Goal: Task Accomplishment & Management: Manage account settings

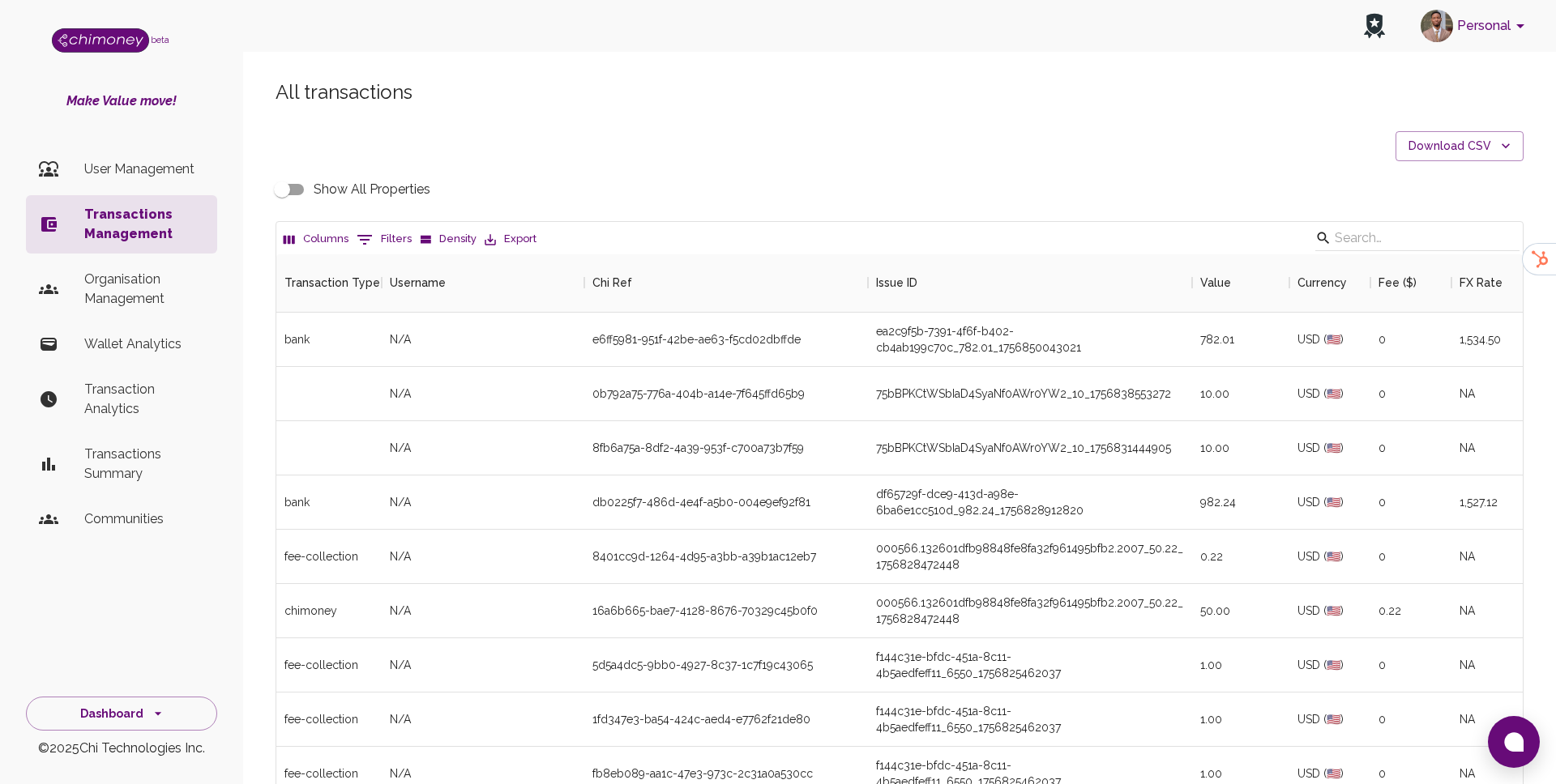
scroll to position [601, 1247]
click at [376, 240] on button "0 Filters" at bounding box center [384, 239] width 63 height 26
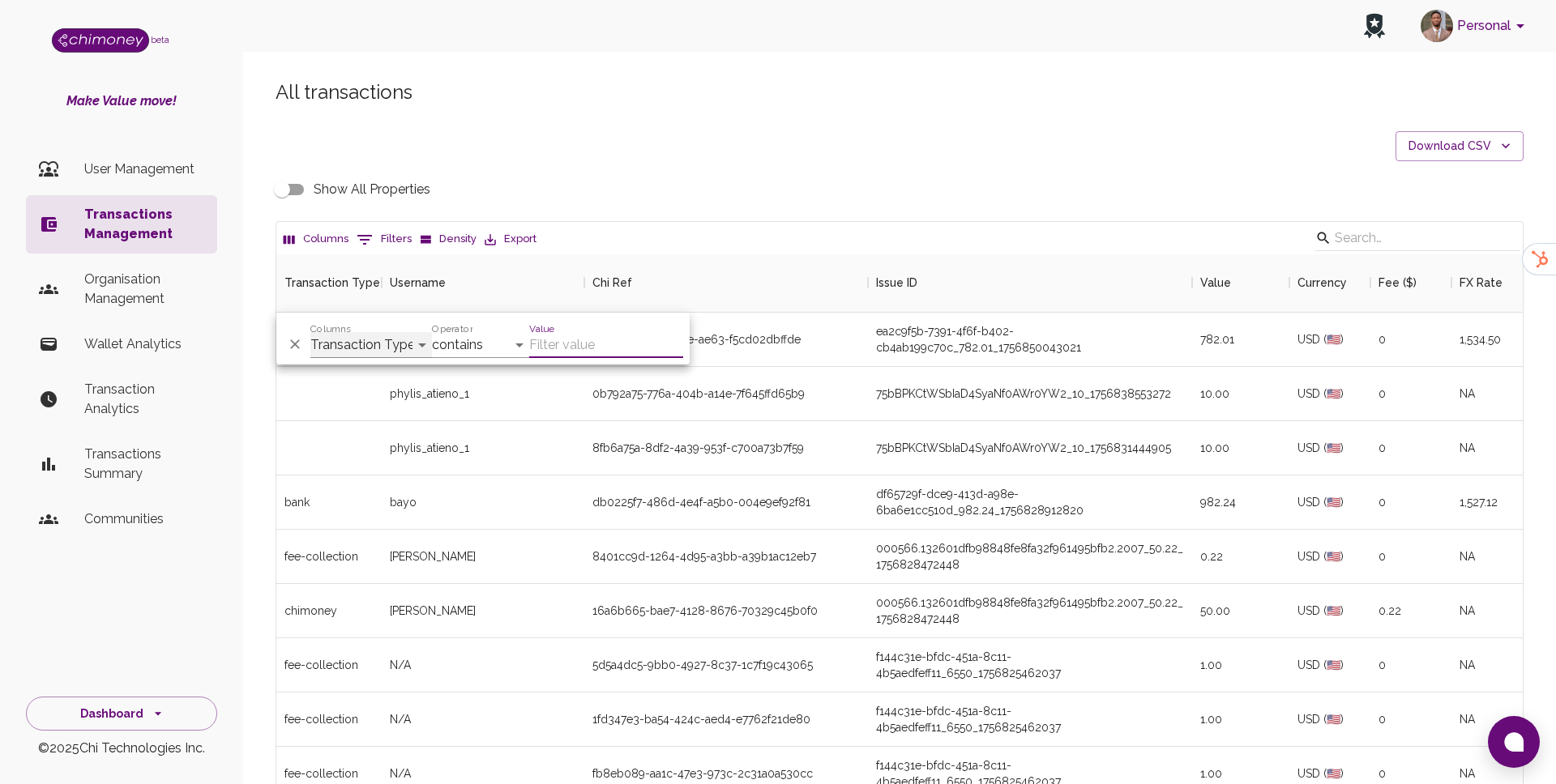
click at [387, 343] on select "Transaction Type Username Chi Ref Issue ID Value Amount Currency Fee ($) FX Rat…" at bounding box center [372, 345] width 121 height 26
select select "email"
click at [311, 332] on select "Transaction Type Username Chi Ref Issue ID Value Amount Currency Fee ($) FX Rat…" at bounding box center [372, 345] width 121 height 26
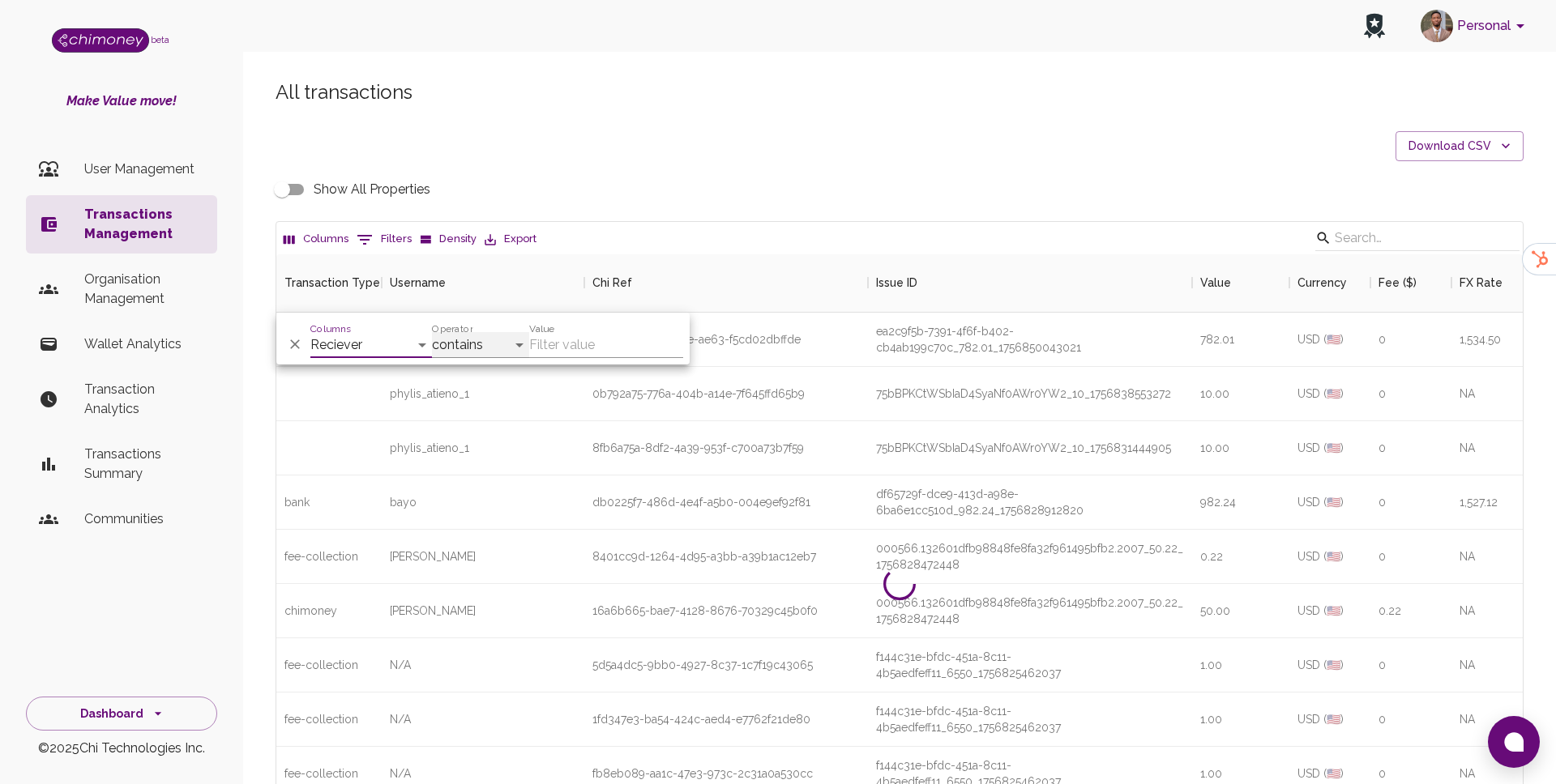
click at [465, 346] on select "contains equals starts with ends with is empty is not empty is any of" at bounding box center [481, 345] width 97 height 26
select select "equals"
click at [432, 332] on select "contains equals starts with ends with is empty is not empty is any of" at bounding box center [481, 345] width 97 height 26
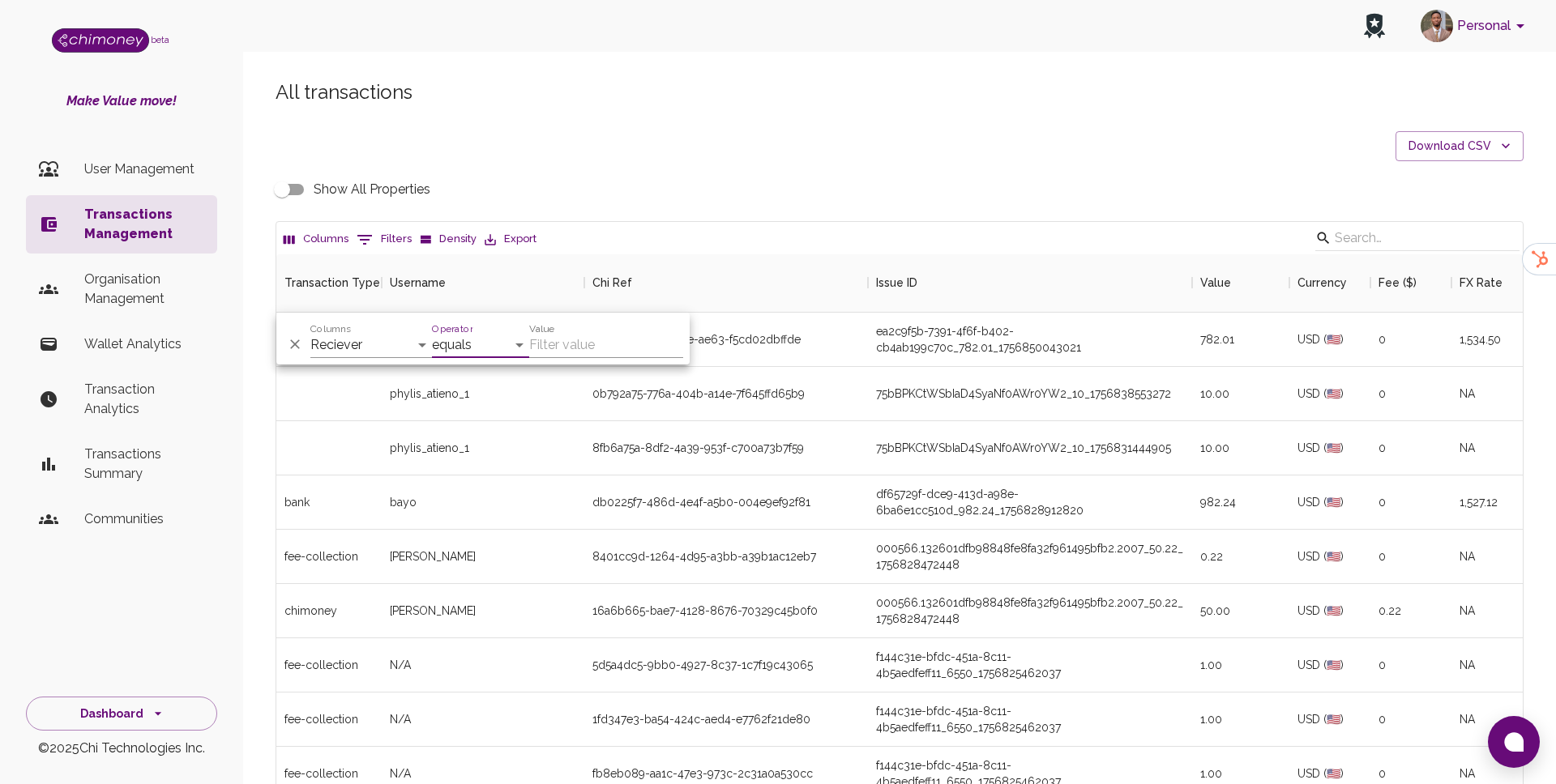
click at [561, 345] on input "Value" at bounding box center [607, 345] width 154 height 26
paste input "[EMAIL_ADDRESS][DOMAIN_NAME]"
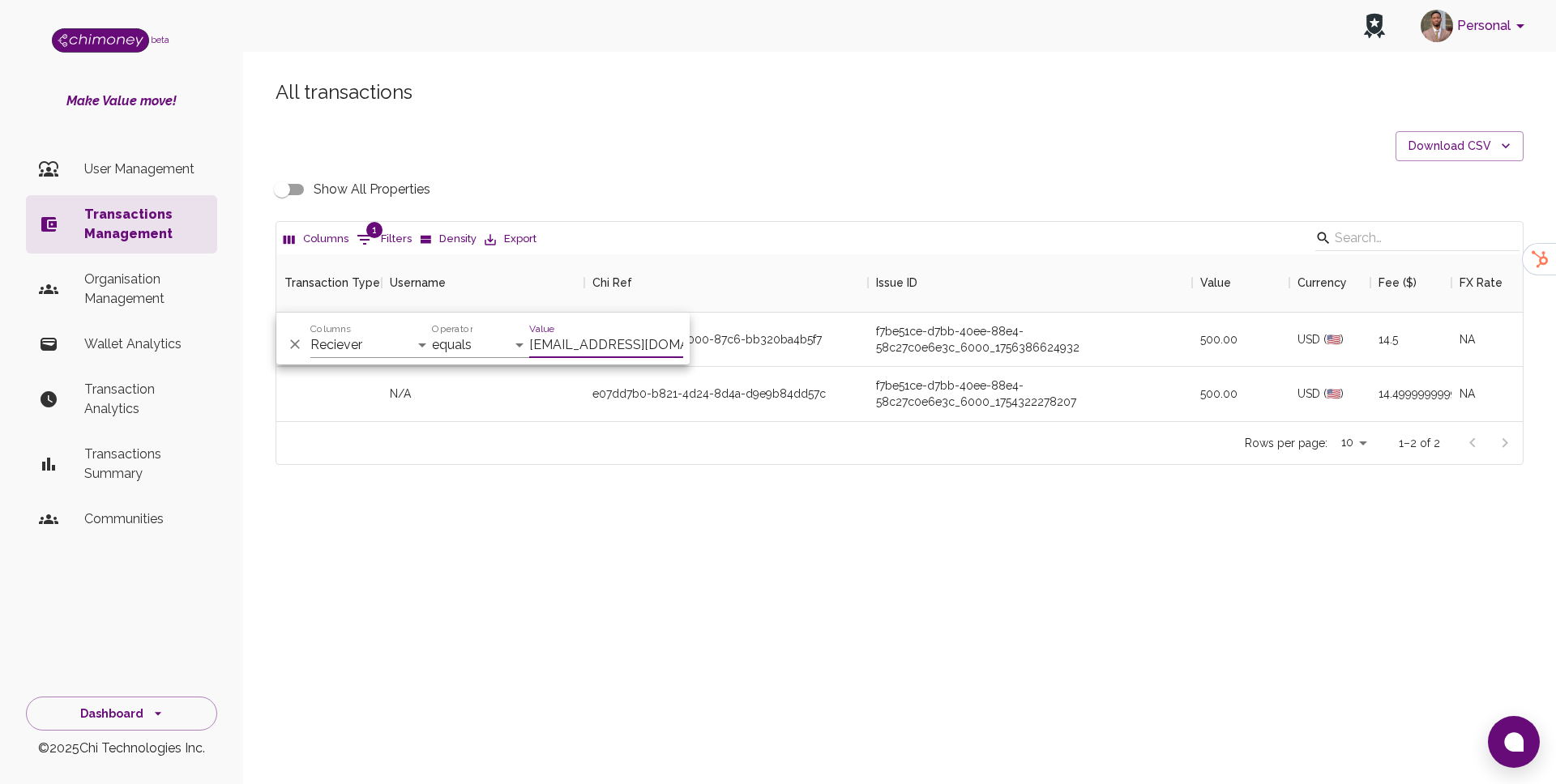
scroll to position [167, 1247]
type input "[EMAIL_ADDRESS][DOMAIN_NAME]"
click at [942, 371] on div "f7be51ce-d7bb-40ee-88e4-58c27c0e6e3c_6000_1754322278207" at bounding box center [1030, 394] width 324 height 54
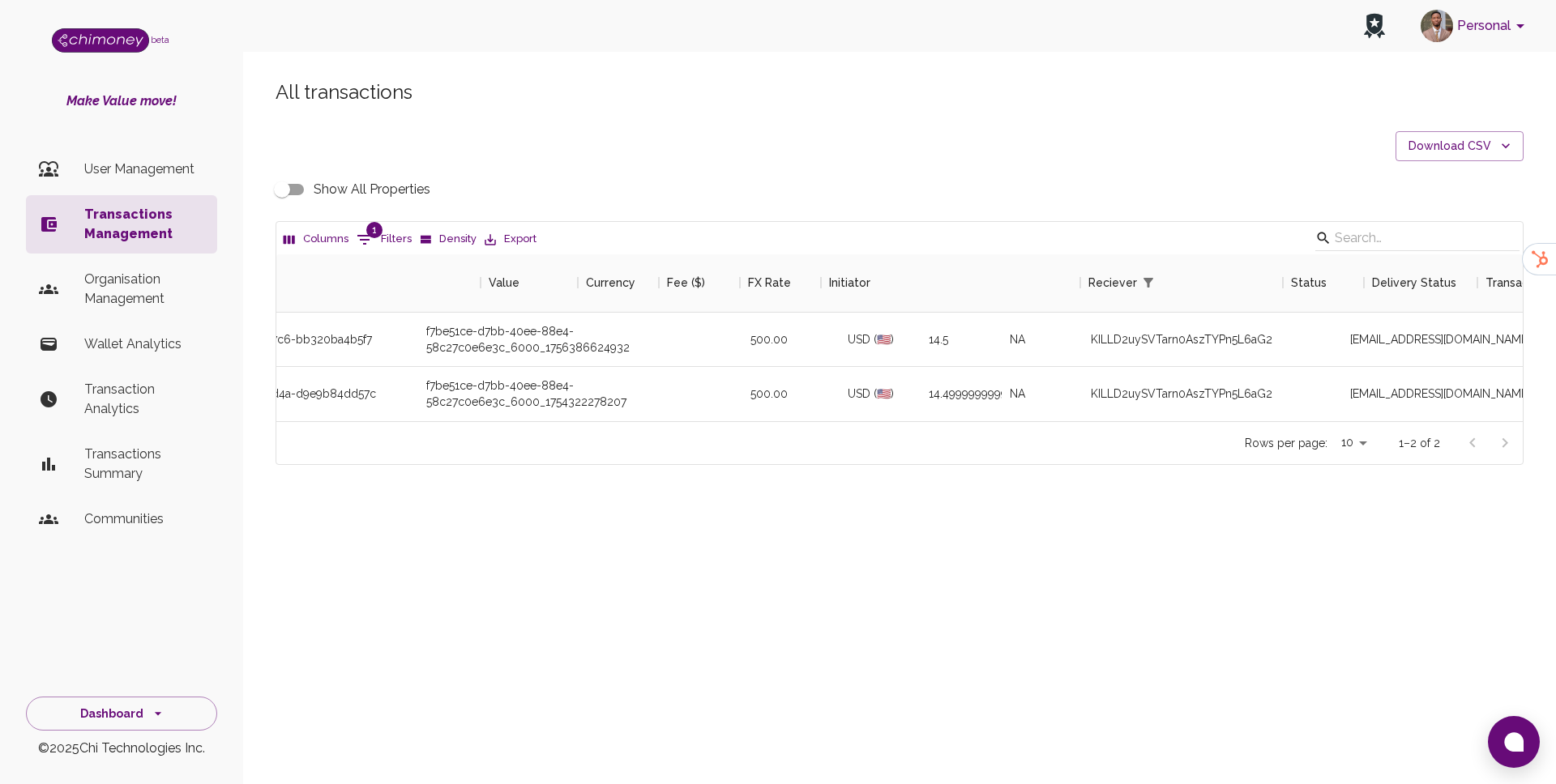
scroll to position [0, 1064]
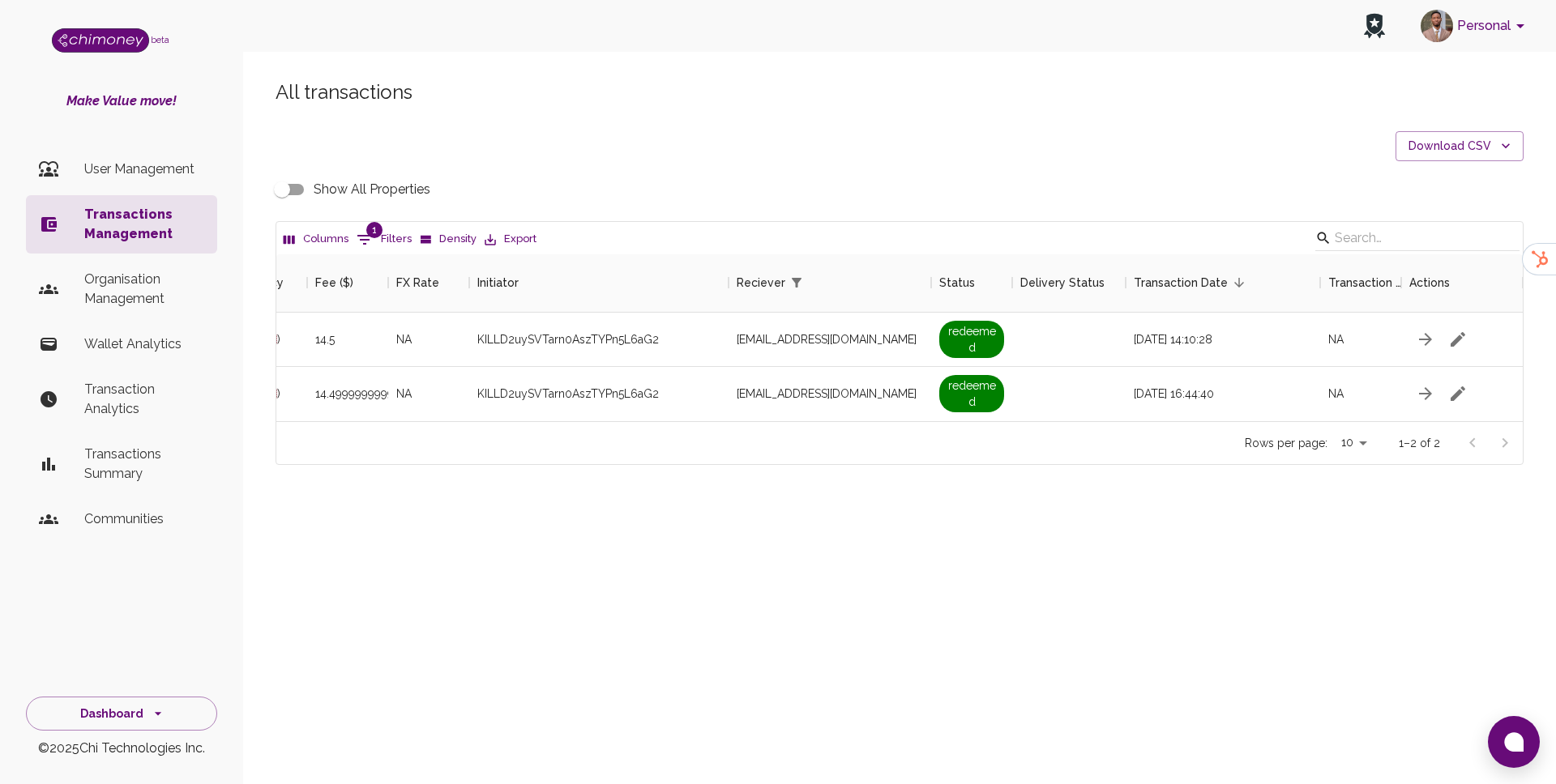
click at [287, 188] on input "Show All Properties" at bounding box center [281, 189] width 92 height 30
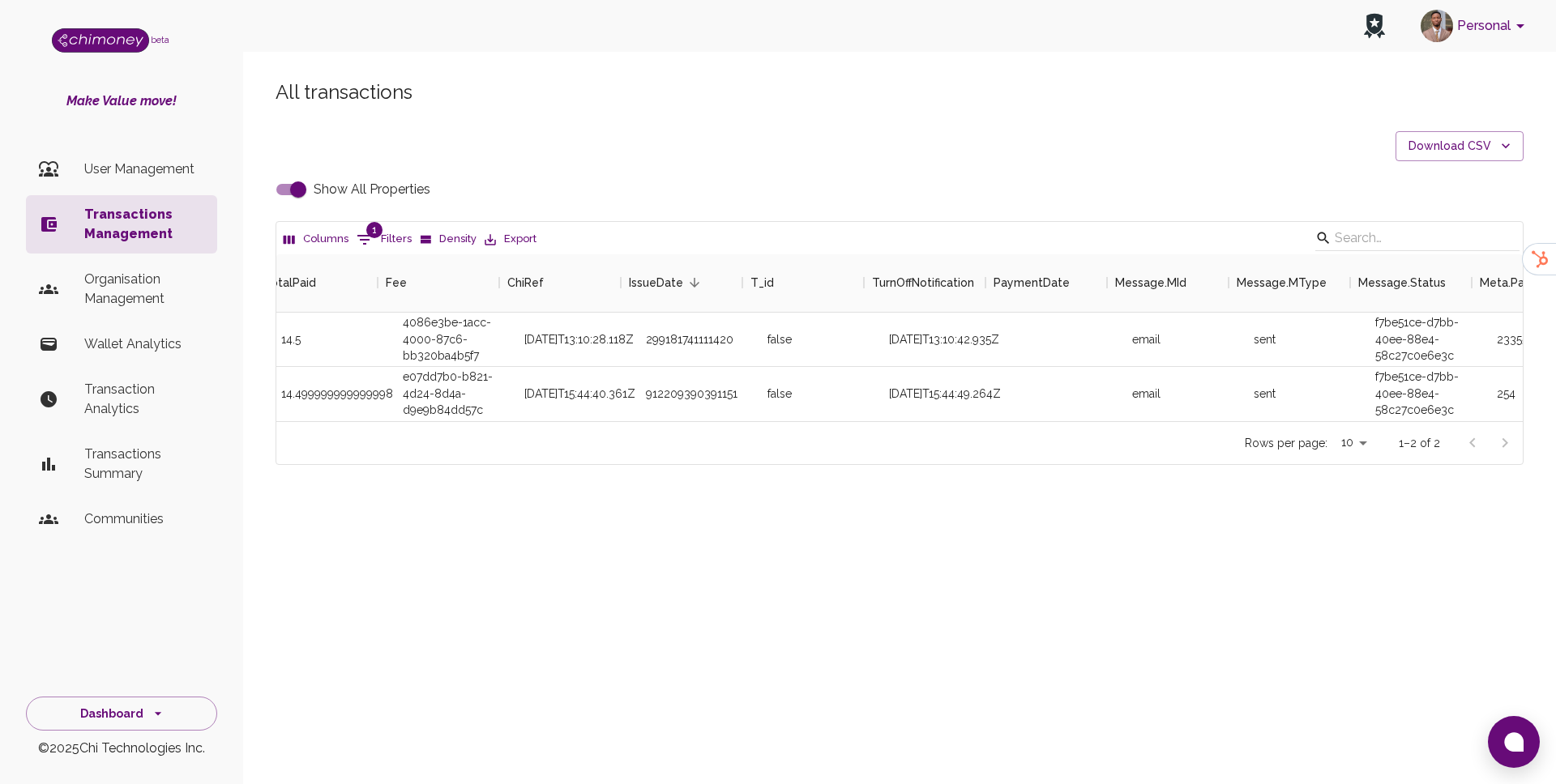
scroll to position [0, 1583]
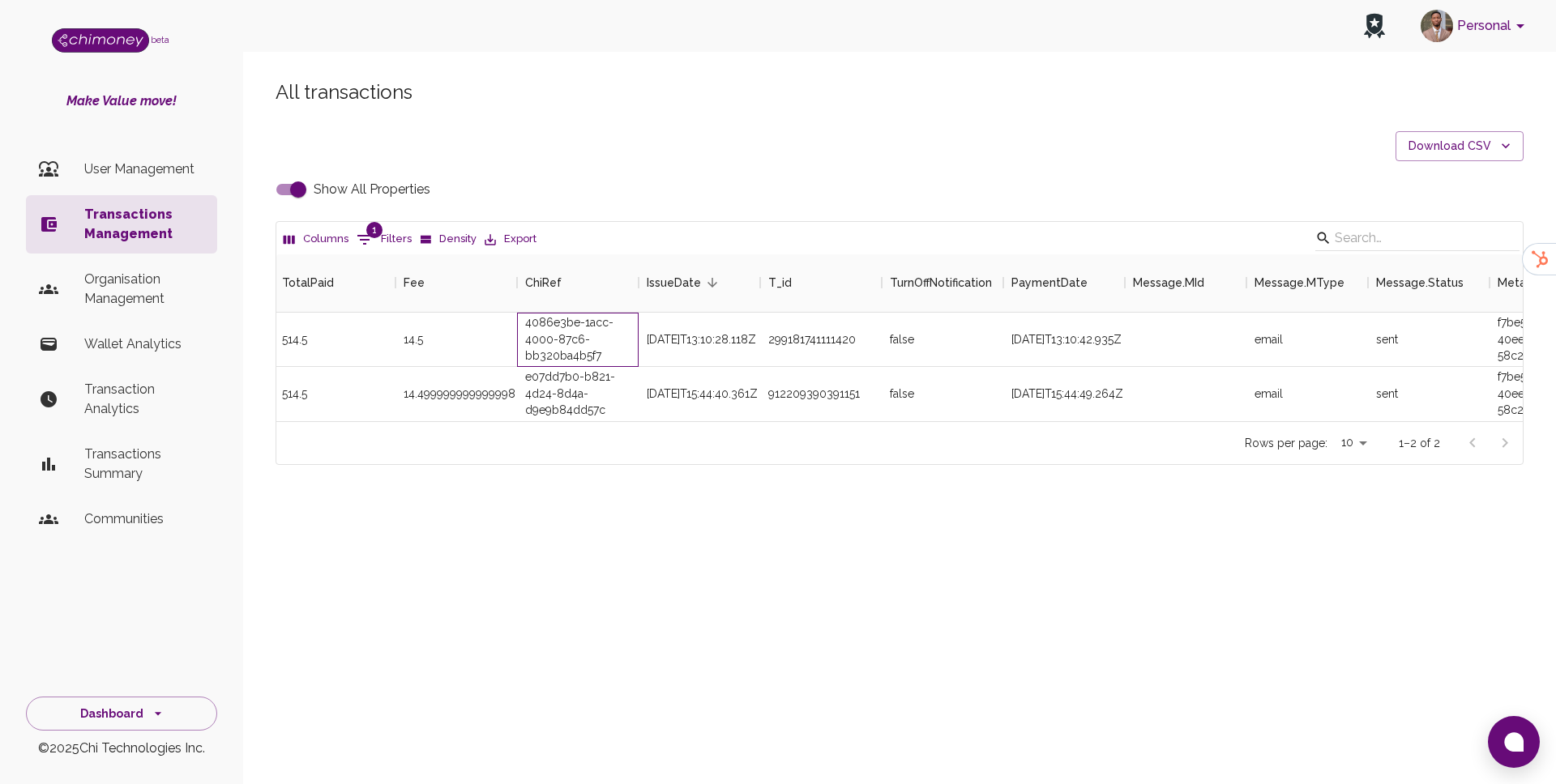
click at [589, 346] on div "4086e3be-1acc-4000-87c6-bb320ba4b5f7" at bounding box center [578, 339] width 121 height 54
copy div "4086e3be-1acc-4000-87c6-bb320ba4b5f7"
click at [288, 197] on input "Show All Properties" at bounding box center [297, 189] width 92 height 30
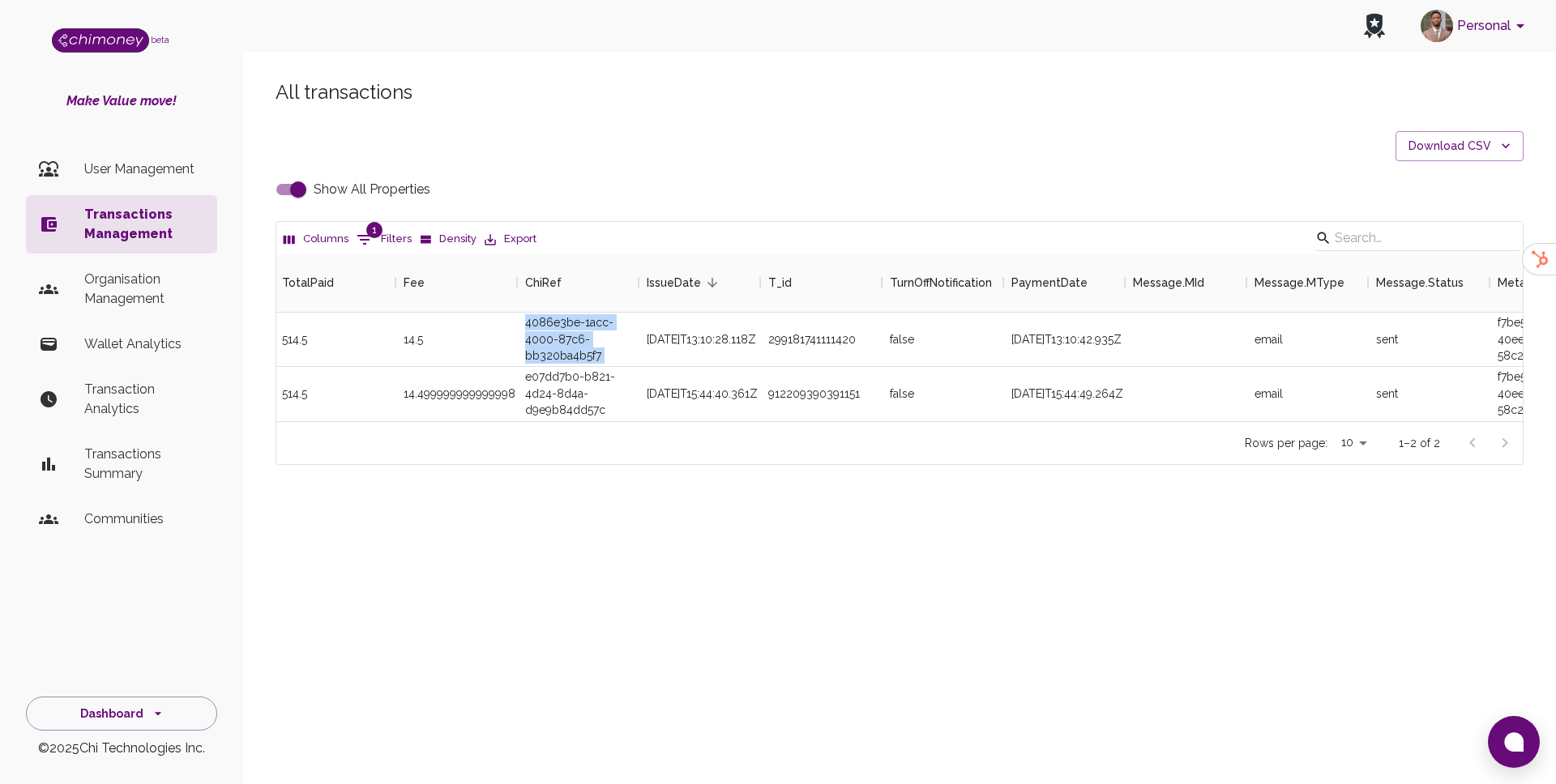
checkbox input "false"
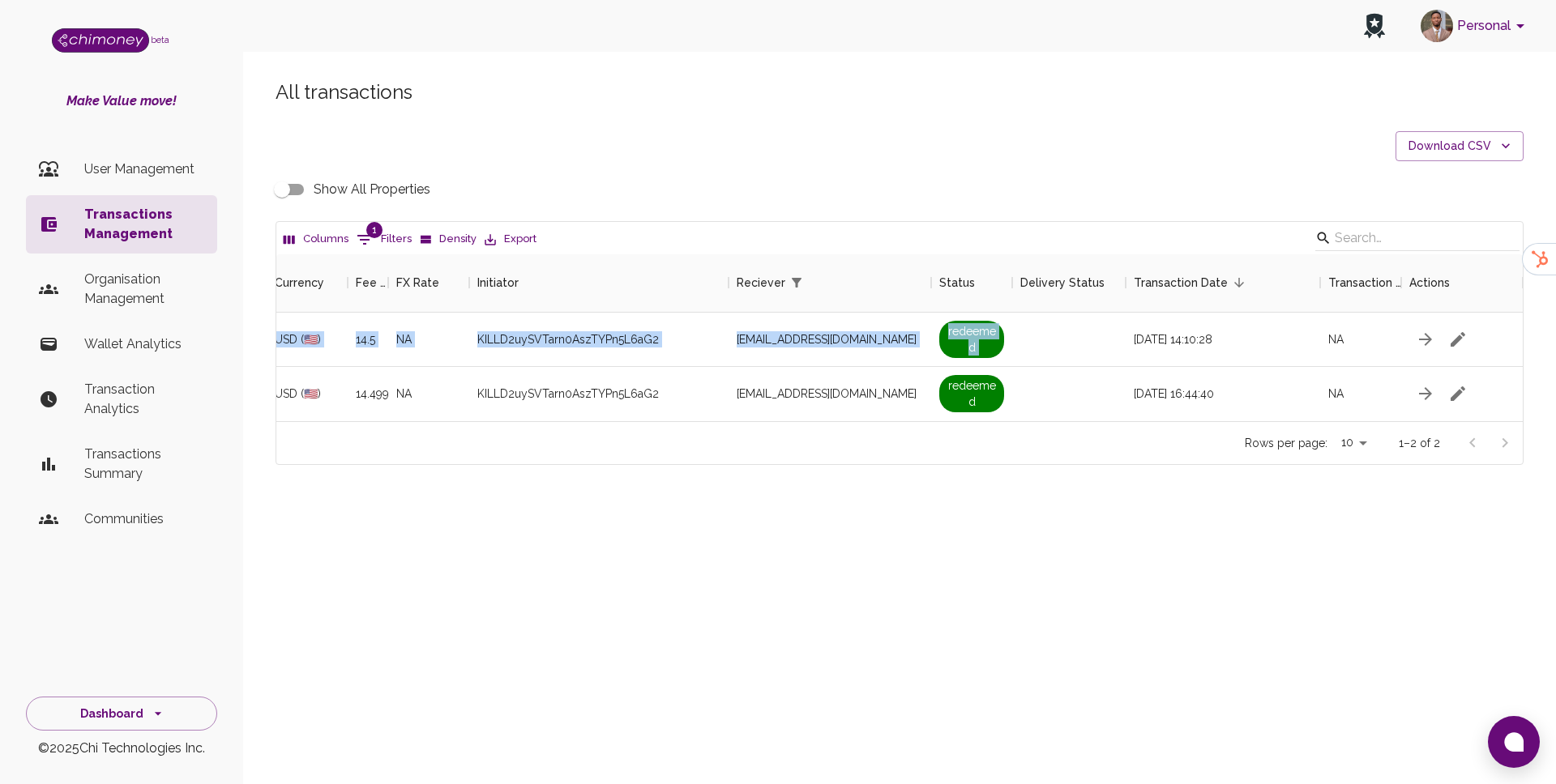
scroll to position [0, 1023]
click at [694, 352] on div "KILLD2uySVTarn0AszTYPn5L6aG2" at bounding box center [598, 339] width 259 height 54
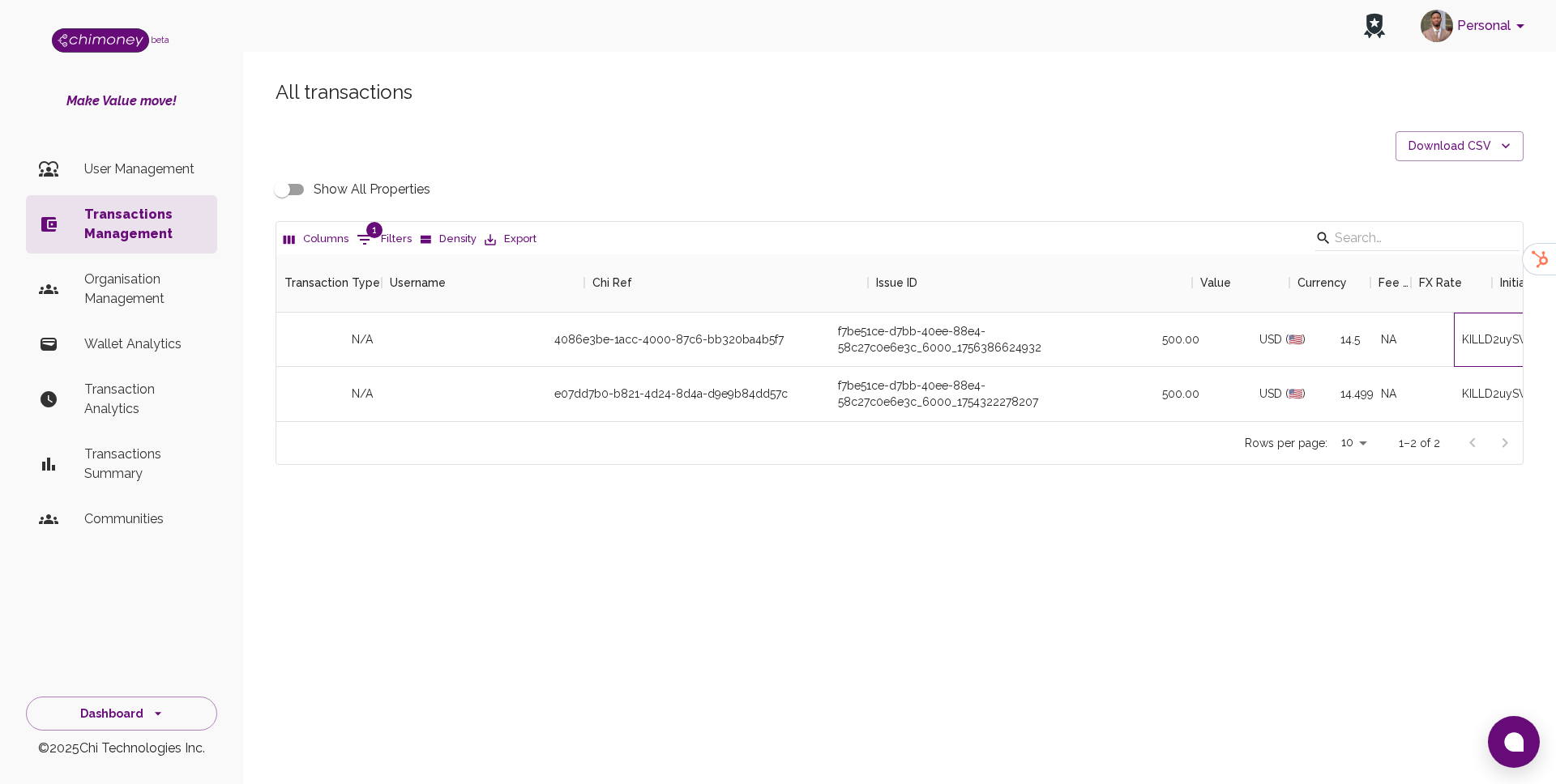
scroll to position [0, 0]
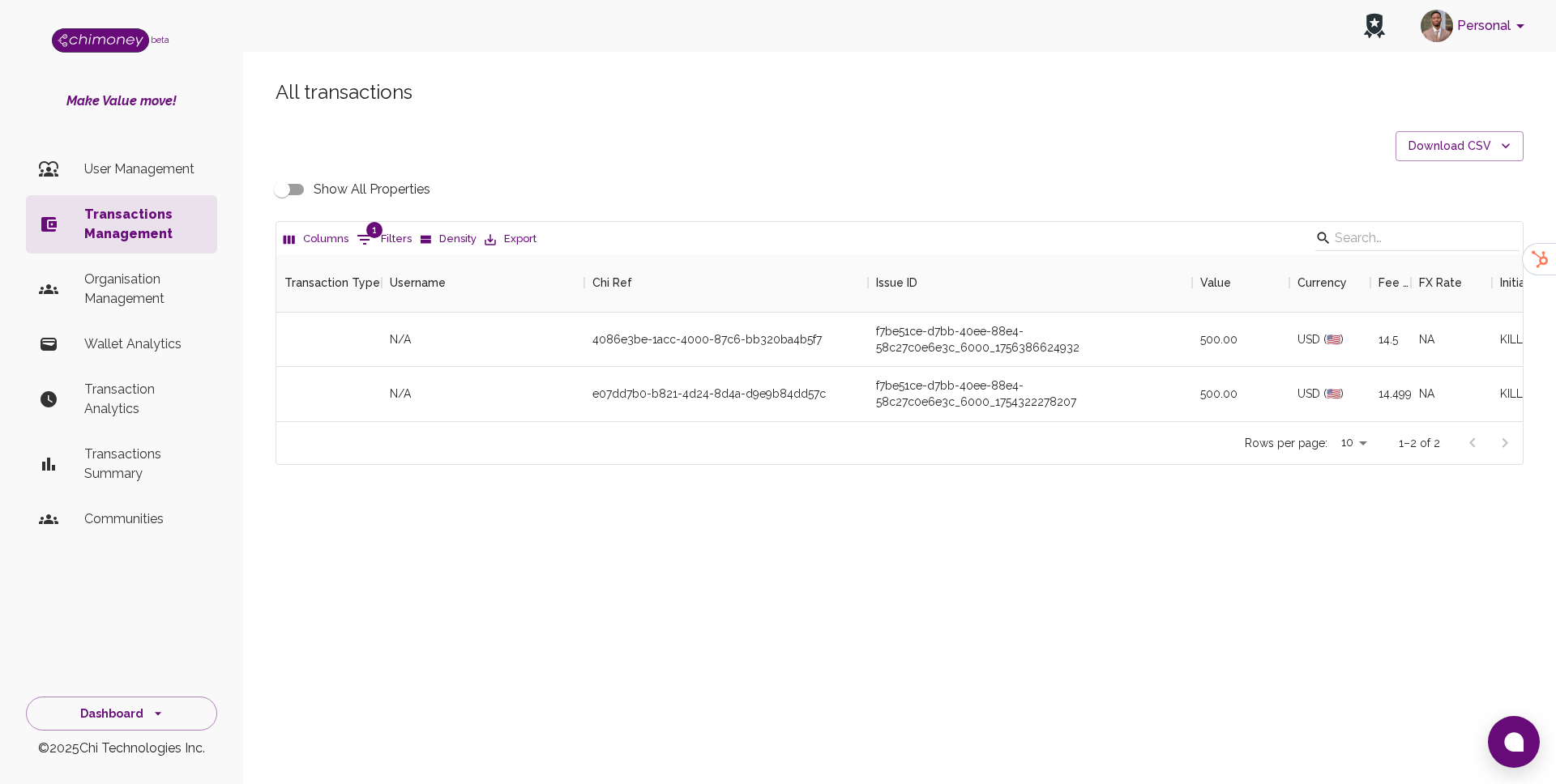
click at [391, 230] on button "1 Filters" at bounding box center [384, 239] width 63 height 26
select select "email"
select select "equals"
click at [617, 355] on input "[EMAIL_ADDRESS][DOMAIN_NAME]" at bounding box center [607, 345] width 154 height 26
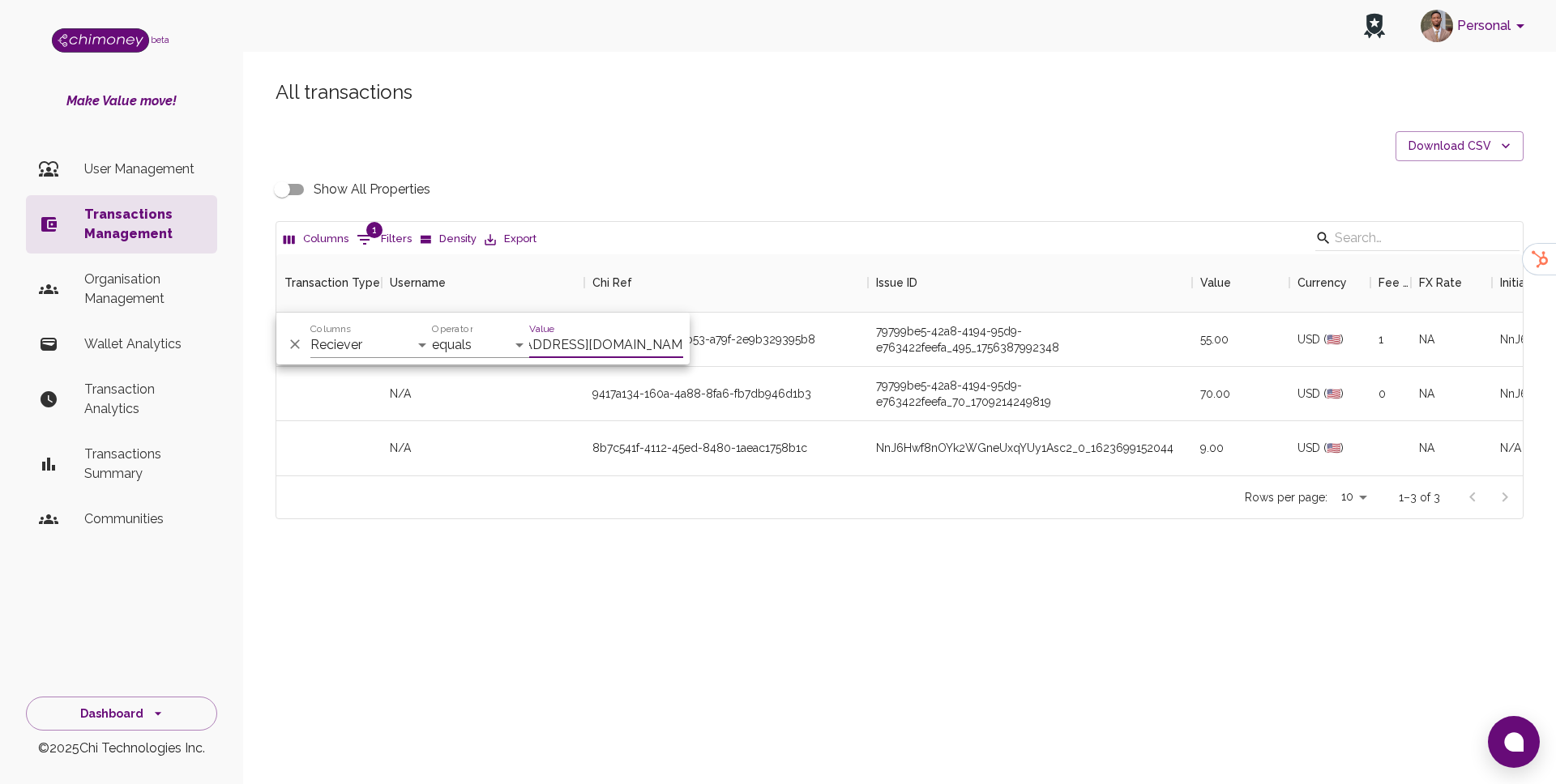
scroll to position [221, 1247]
type input "[EMAIL_ADDRESS][DOMAIN_NAME]"
click at [902, 531] on div "All transactions Download CSV Show All Properties Columns 1 Filters Density Exp…" at bounding box center [899, 327] width 1313 height 573
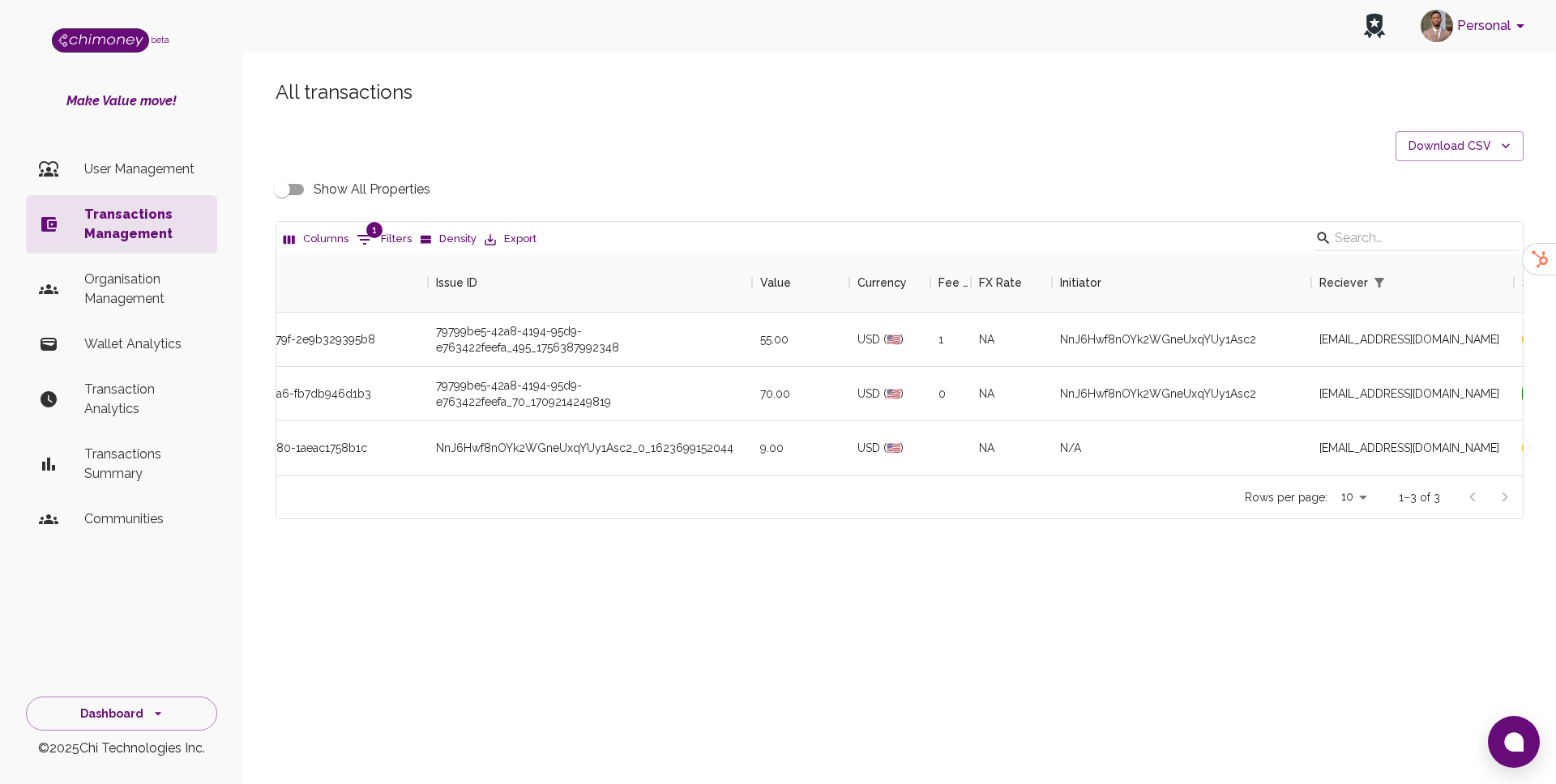
scroll to position [0, 0]
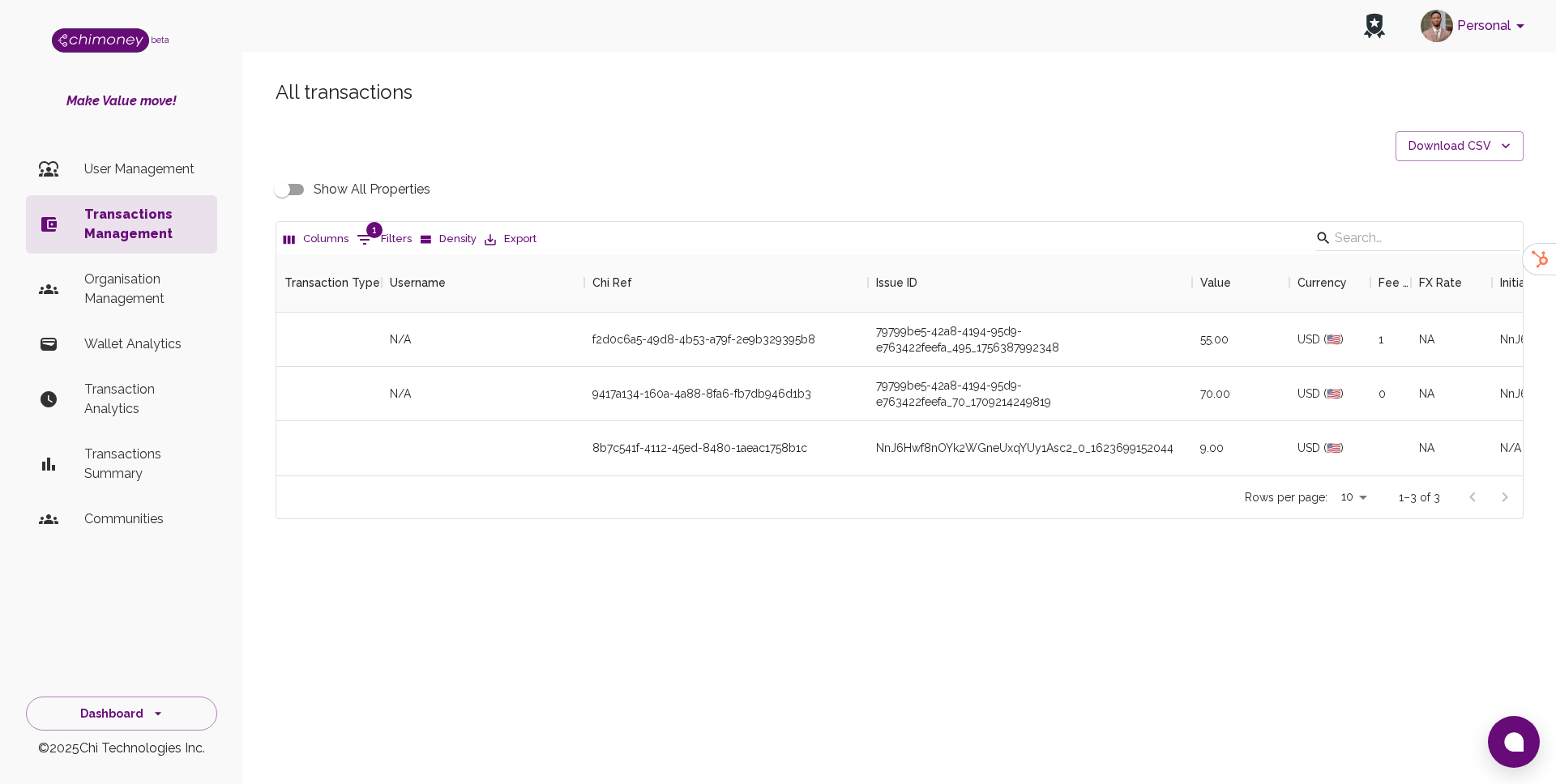
click at [366, 229] on span "1" at bounding box center [374, 230] width 16 height 16
select select "email"
select select "equals"
click at [347, 322] on label "Columns" at bounding box center [330, 329] width 40 height 13
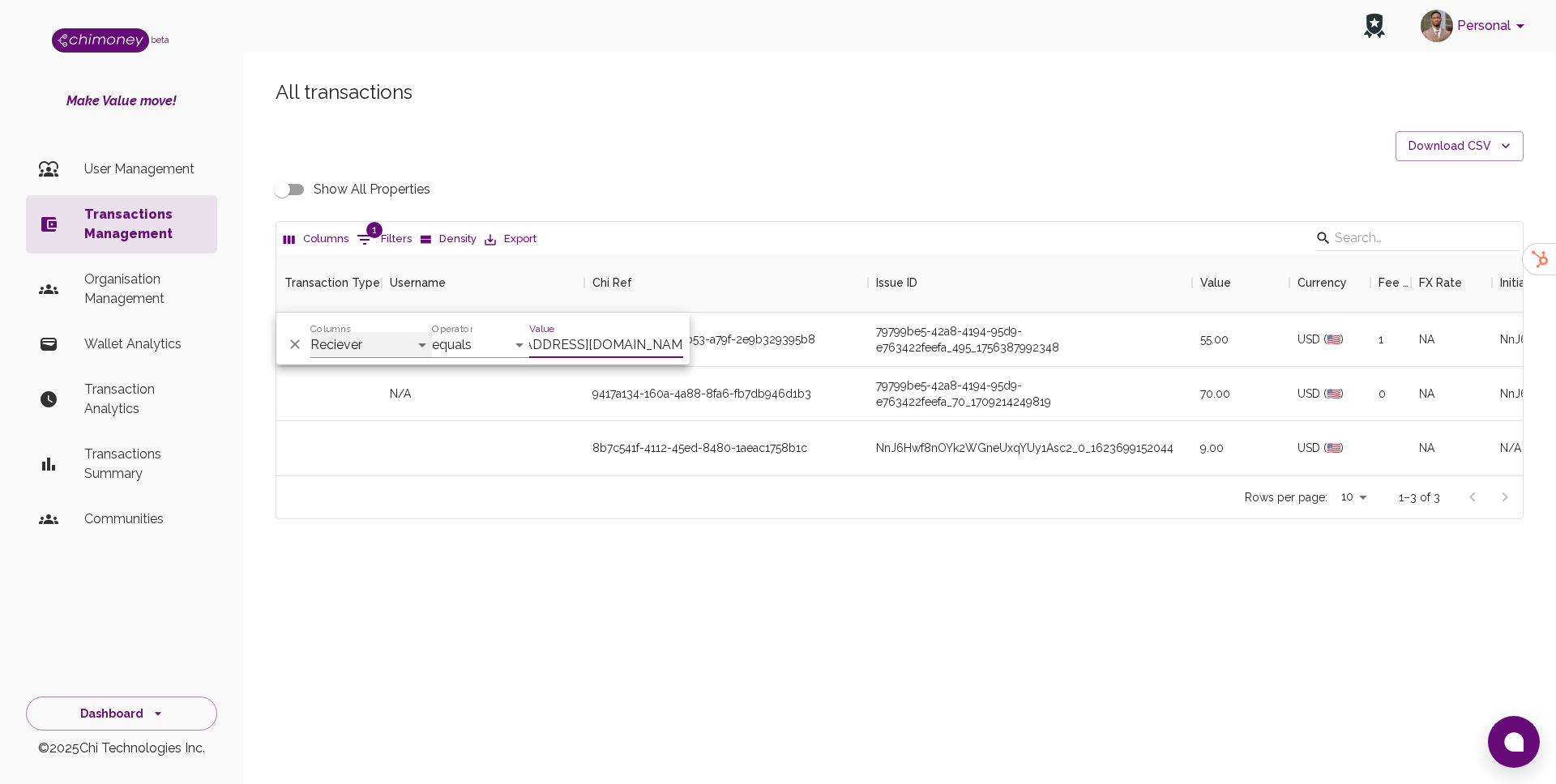
click at [347, 332] on select "Transaction Type Username Chi Ref Issue ID Value Amount Currency Fee ($) FX Rat…" at bounding box center [372, 345] width 121 height 26
click at [346, 338] on select "Transaction Type Username Chi Ref Issue ID Value Amount Currency Fee ($) FX Rat…" at bounding box center [372, 345] width 121 height 26
select select "chiRef"
click at [311, 332] on select "Transaction Type Username Chi Ref Issue ID Value Amount Currency Fee ($) FX Rat…" at bounding box center [372, 345] width 121 height 26
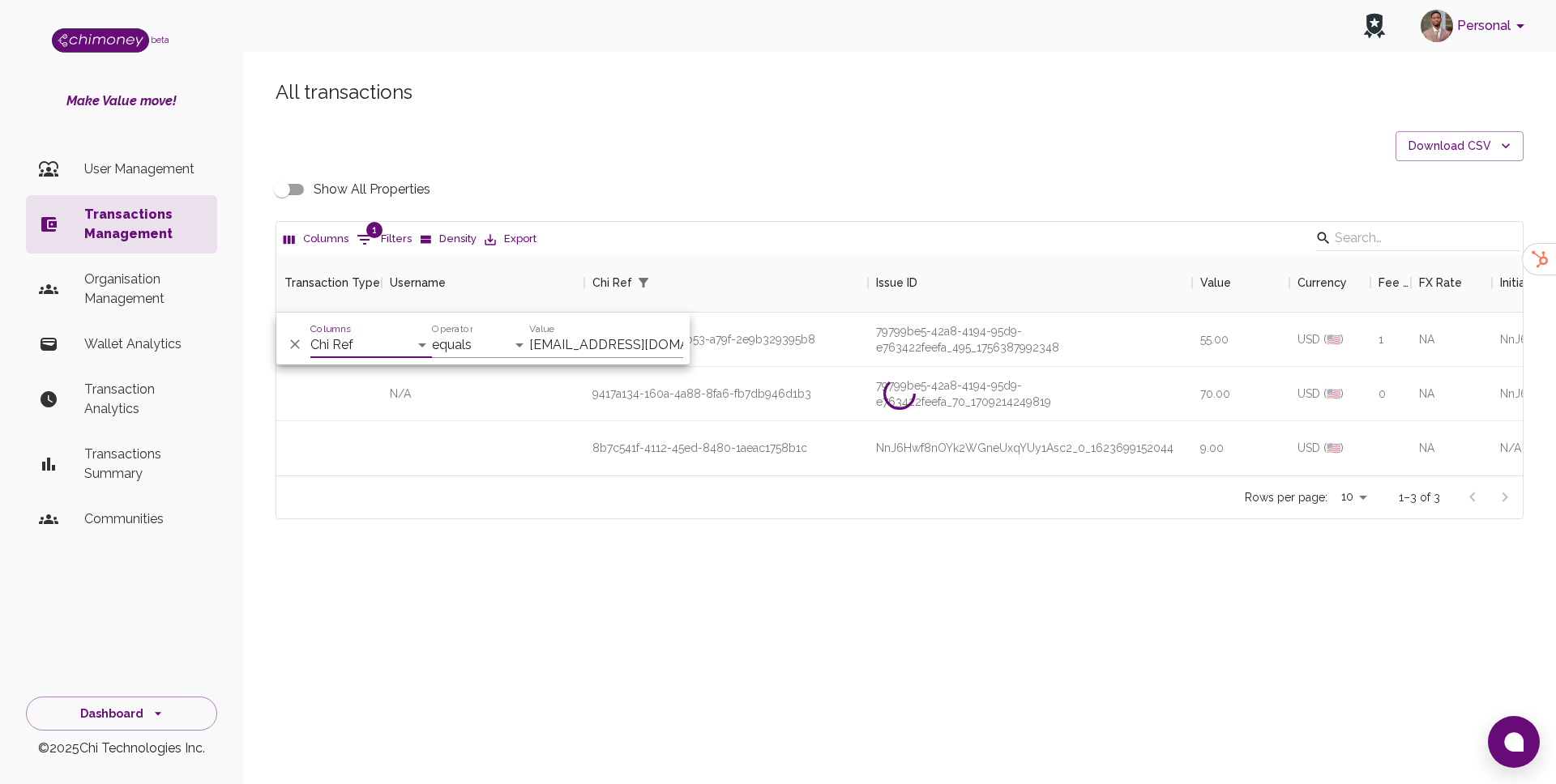
click at [580, 349] on input "[EMAIL_ADDRESS][DOMAIN_NAME]" at bounding box center [607, 345] width 154 height 26
paste input "789a77cf-e255-44c8-9d0b-a8ec4bfdf882"
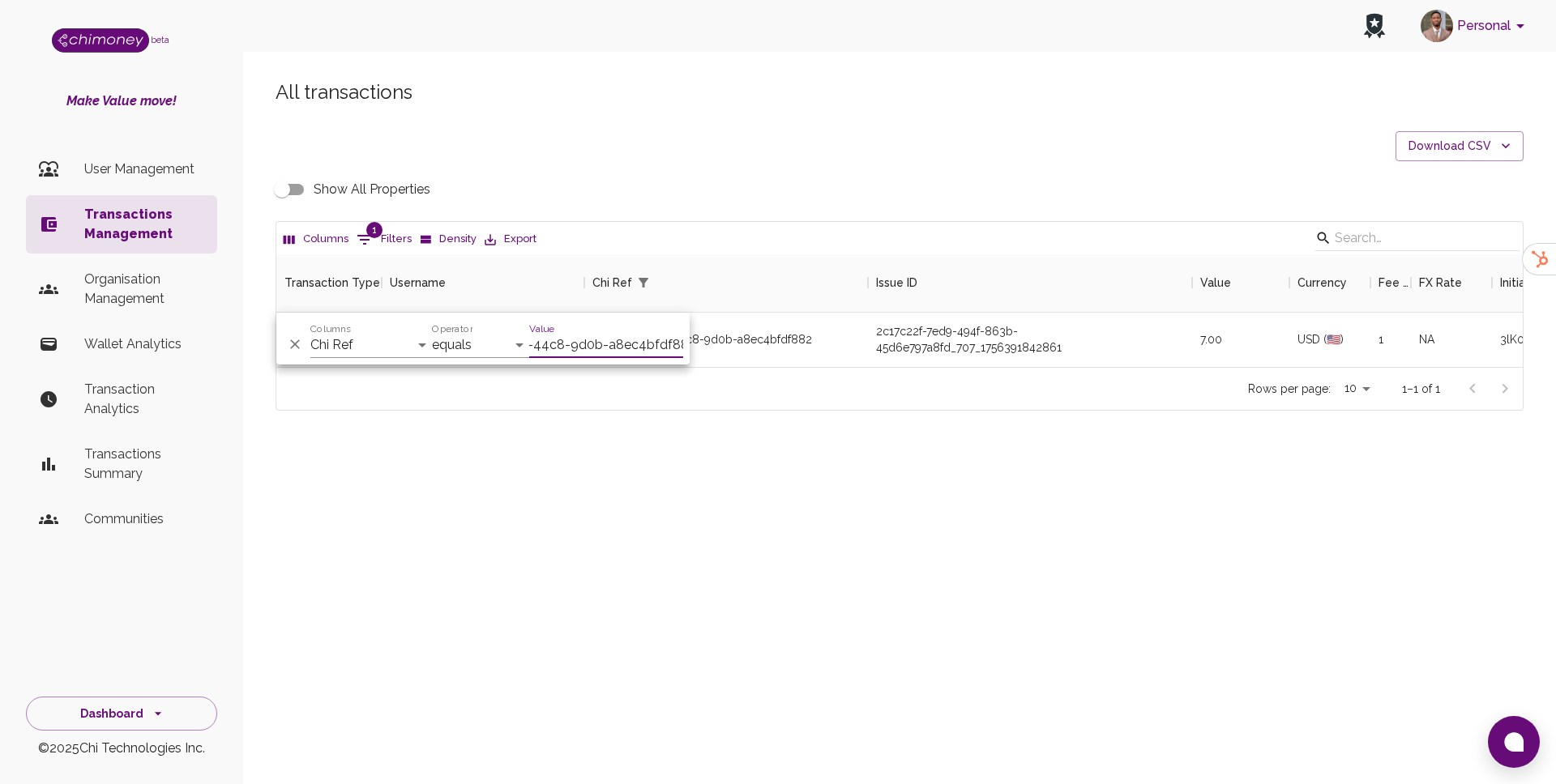
type input "789a77cf-e255-44c8-9d0b-a8ec4bfdf882"
click at [1134, 361] on div "2c17c22f-7ed9-494f-863b-45d6e797a8fd_707_1756391842861" at bounding box center [1030, 339] width 324 height 54
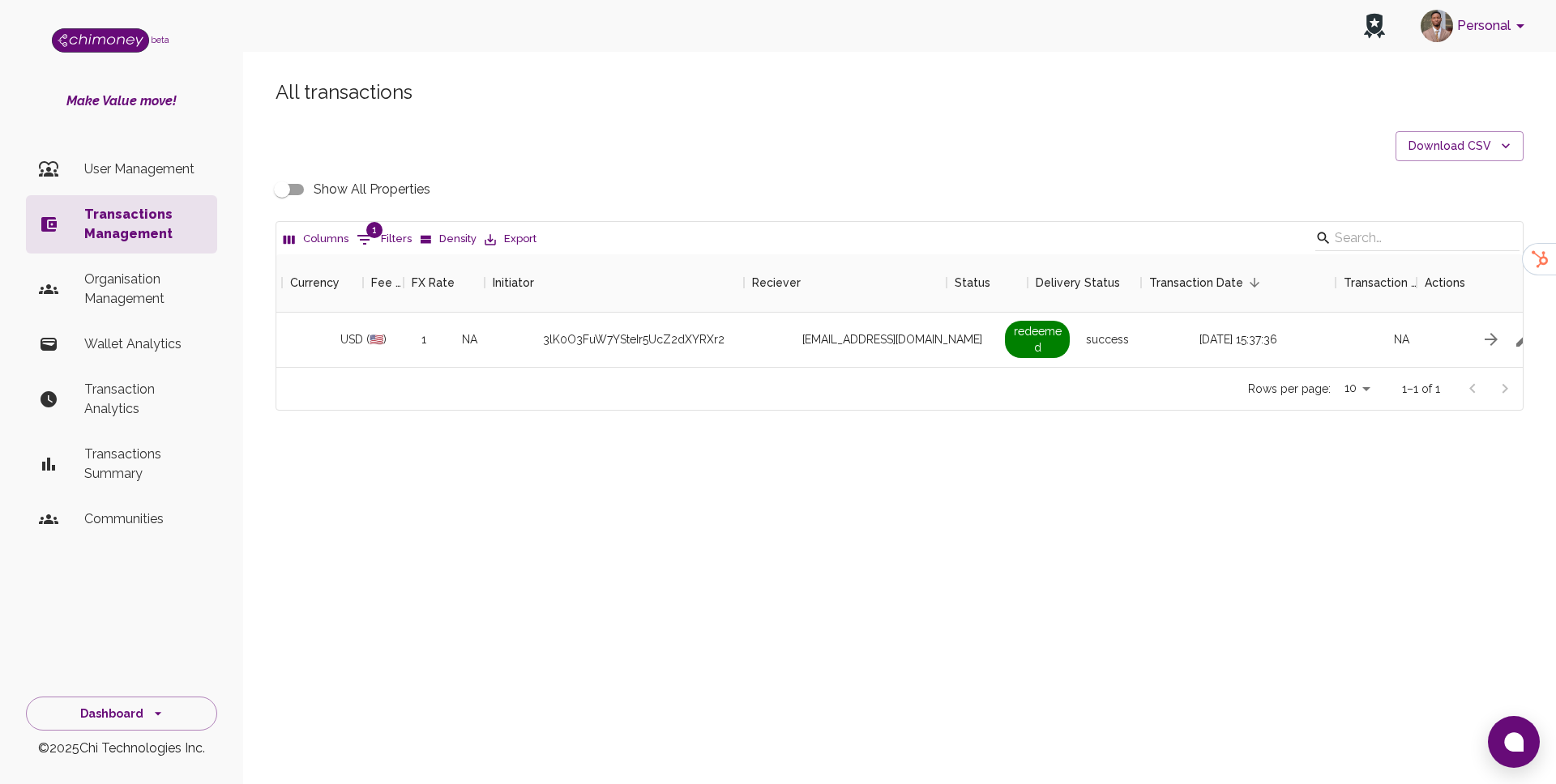
scroll to position [0, 1023]
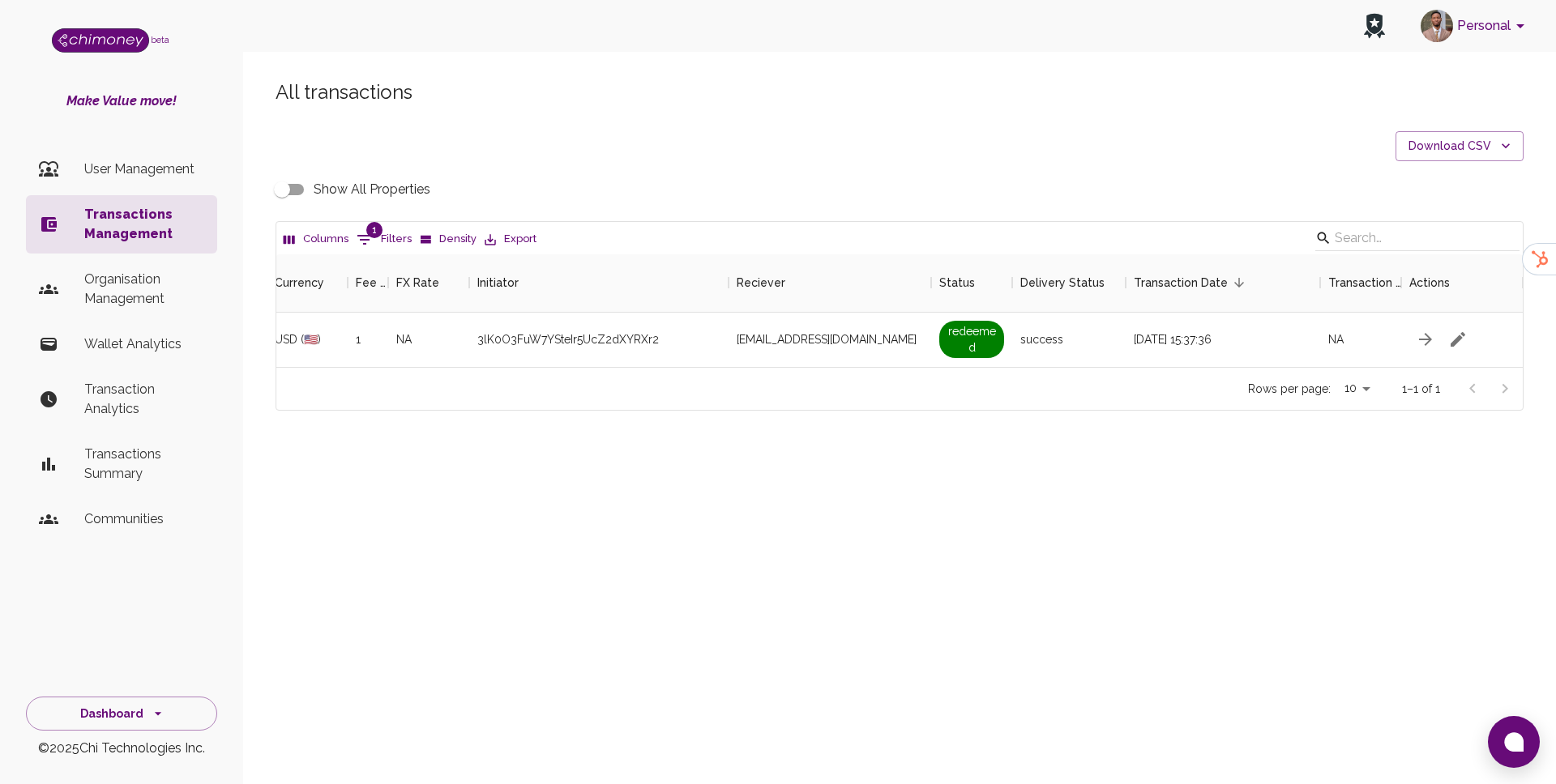
click at [283, 182] on input "Show All Properties" at bounding box center [281, 189] width 92 height 30
checkbox input "true"
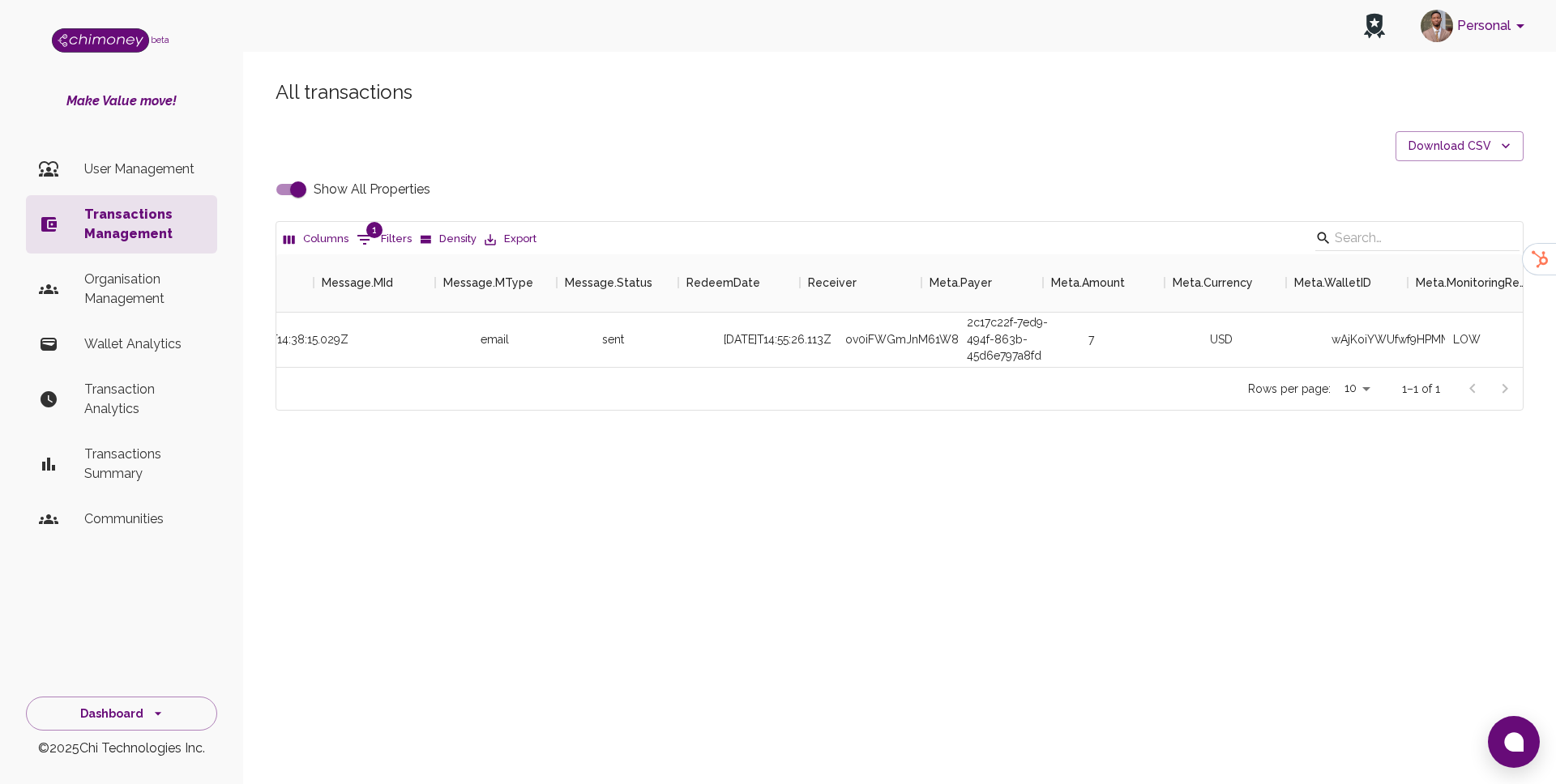
scroll to position [0, 2759]
click at [872, 324] on div "ov0iFWGmJnM61W8rexW64eOA57z2" at bounding box center [861, 339] width 121 height 54
copy div "ov0iFWGmJnM61W8rexW64eOA57z2"
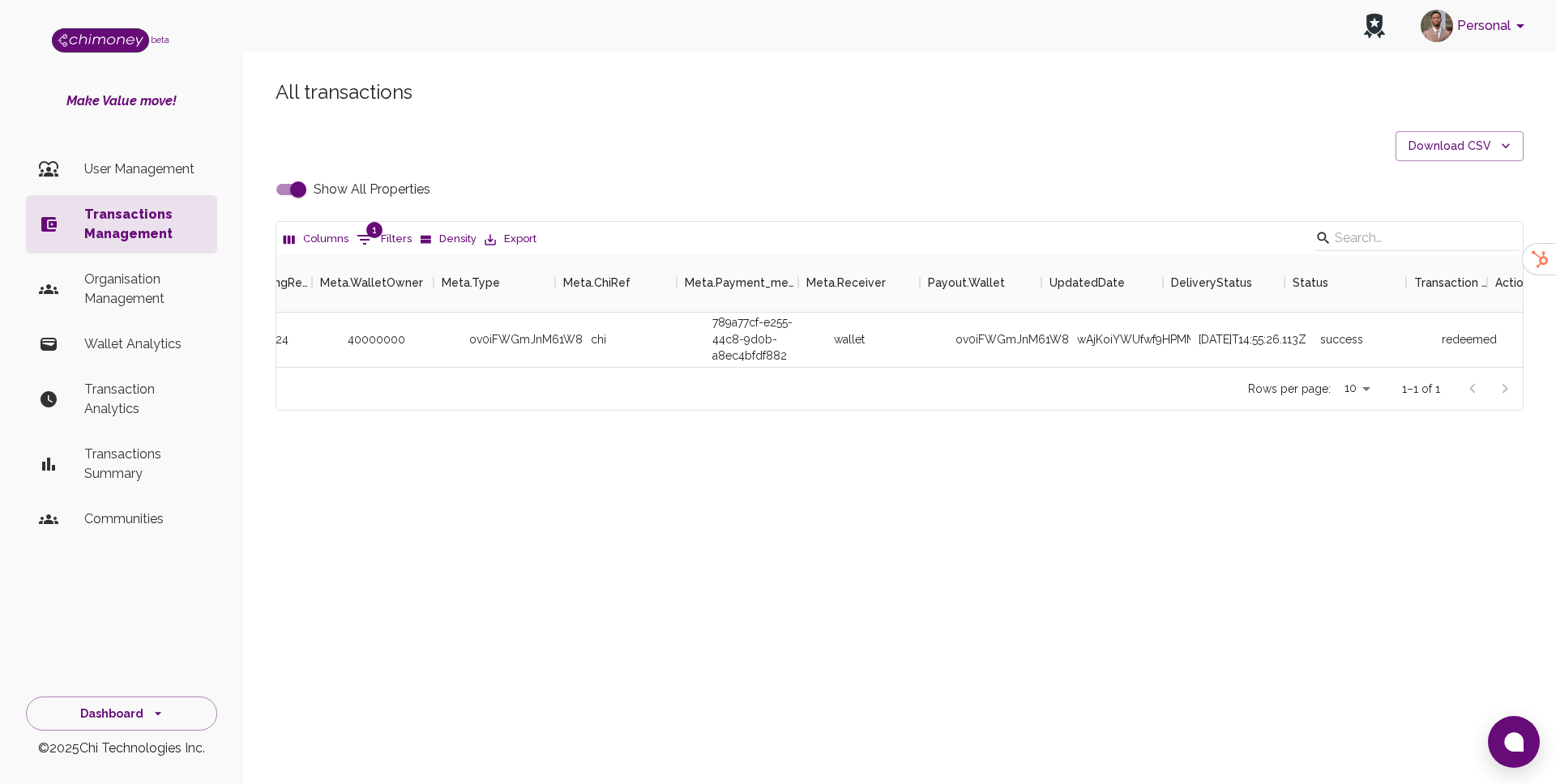
scroll to position [0, 4428]
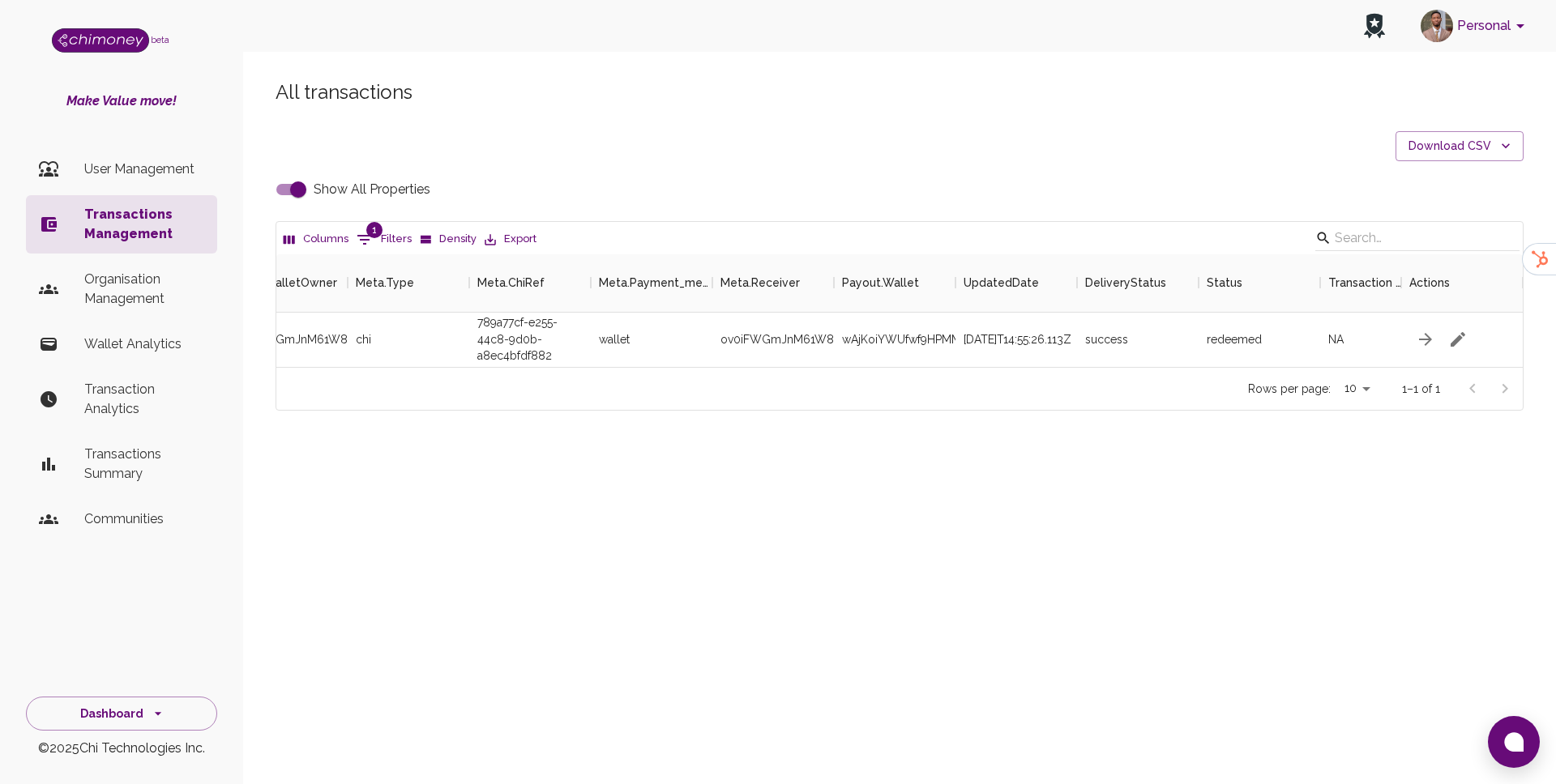
click at [383, 251] on button "1 Filters" at bounding box center [384, 239] width 63 height 26
select select "chiRef"
select select "equals"
click at [311, 185] on input "Show All Properties" at bounding box center [297, 189] width 92 height 30
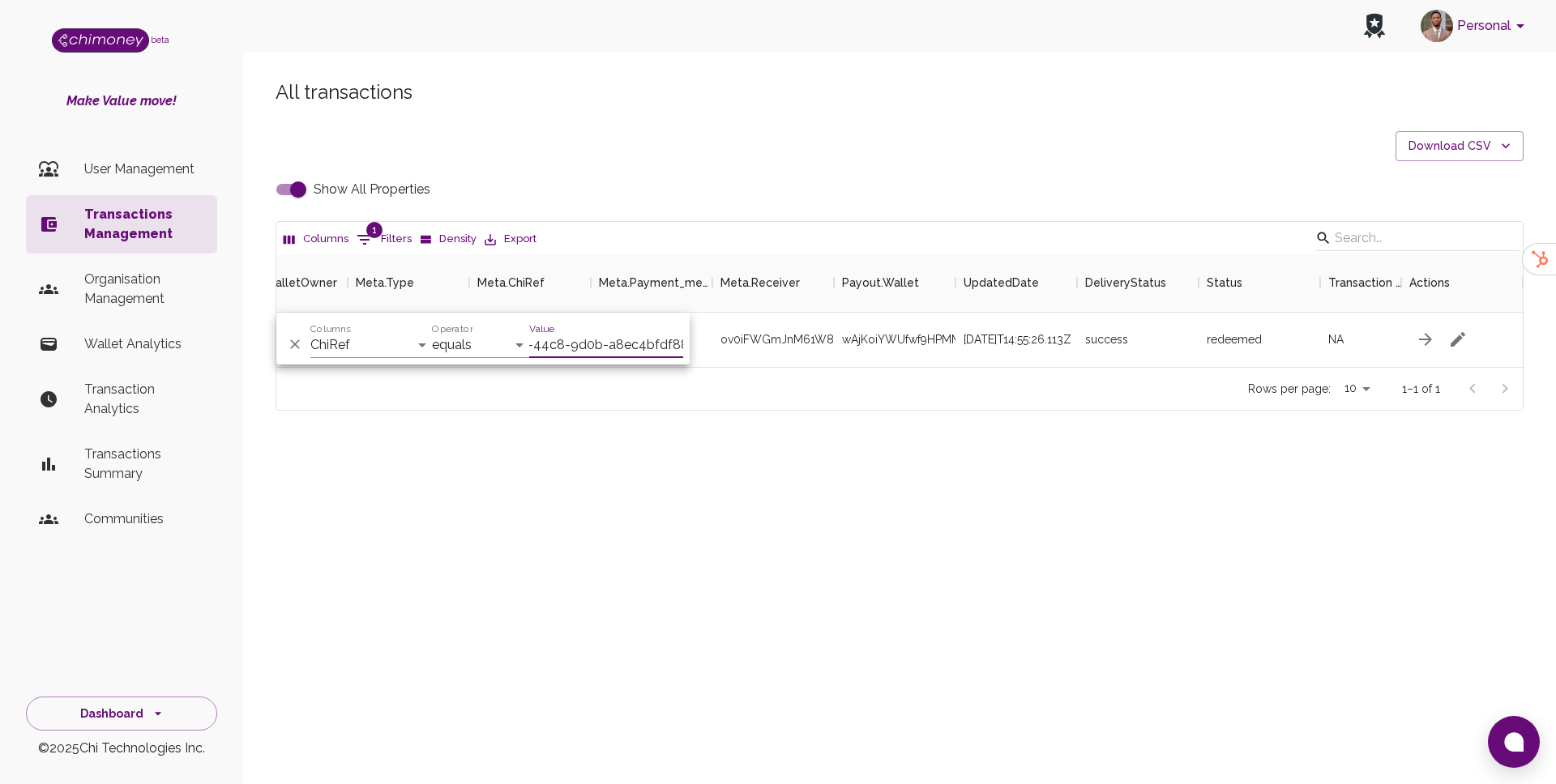
checkbox input "false"
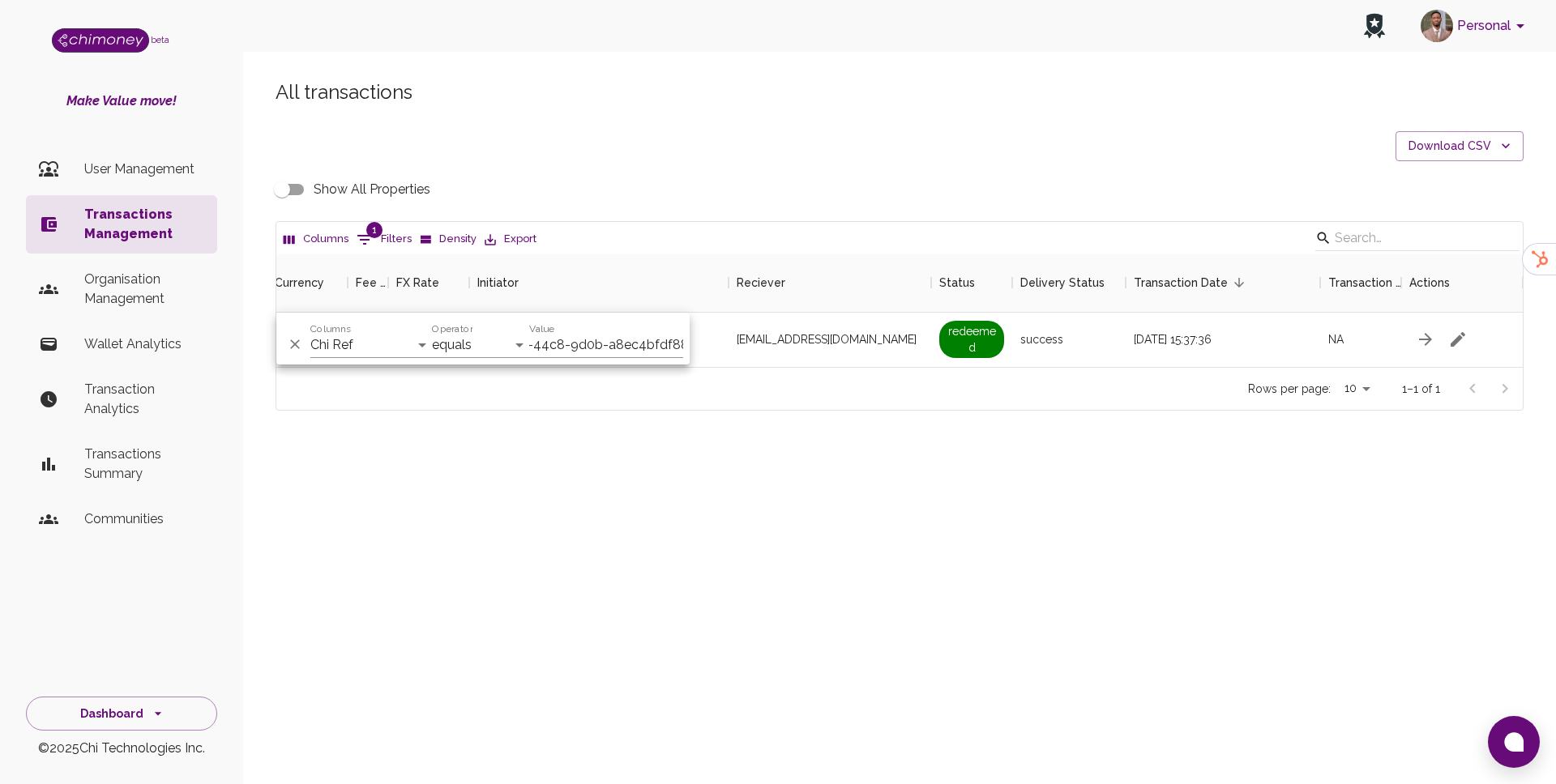
scroll to position [0, 1023]
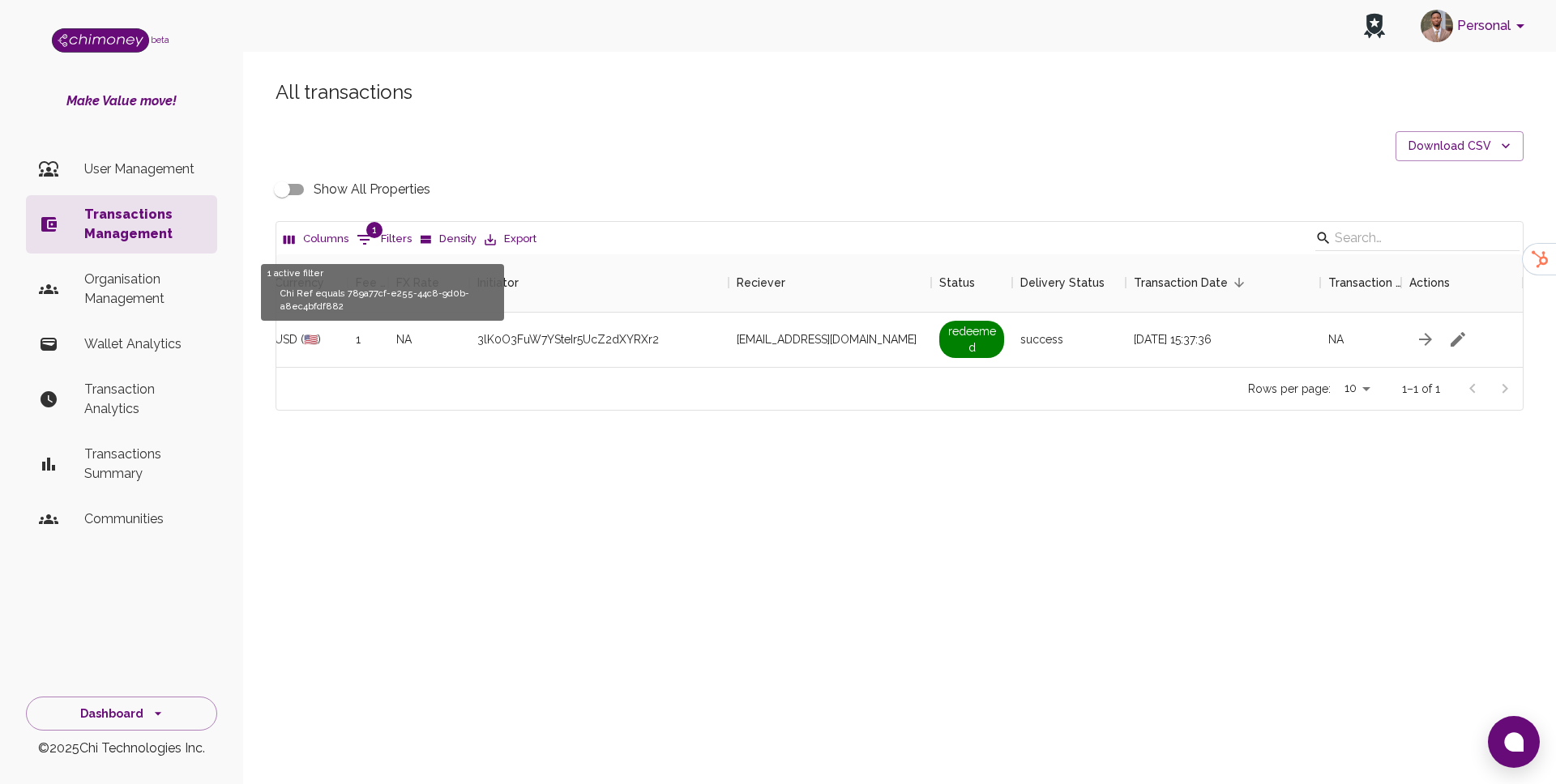
click at [385, 227] on button "1 Filters" at bounding box center [384, 239] width 63 height 26
select select "chiRef"
select select "equals"
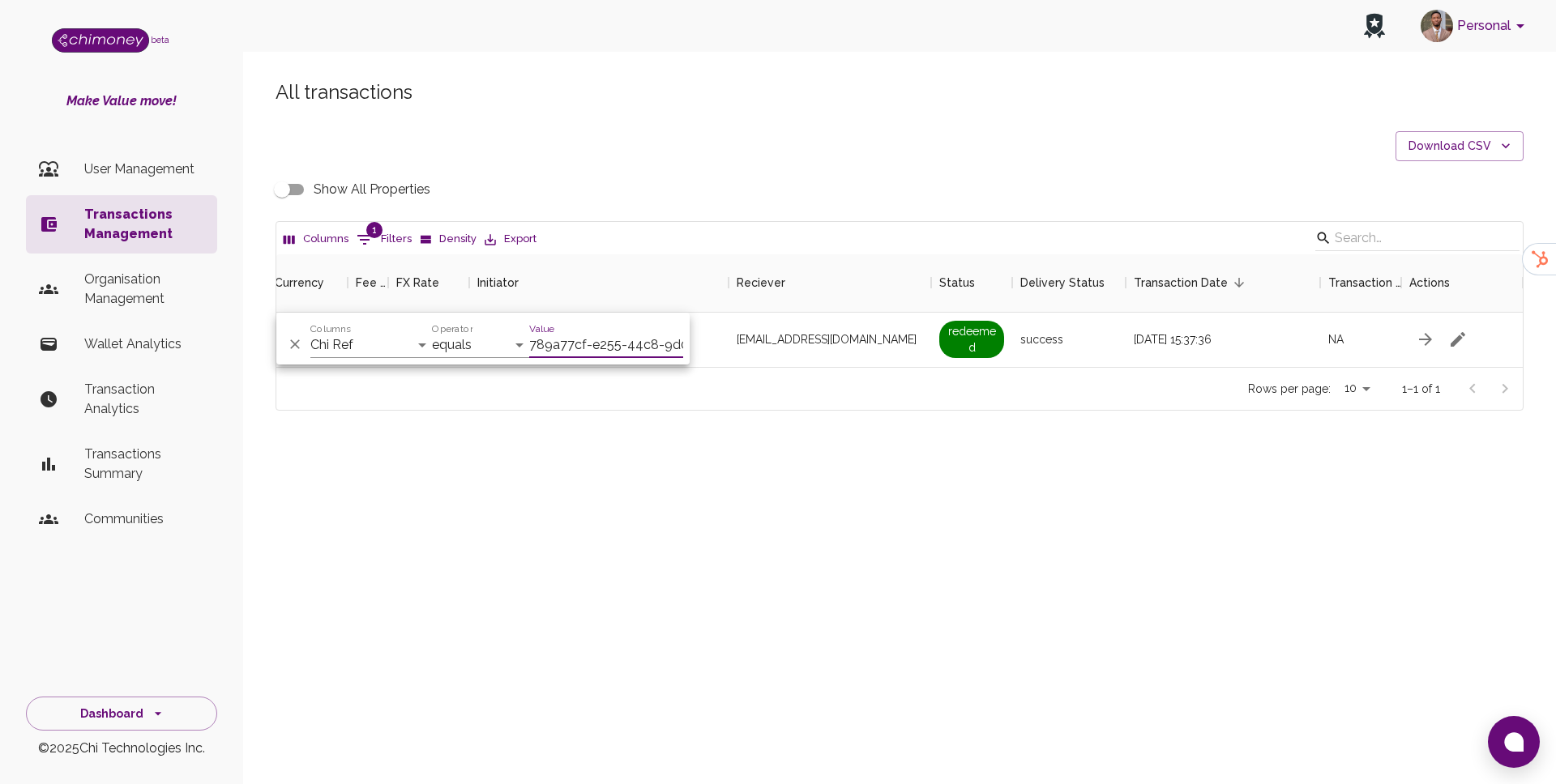
scroll to position [0, 94]
click at [339, 358] on div "And Or Columns Transaction Type Username Chi Ref Issue ID Value Amount Currency…" at bounding box center [482, 338] width 414 height 52
click at [347, 346] on select "Transaction Type Username Chi Ref Issue ID Value Amount Currency Fee ($) FX Rat…" at bounding box center [372, 345] width 121 height 26
select select "email"
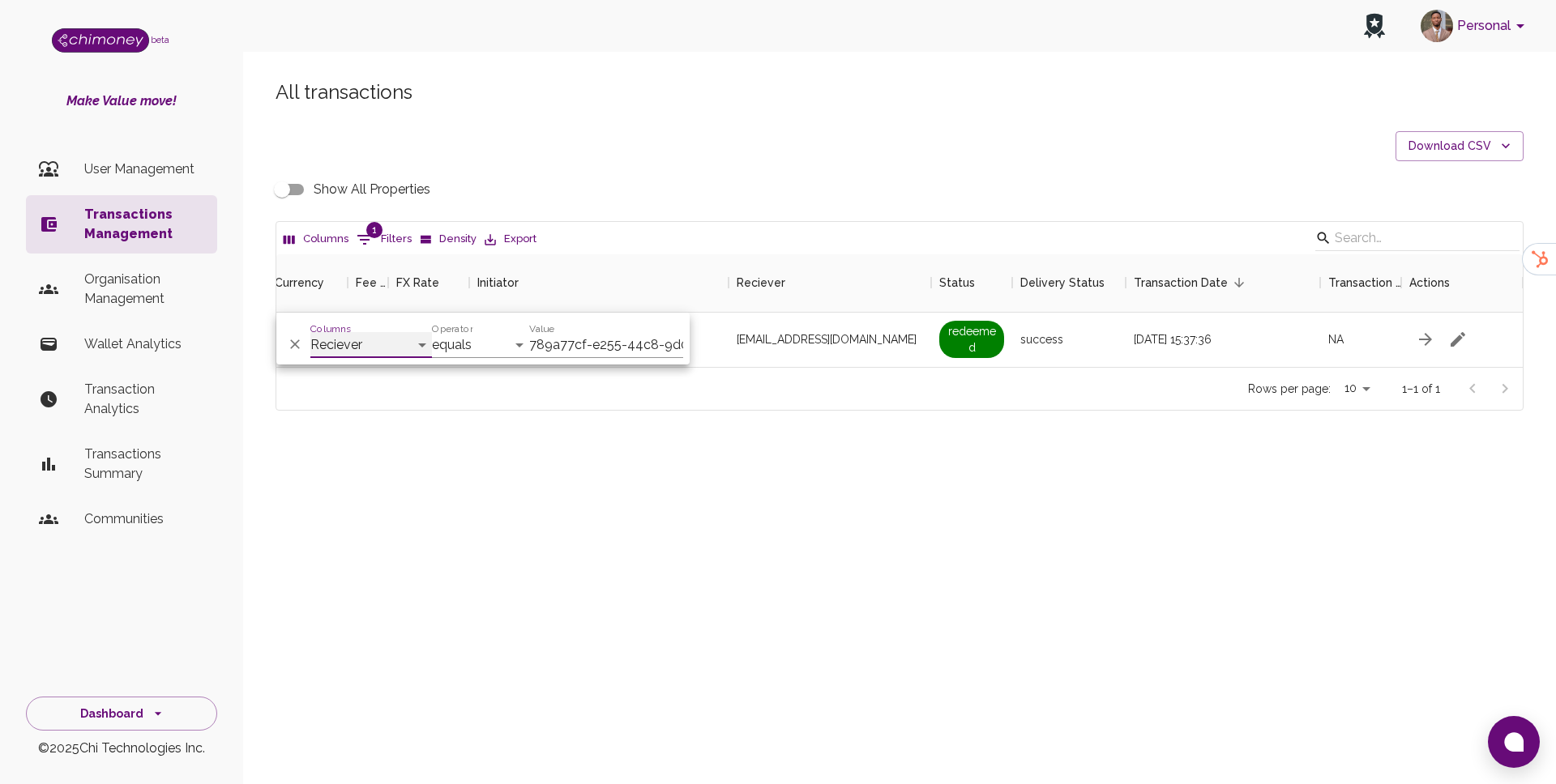
click at [311, 332] on select "Transaction Type Username Chi Ref Issue ID Value Amount Currency Fee ($) FX Rat…" at bounding box center [372, 345] width 121 height 26
click at [609, 329] on div "Value 789a77cf-e255-44c8-9d0b-a8ec4bfdf882" at bounding box center [607, 339] width 154 height 39
click at [612, 338] on input "789a77cf-e255-44c8-9d0b-a8ec4bfdf882" at bounding box center [607, 345] width 154 height 26
paste input "[EMAIL_ADDRESS][DOMAIN_NAME]"
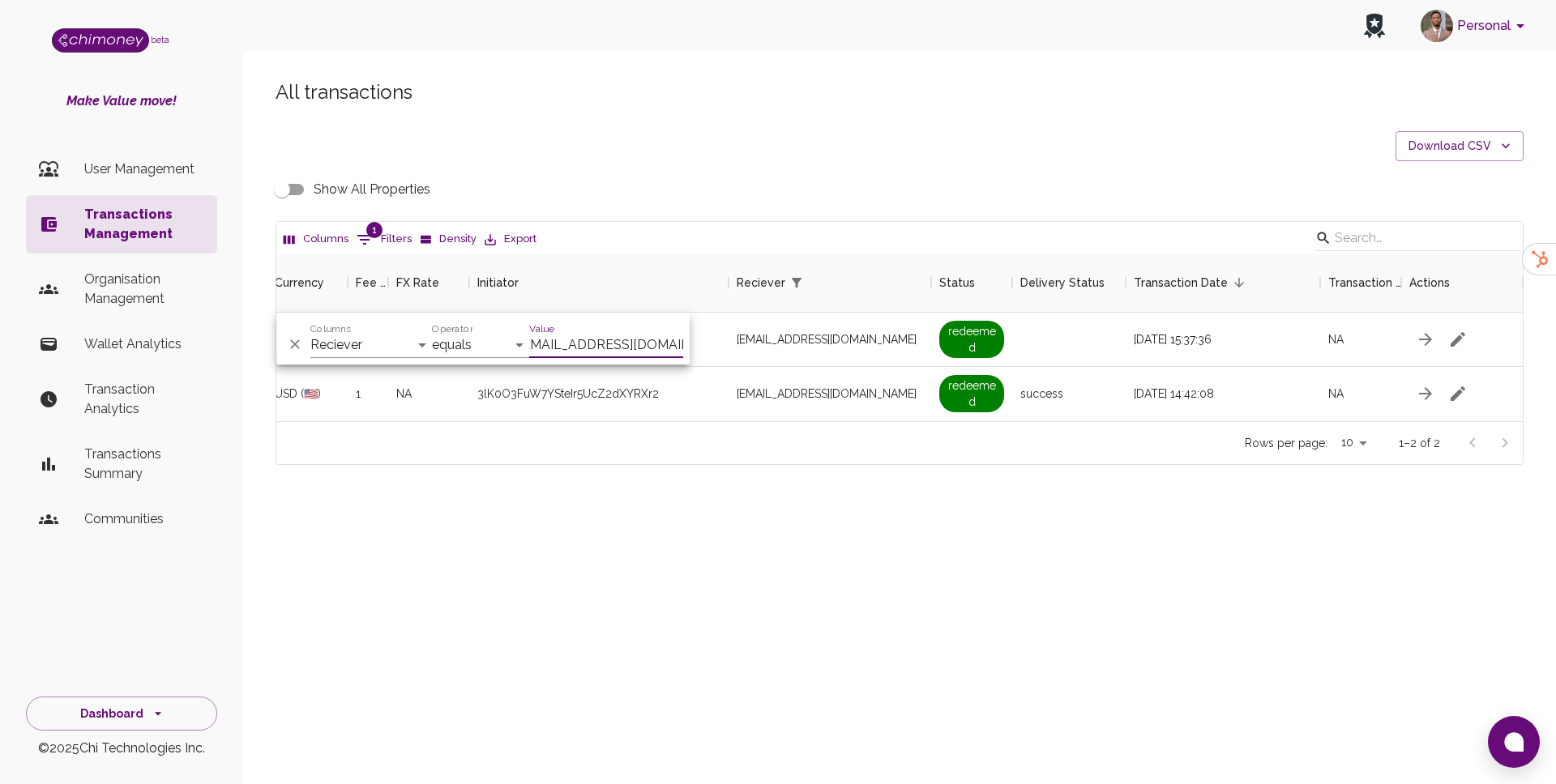
scroll to position [167, 1247]
type input "[EMAIL_ADDRESS][DOMAIN_NAME]"
click at [821, 331] on span "[EMAIL_ADDRESS][DOMAIN_NAME]" at bounding box center [826, 339] width 180 height 16
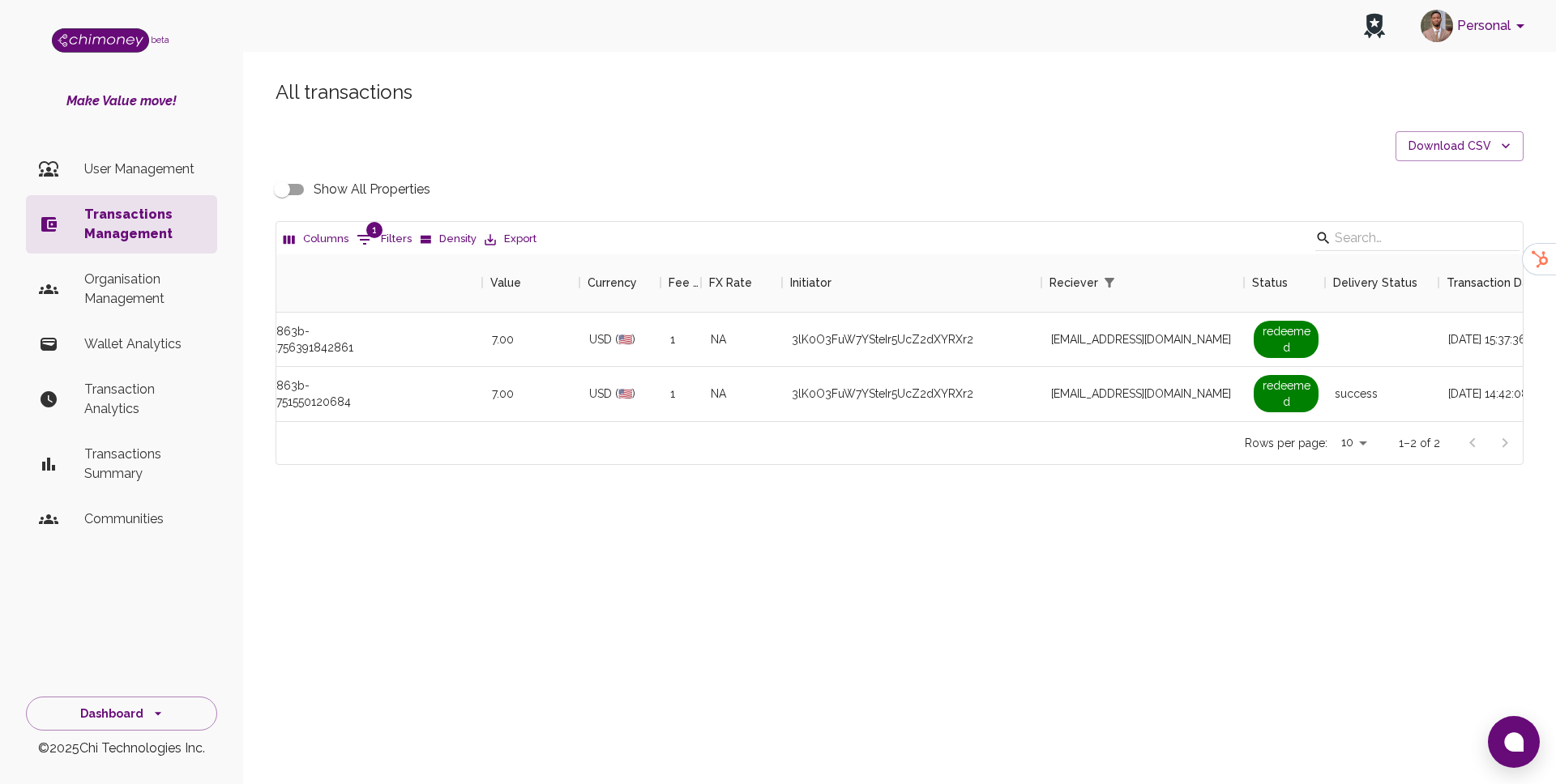
scroll to position [0, 713]
click at [294, 185] on input "Show All Properties" at bounding box center [281, 189] width 92 height 30
checkbox input "true"
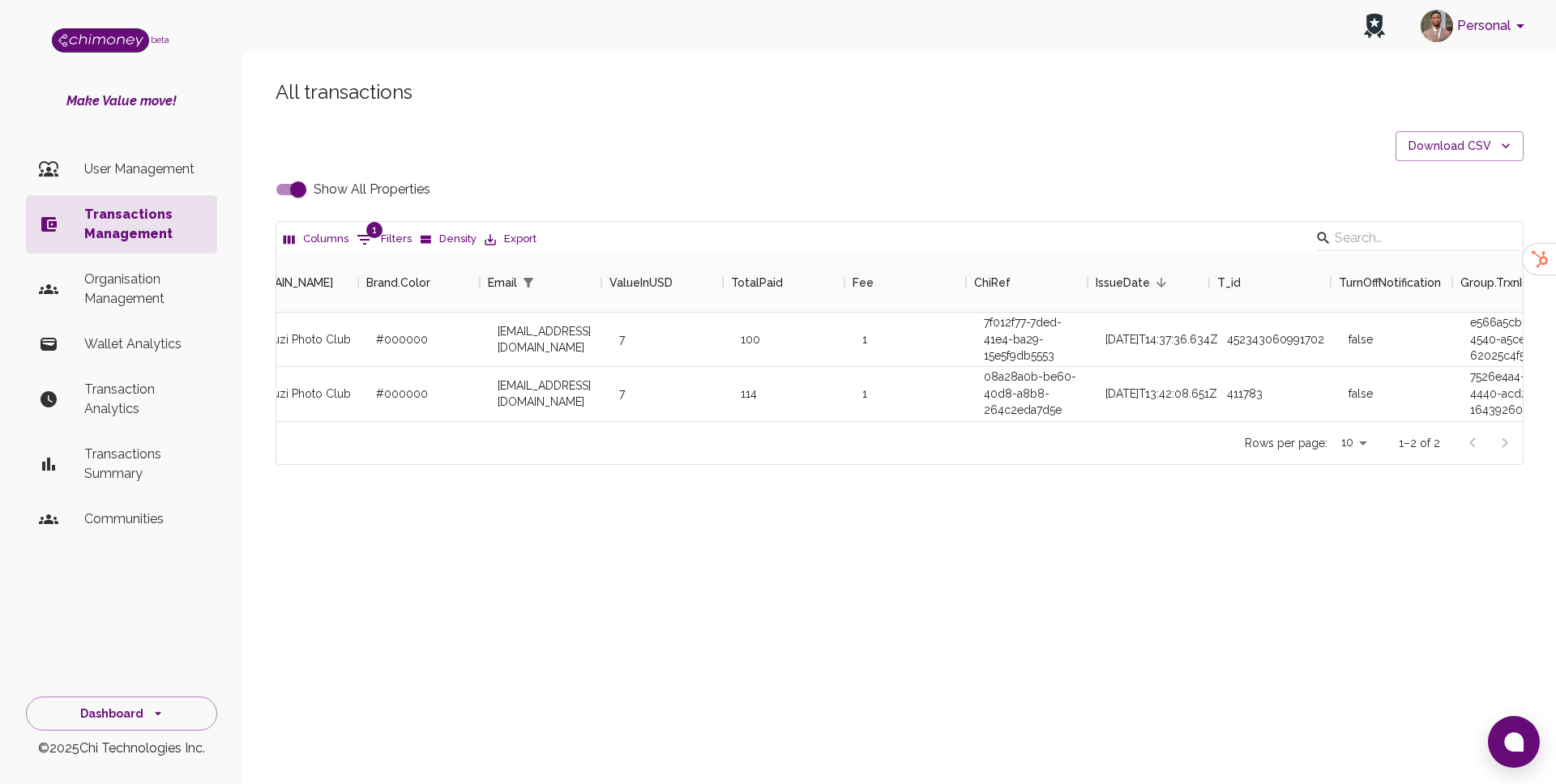
scroll to position [0, 1256]
click at [994, 359] on div "7f012f77-7ded-41e4-ba29-15e5f9db5553" at bounding box center [1027, 339] width 121 height 54
copy div "7f012f77-7ded-41e4-ba29-15e5f9db5553"
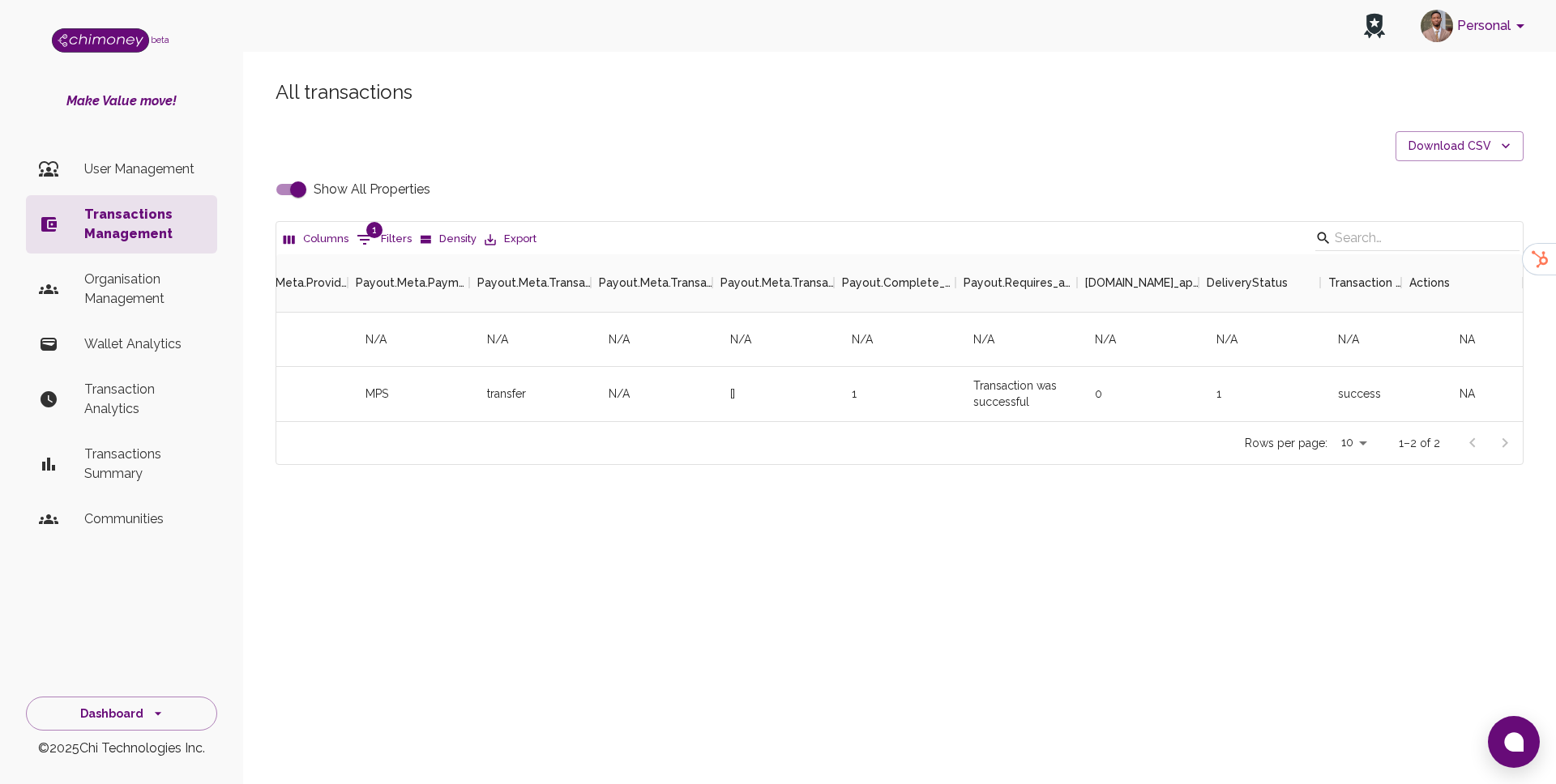
scroll to position [0, 10264]
click at [1462, 344] on icon "button" at bounding box center [1459, 339] width 20 height 20
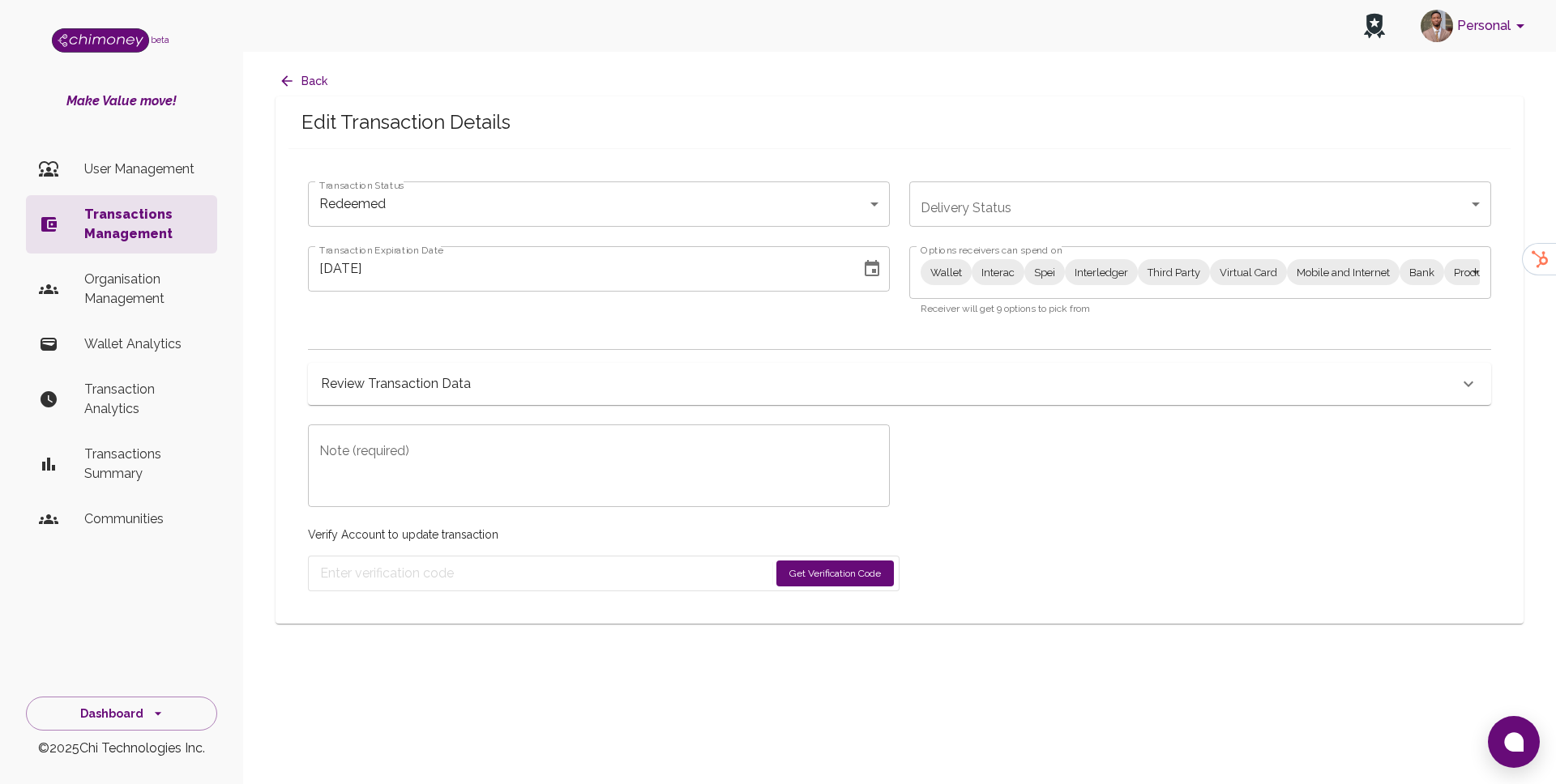
click at [1007, 272] on body "Personal beta Make Value move! User Management Transactions Management Organisa…" at bounding box center [778, 392] width 1556 height 784
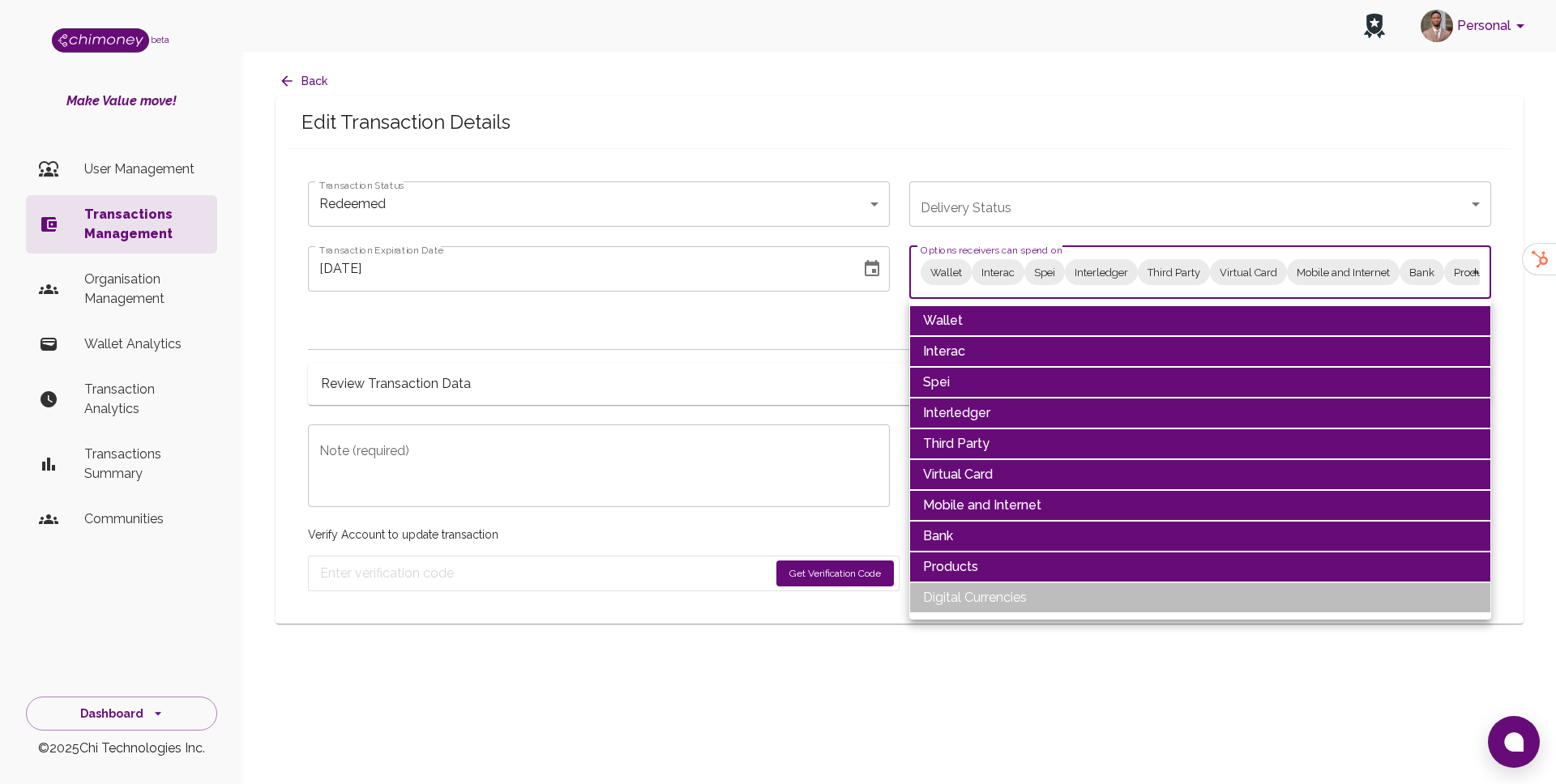
click at [986, 333] on li "Wallet" at bounding box center [1200, 321] width 582 height 30
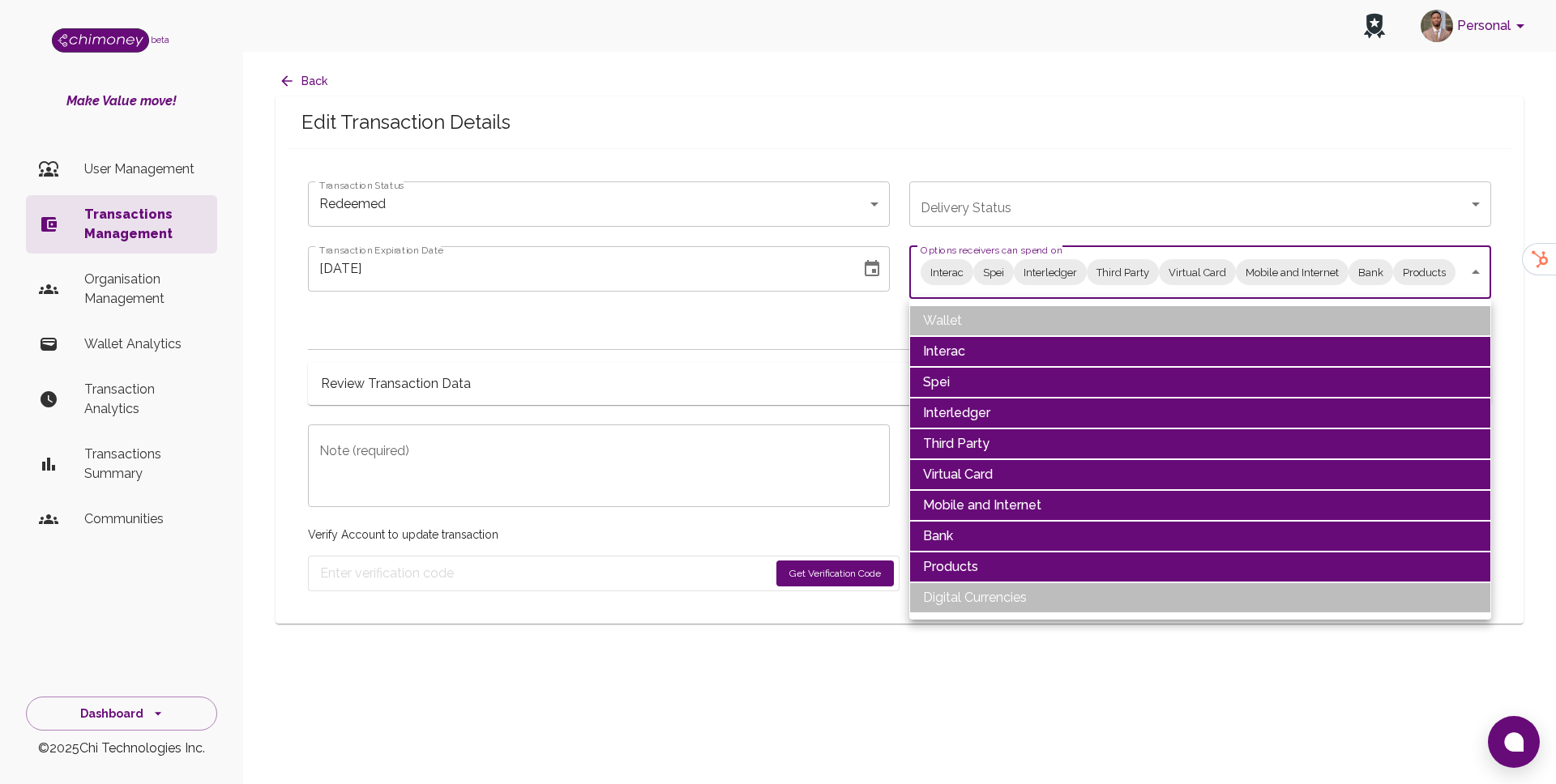
click at [975, 354] on li "Interac" at bounding box center [1200, 352] width 582 height 30
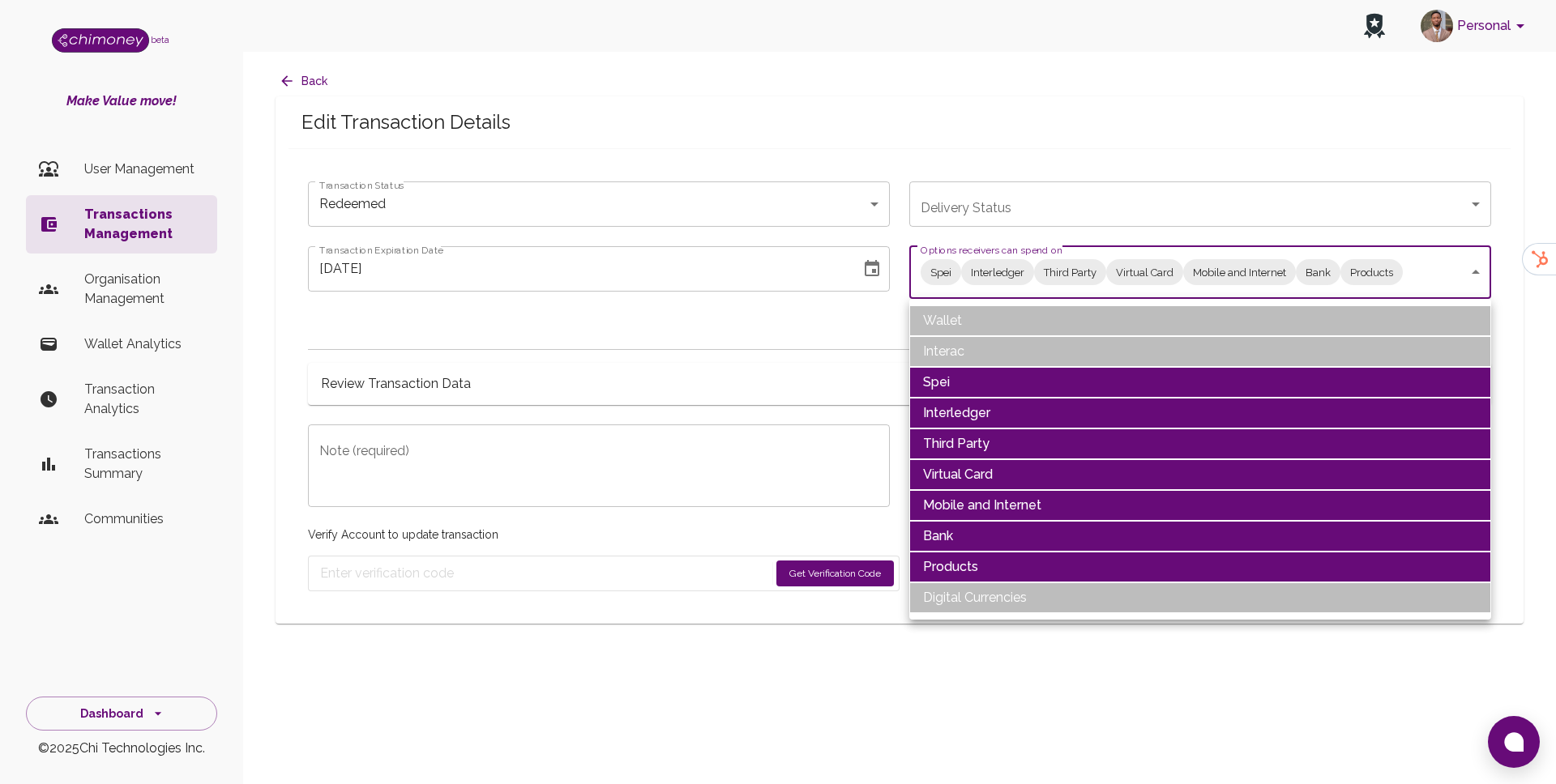
click at [964, 380] on li "Spei" at bounding box center [1200, 382] width 582 height 30
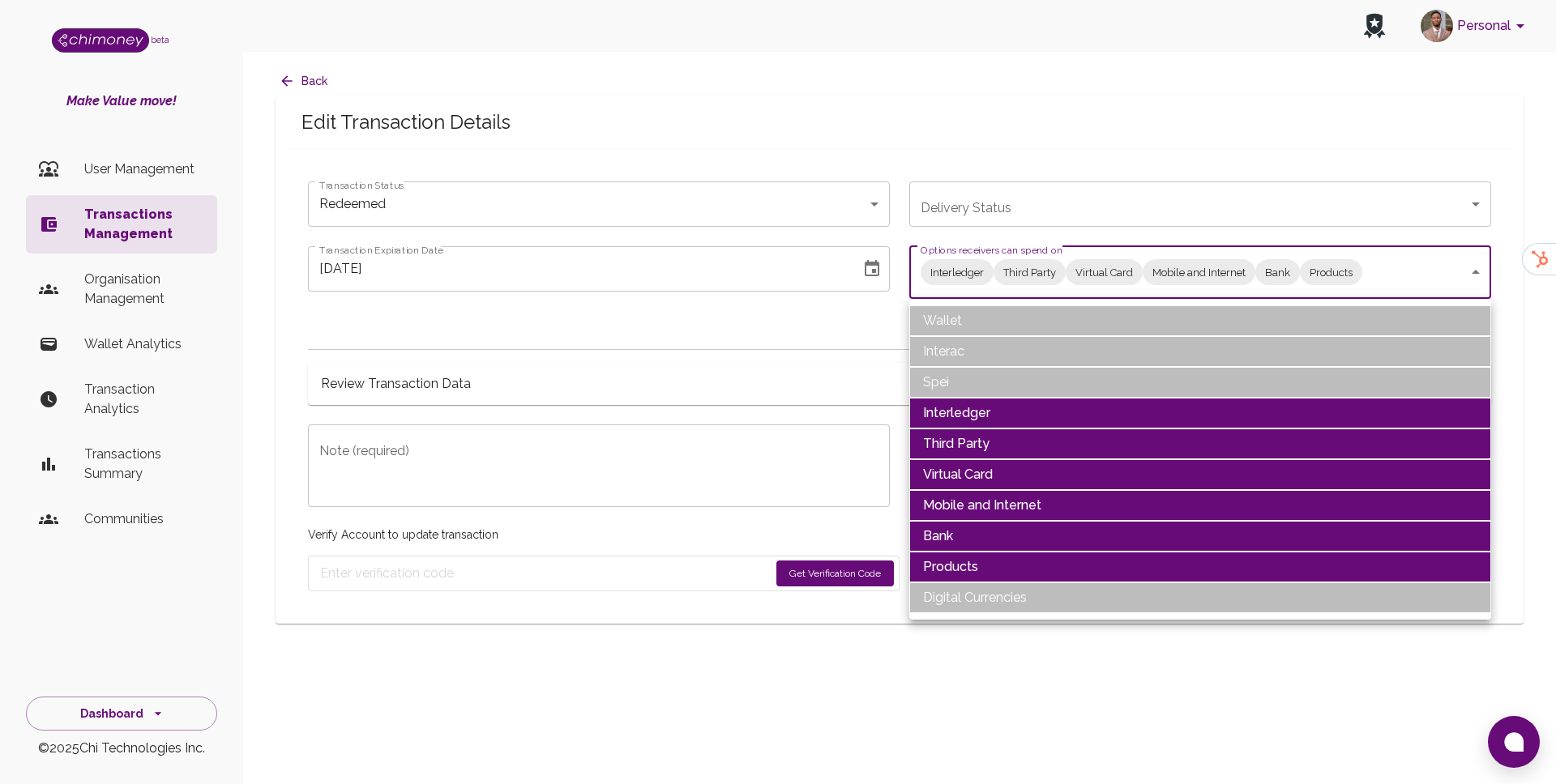
click at [958, 413] on li "Interledger" at bounding box center [1200, 413] width 582 height 30
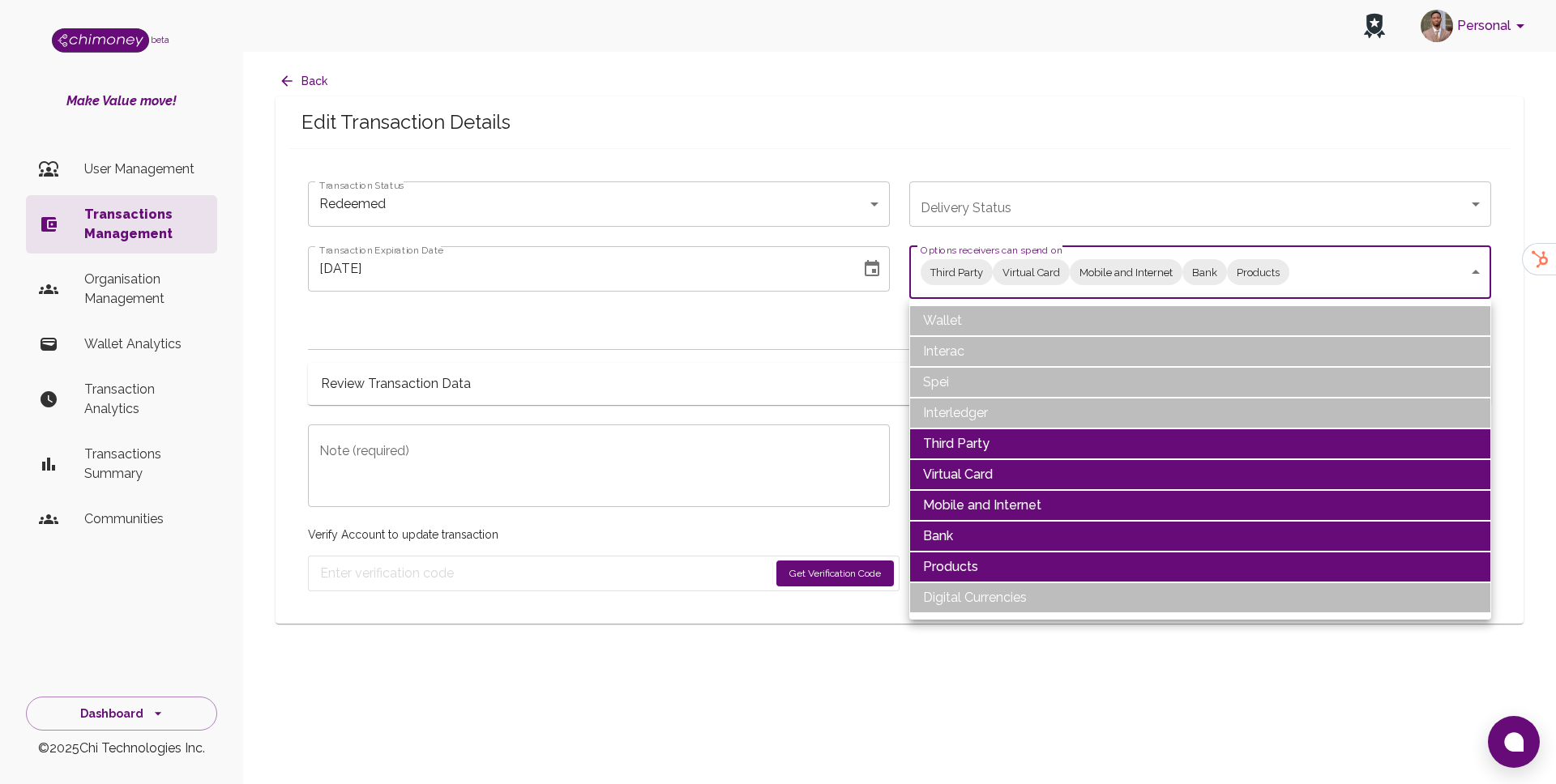
click at [956, 441] on li "Third Party" at bounding box center [1200, 444] width 582 height 30
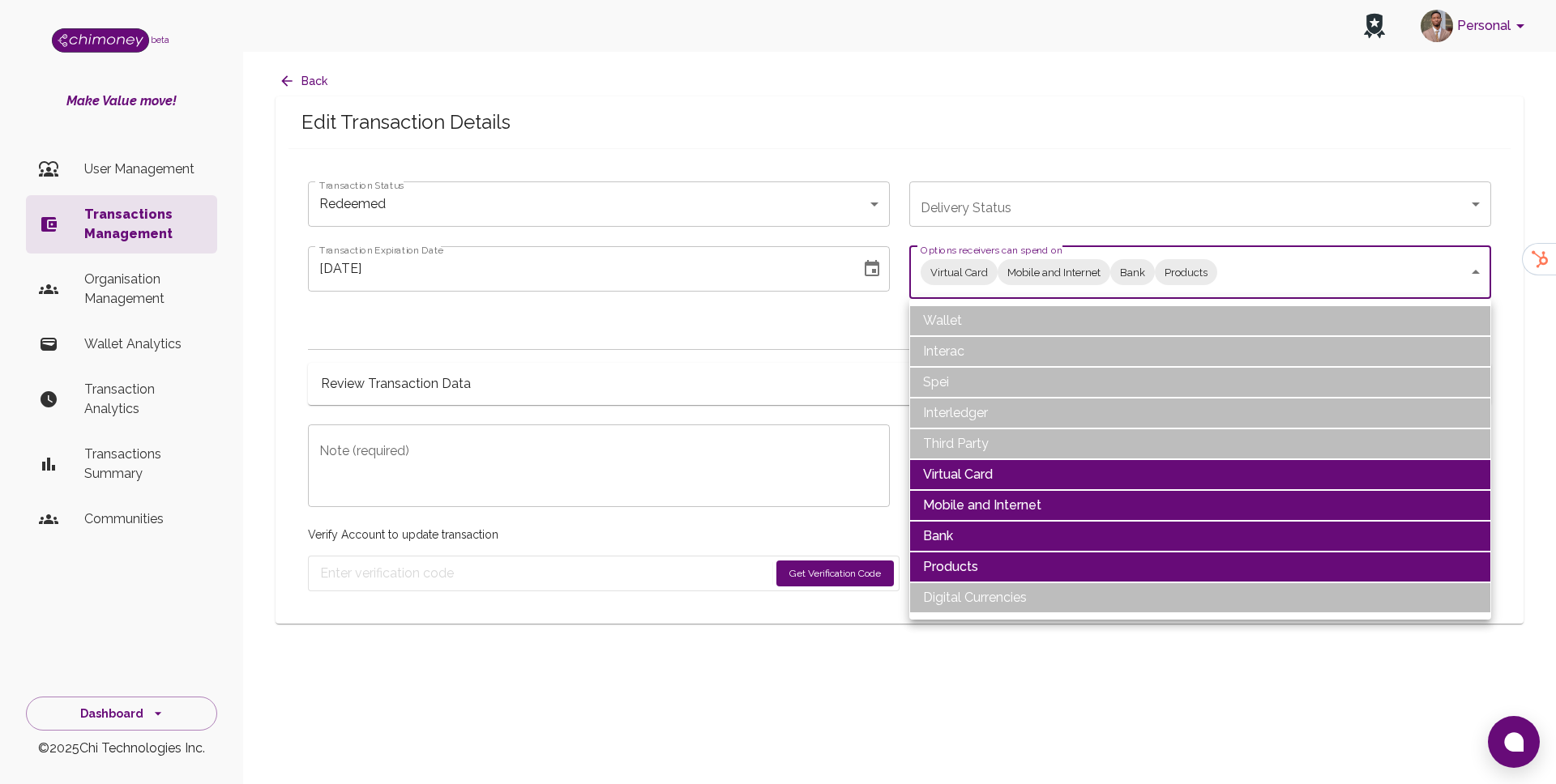
click at [955, 463] on li "Virtual Card" at bounding box center [1200, 475] width 582 height 30
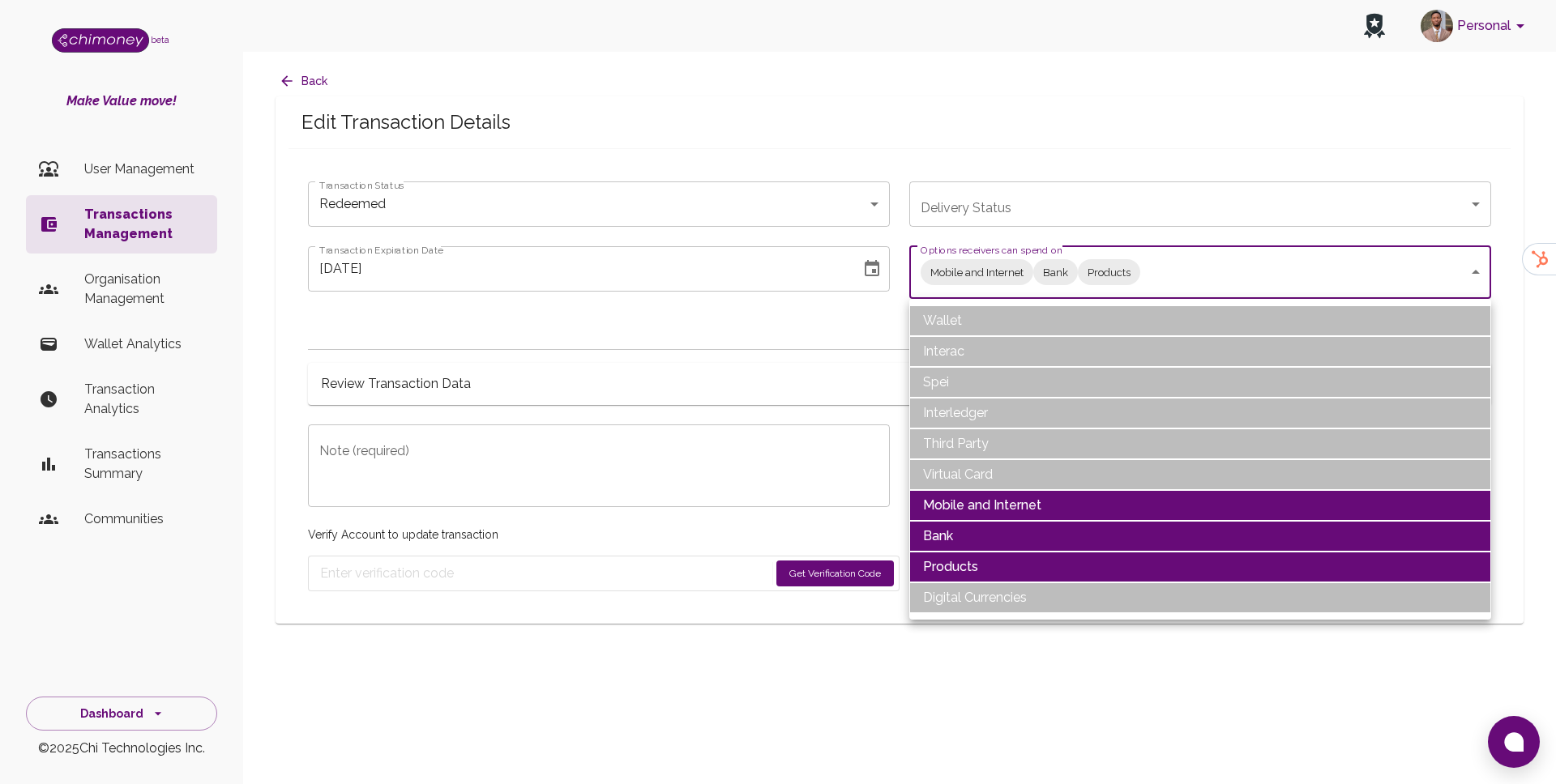
click at [952, 566] on li "Products" at bounding box center [1200, 567] width 582 height 30
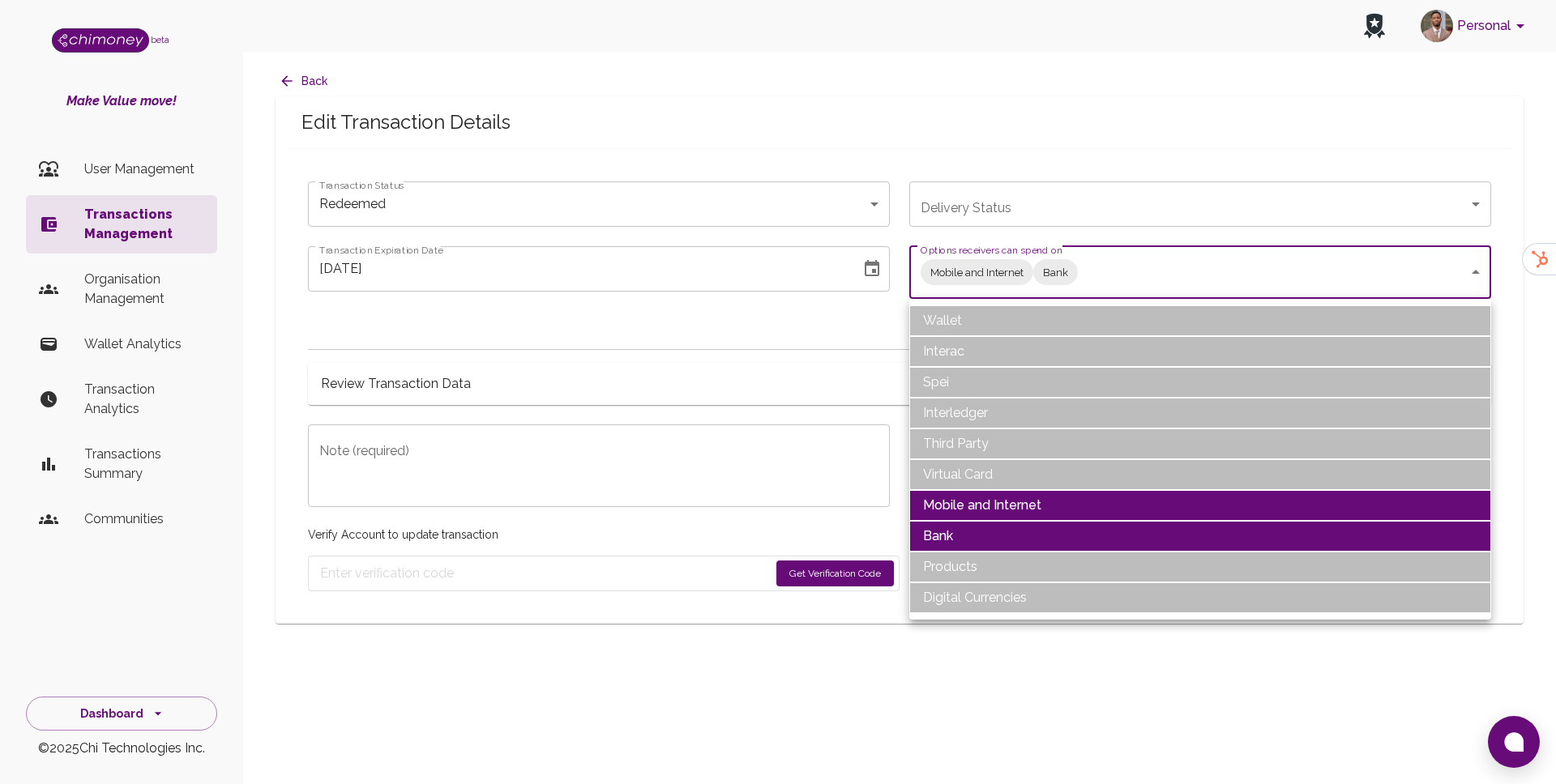
click at [963, 507] on li "Mobile and Internet" at bounding box center [1200, 505] width 582 height 30
type input "Bank"
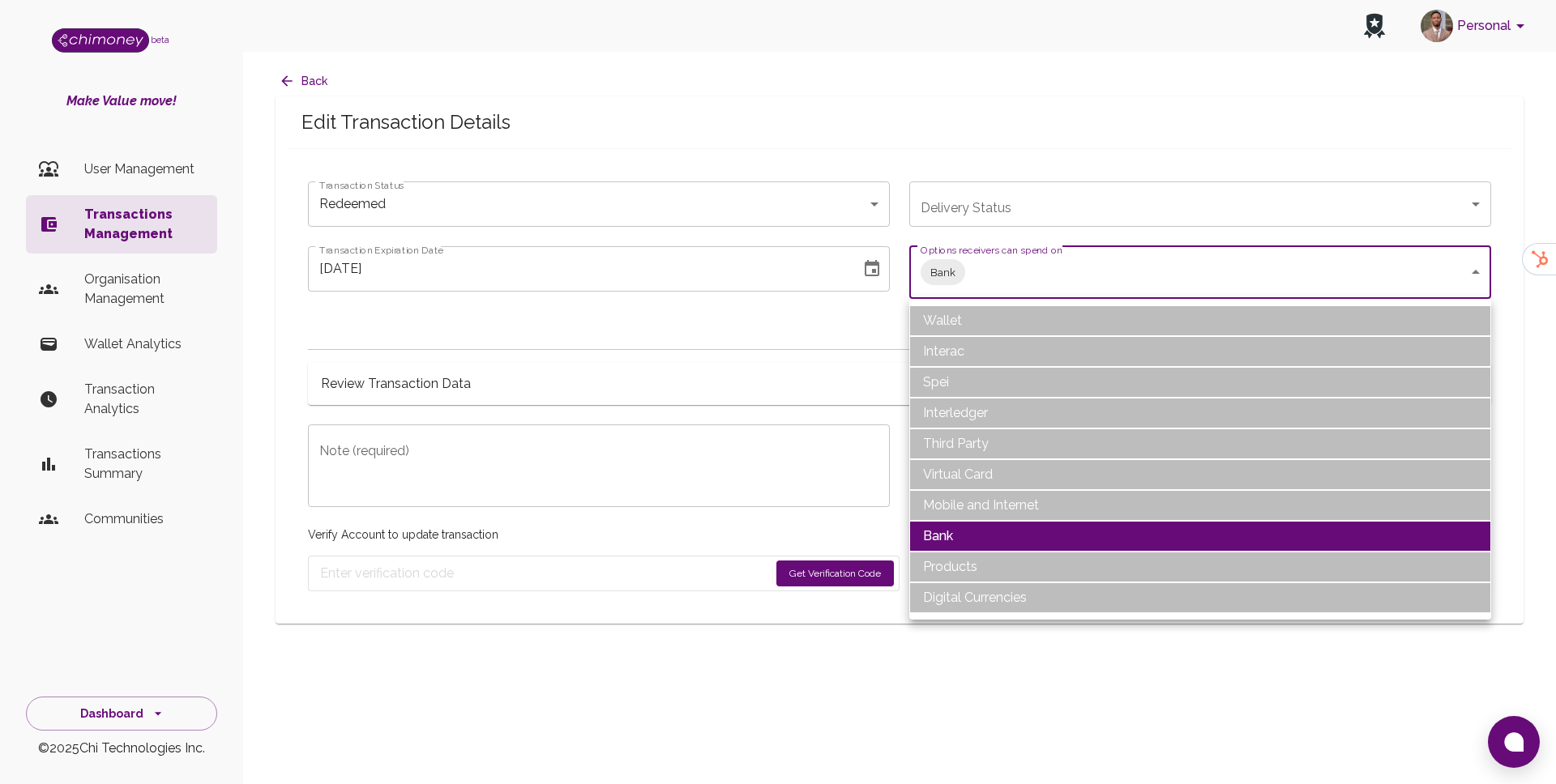
click at [707, 363] on div at bounding box center [778, 392] width 1556 height 784
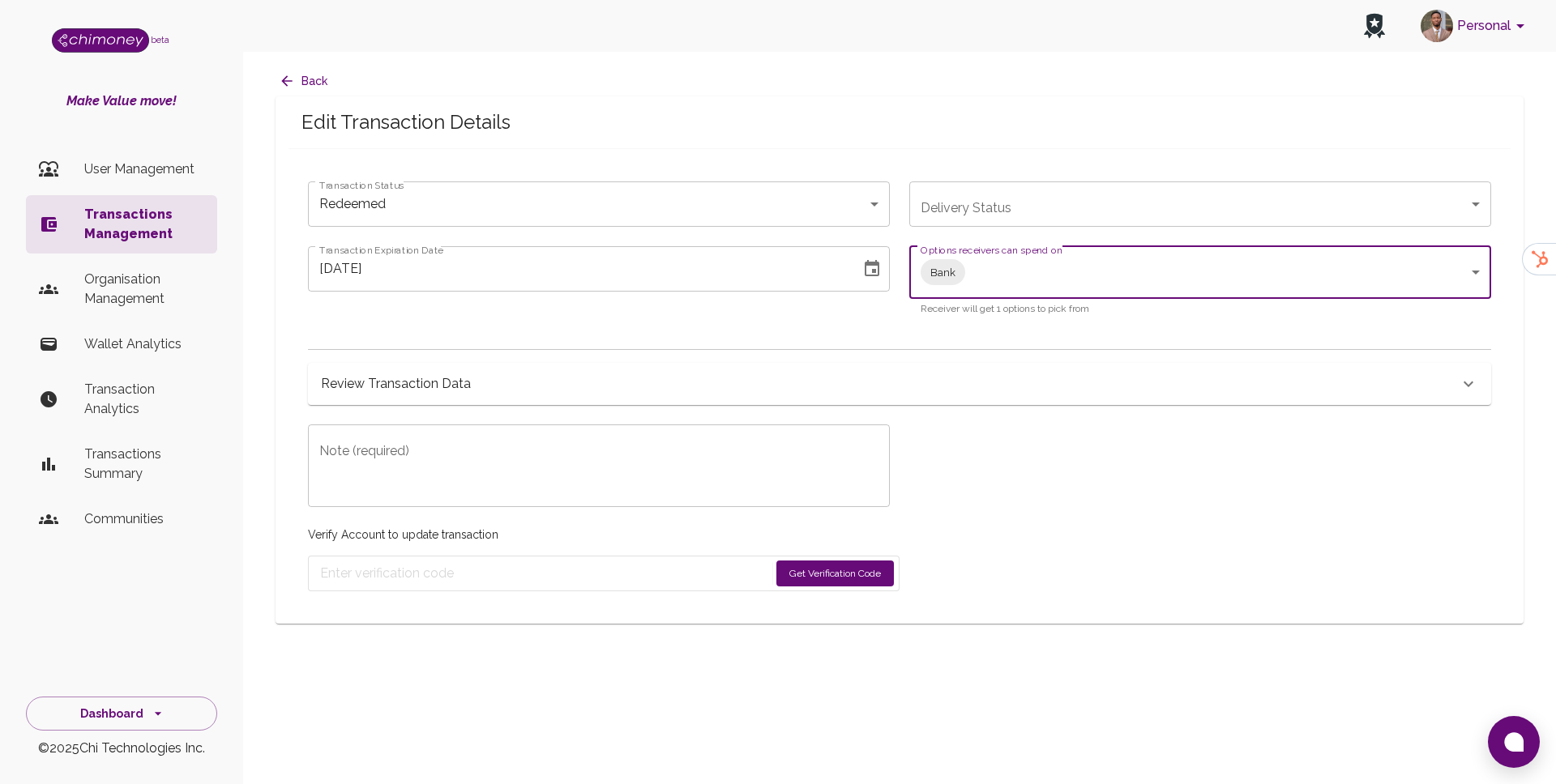
click at [881, 259] on icon "Choose date, selected date is Aug 29, 2025" at bounding box center [873, 269] width 20 height 20
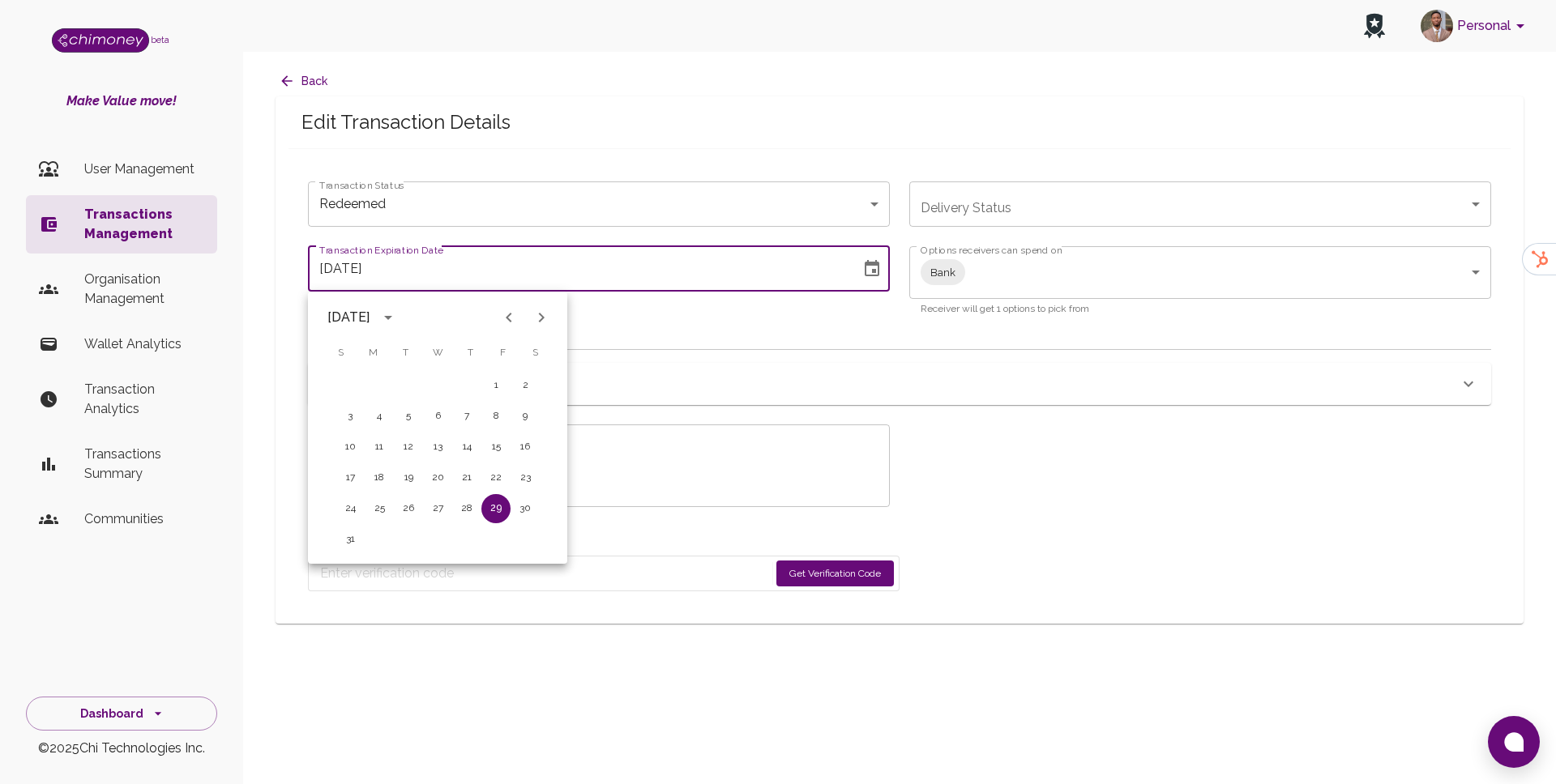
click at [540, 321] on icon "Next month" at bounding box center [541, 318] width 20 height 20
click at [355, 421] on button "7" at bounding box center [350, 416] width 29 height 29
type input "[DATE]"
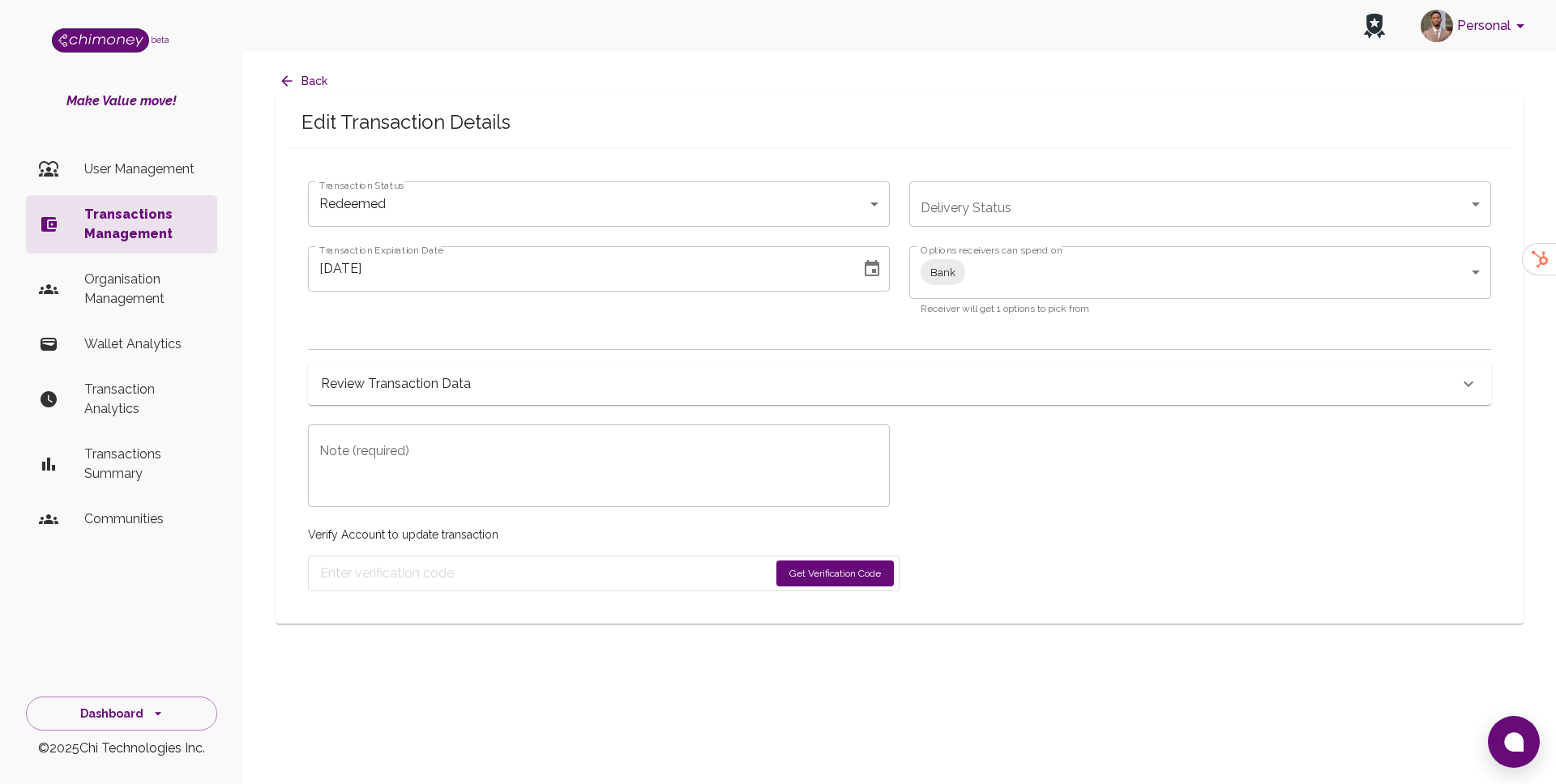
click at [439, 206] on body "Personal beta Make Value move! User Management Transactions Management Organisa…" at bounding box center [778, 392] width 1556 height 784
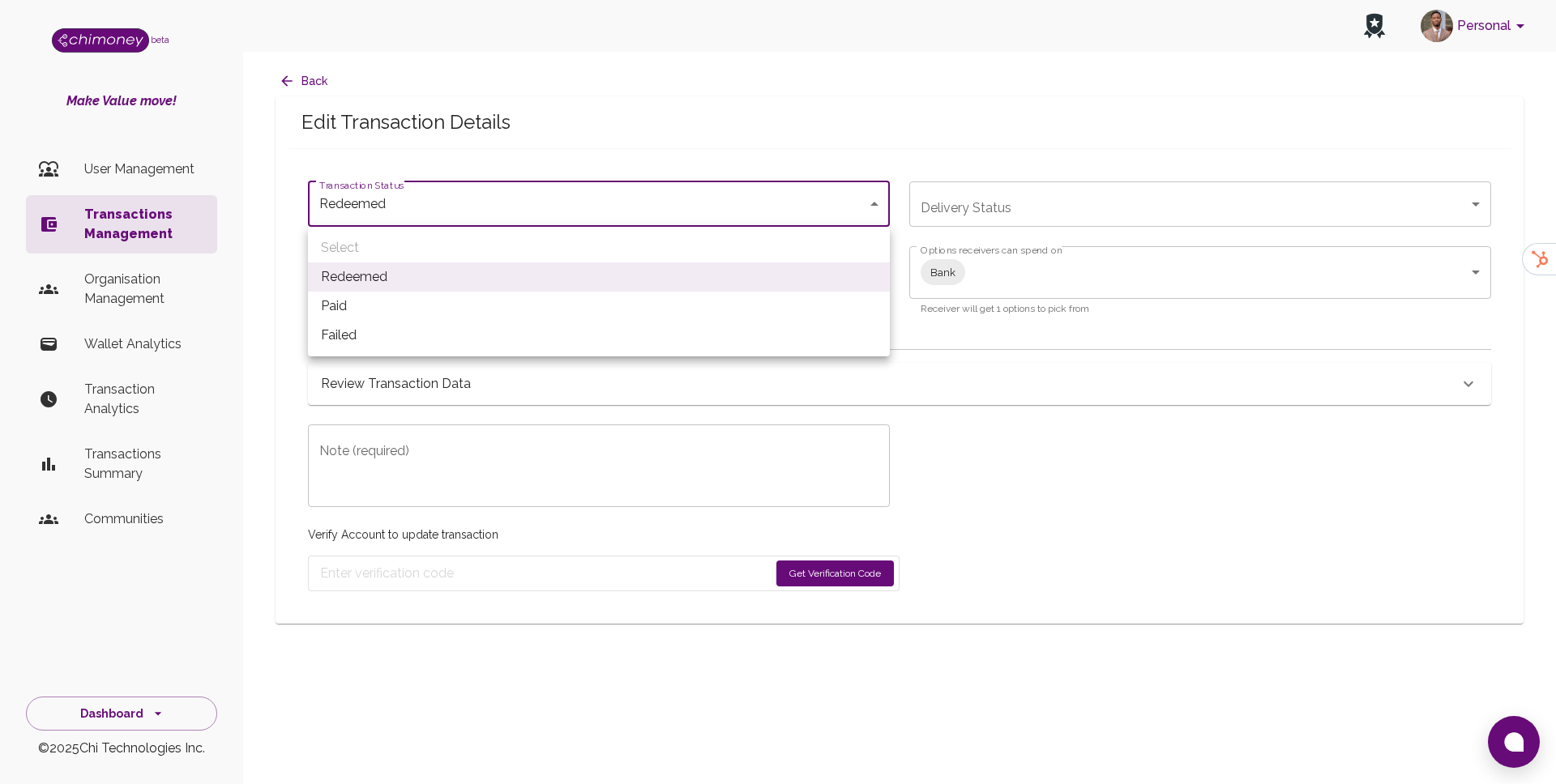
click at [381, 296] on li "Paid" at bounding box center [599, 306] width 582 height 29
type input "paid"
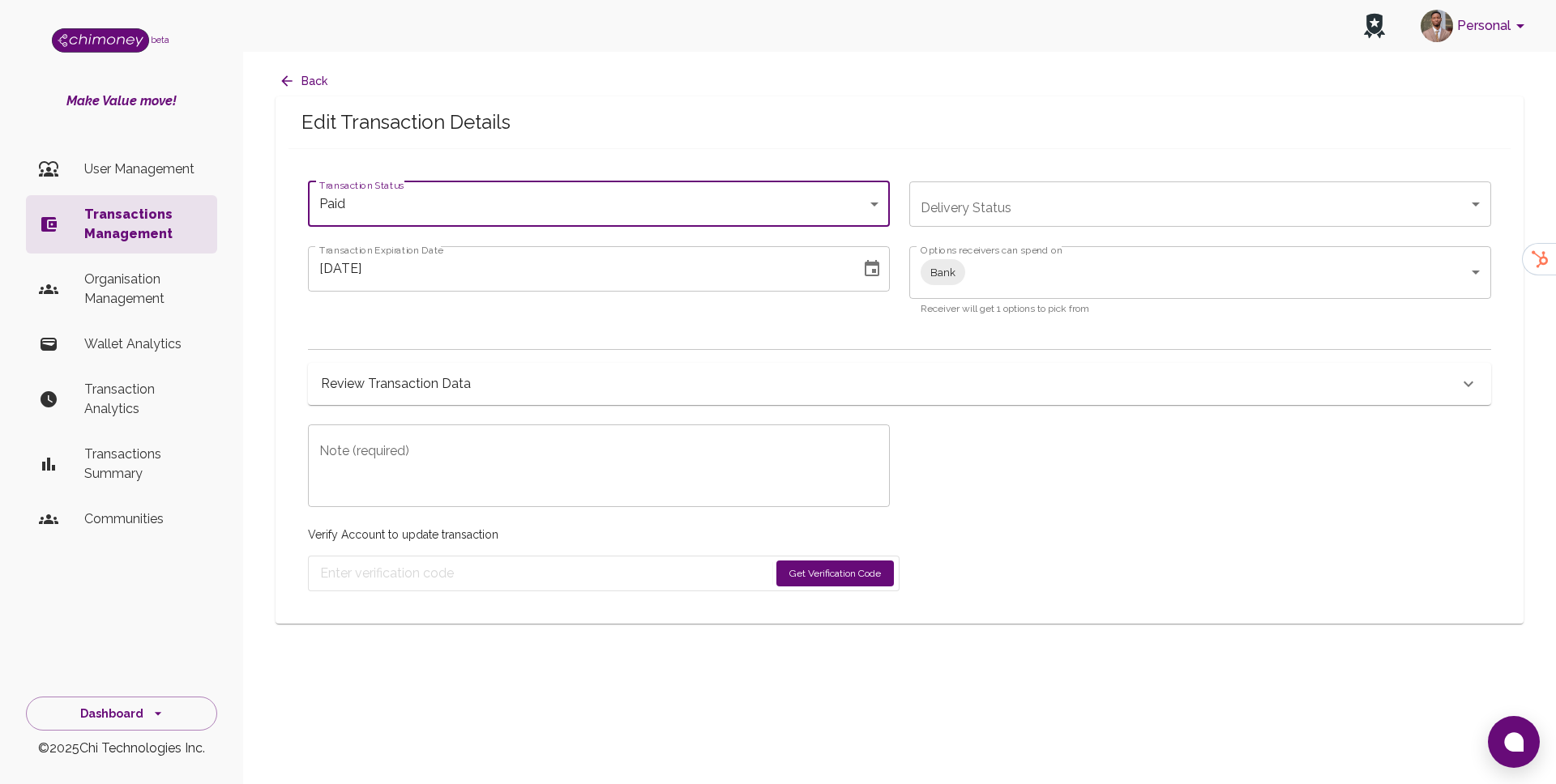
click at [381, 436] on div "x Note (required)" at bounding box center [599, 466] width 582 height 83
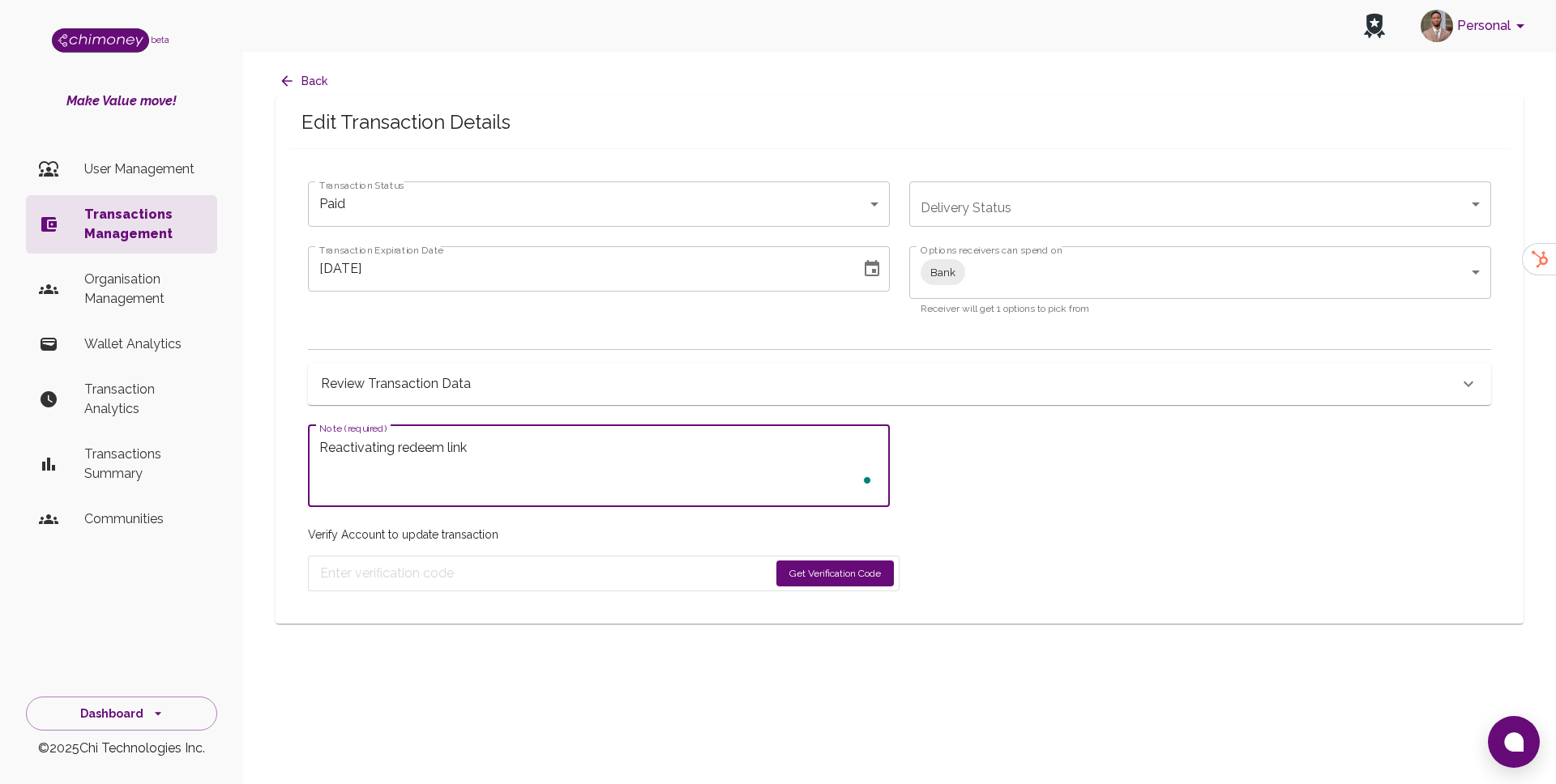
type textarea "Reactivating redeem link"
click at [399, 390] on h6 "Review Transaction Data" at bounding box center [396, 383] width 150 height 22
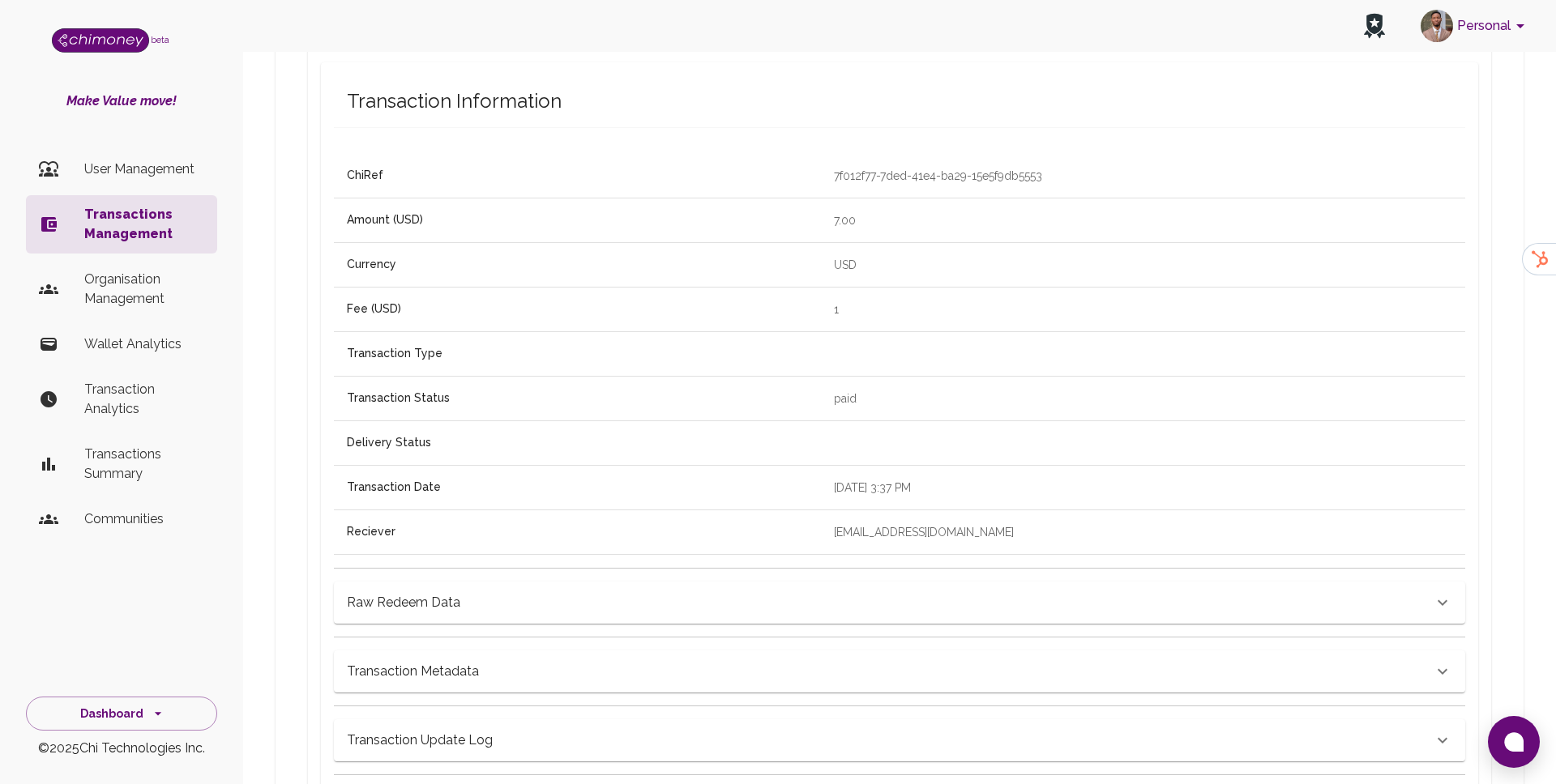
scroll to position [400, 0]
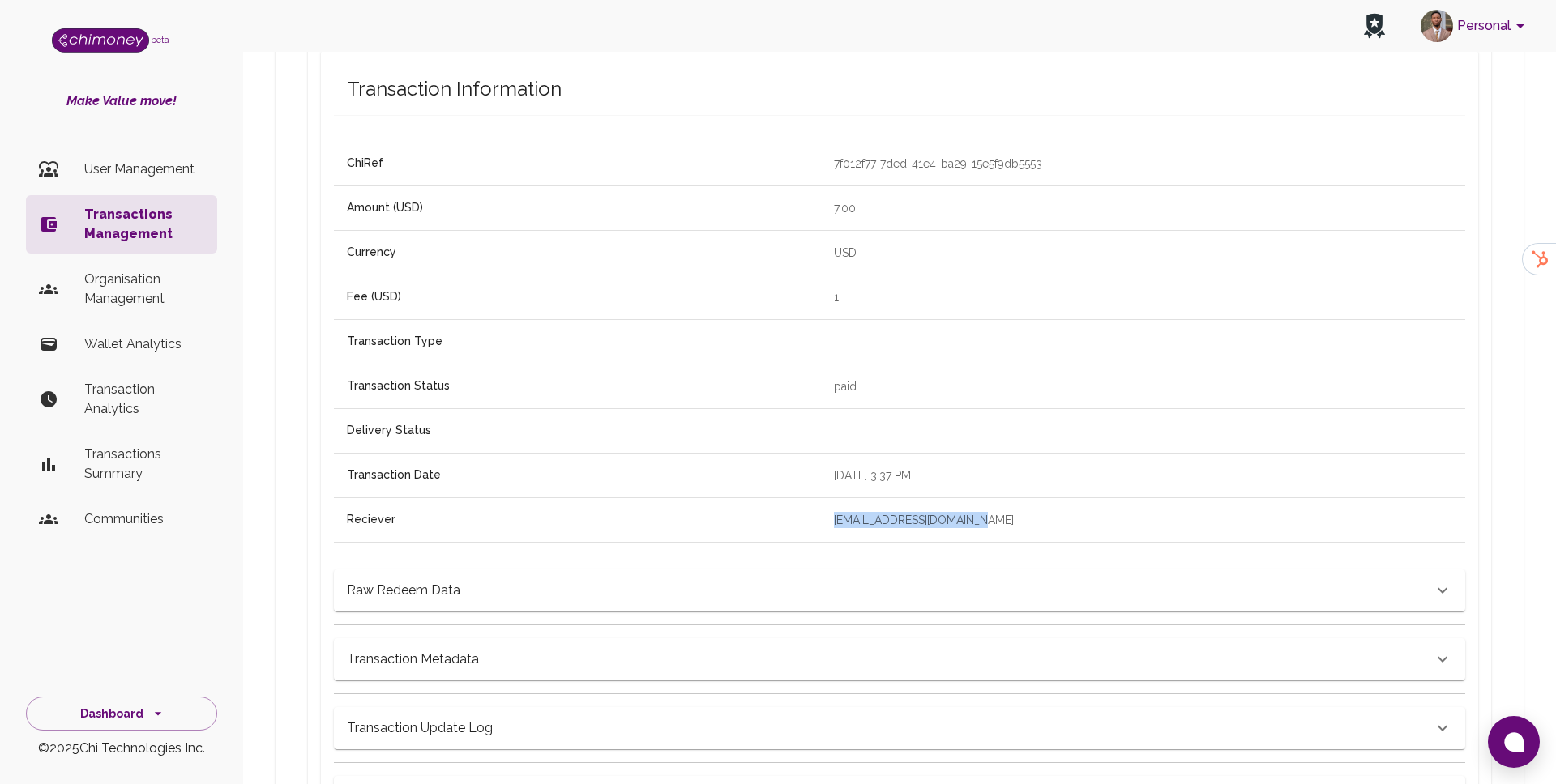
drag, startPoint x: 901, startPoint y: 521, endPoint x: 682, endPoint y: 519, distance: 219.0
click at [682, 519] on tr "Reciever [EMAIL_ADDRESS][DOMAIN_NAME]" at bounding box center [899, 521] width 1132 height 45
copy tr "[EMAIL_ADDRESS][DOMAIN_NAME]"
drag, startPoint x: 717, startPoint y: 163, endPoint x: 958, endPoint y: 164, distance: 241.0
click at [958, 164] on td "7f012f77-7ded-41e4-ba29-15e5f9db5553" at bounding box center [1142, 163] width 644 height 44
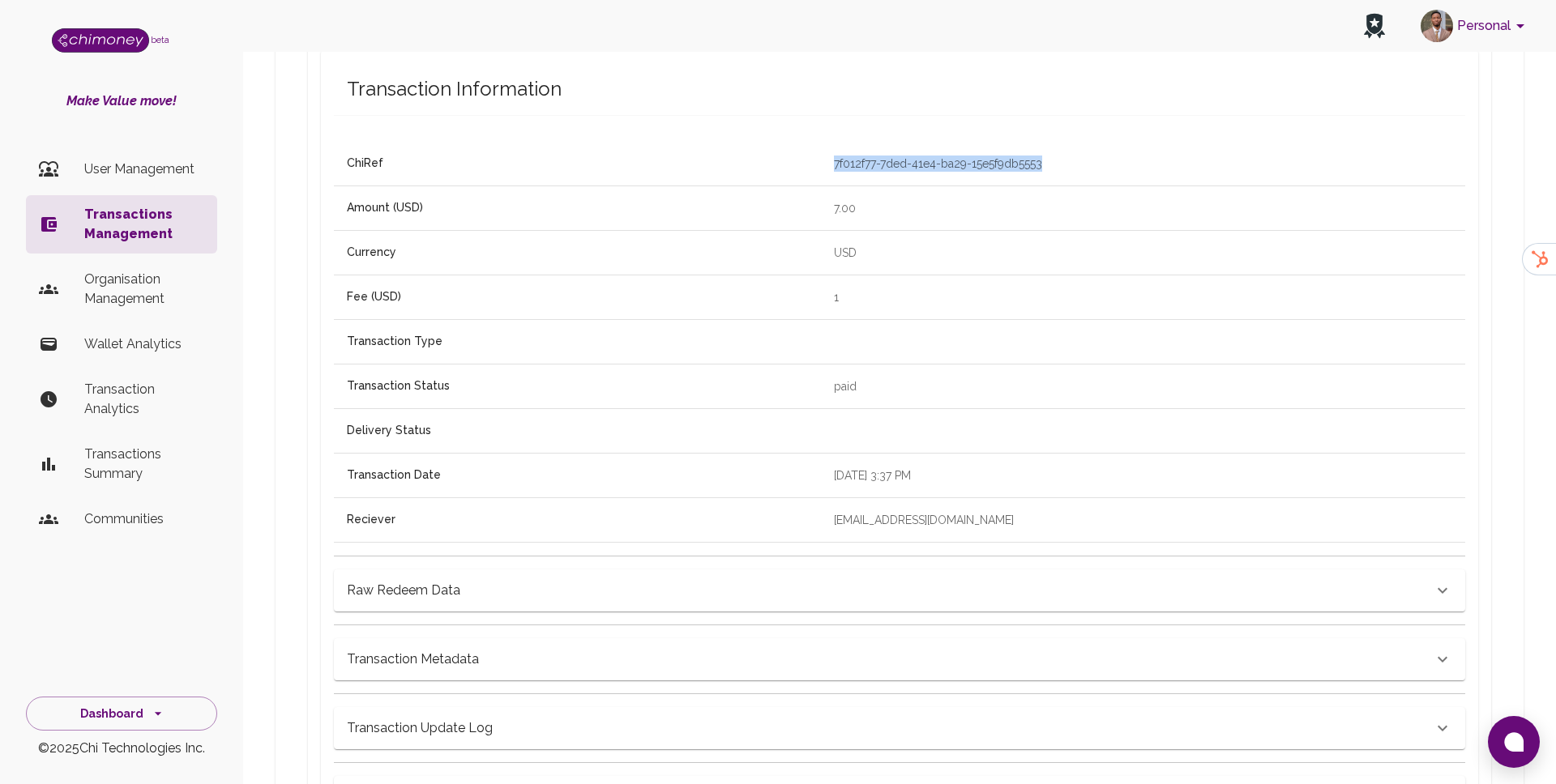
copy p "7f012f77-7ded-41e4-ba29-15e5f9db5553"
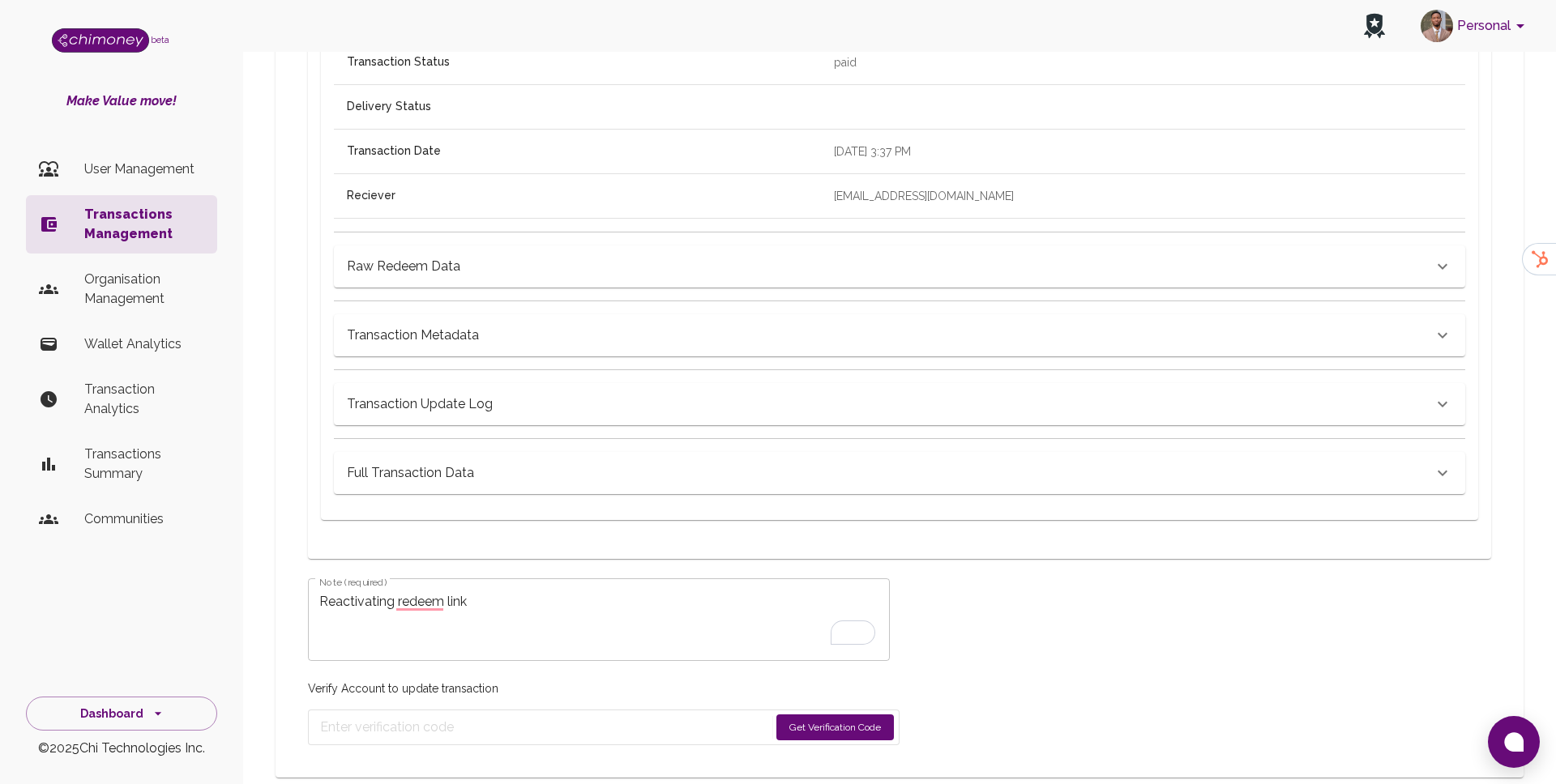
scroll to position [731, 0]
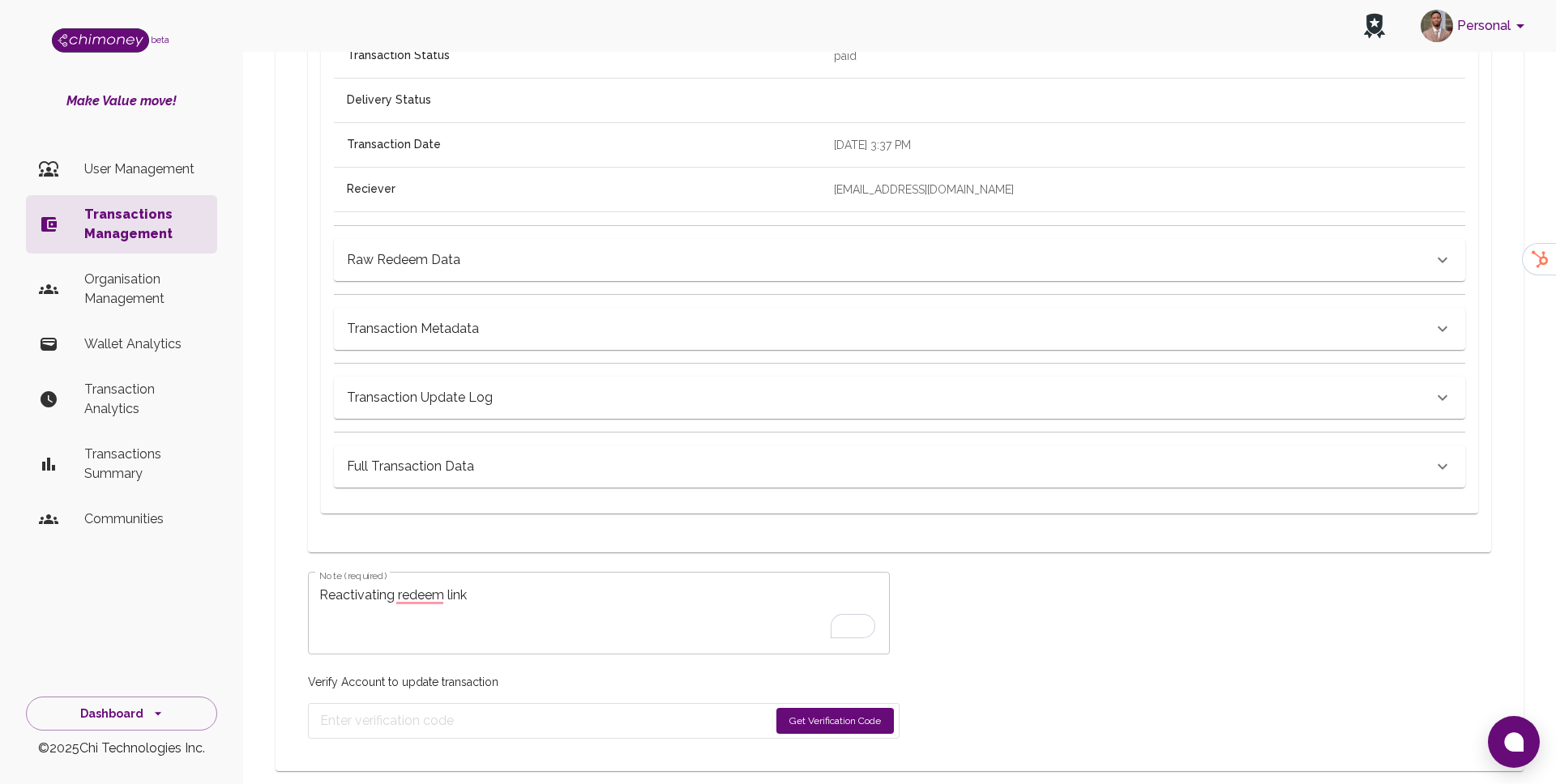
click at [832, 727] on button "Get Verification Code" at bounding box center [835, 721] width 118 height 26
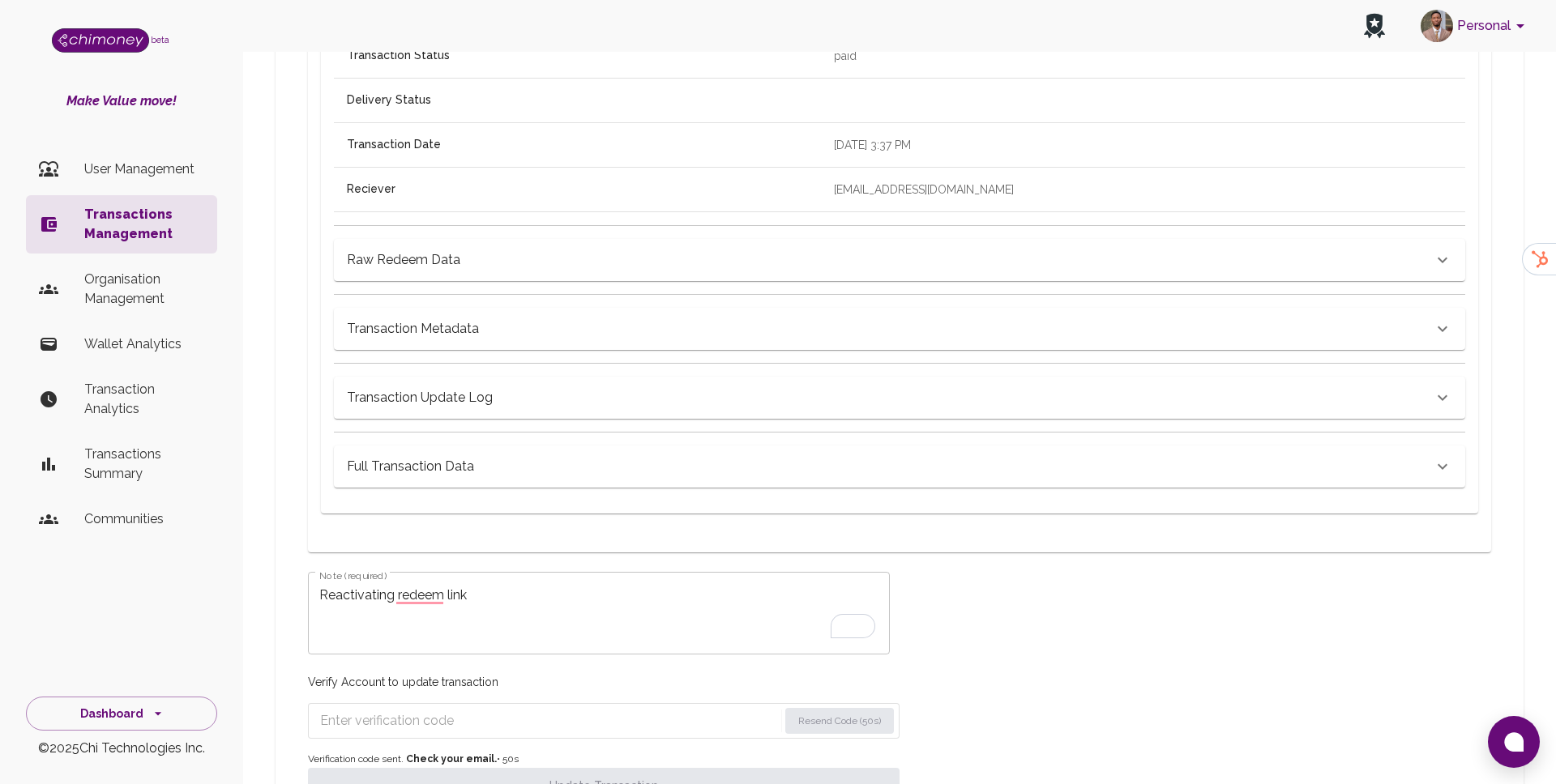
click at [464, 728] on input "Enter verification code" at bounding box center [548, 721] width 458 height 26
paste input "0367"
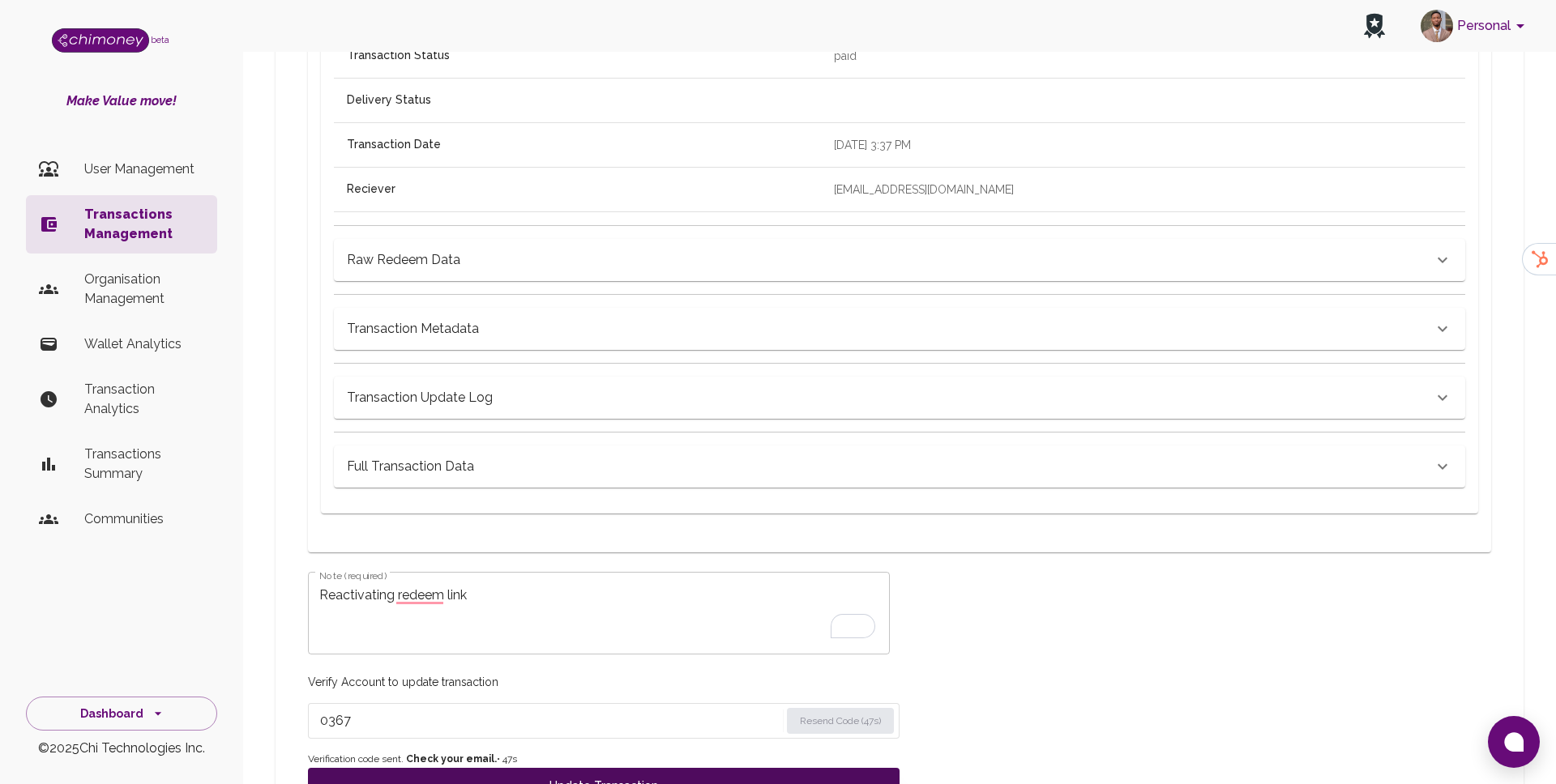
scroll to position [783, 0]
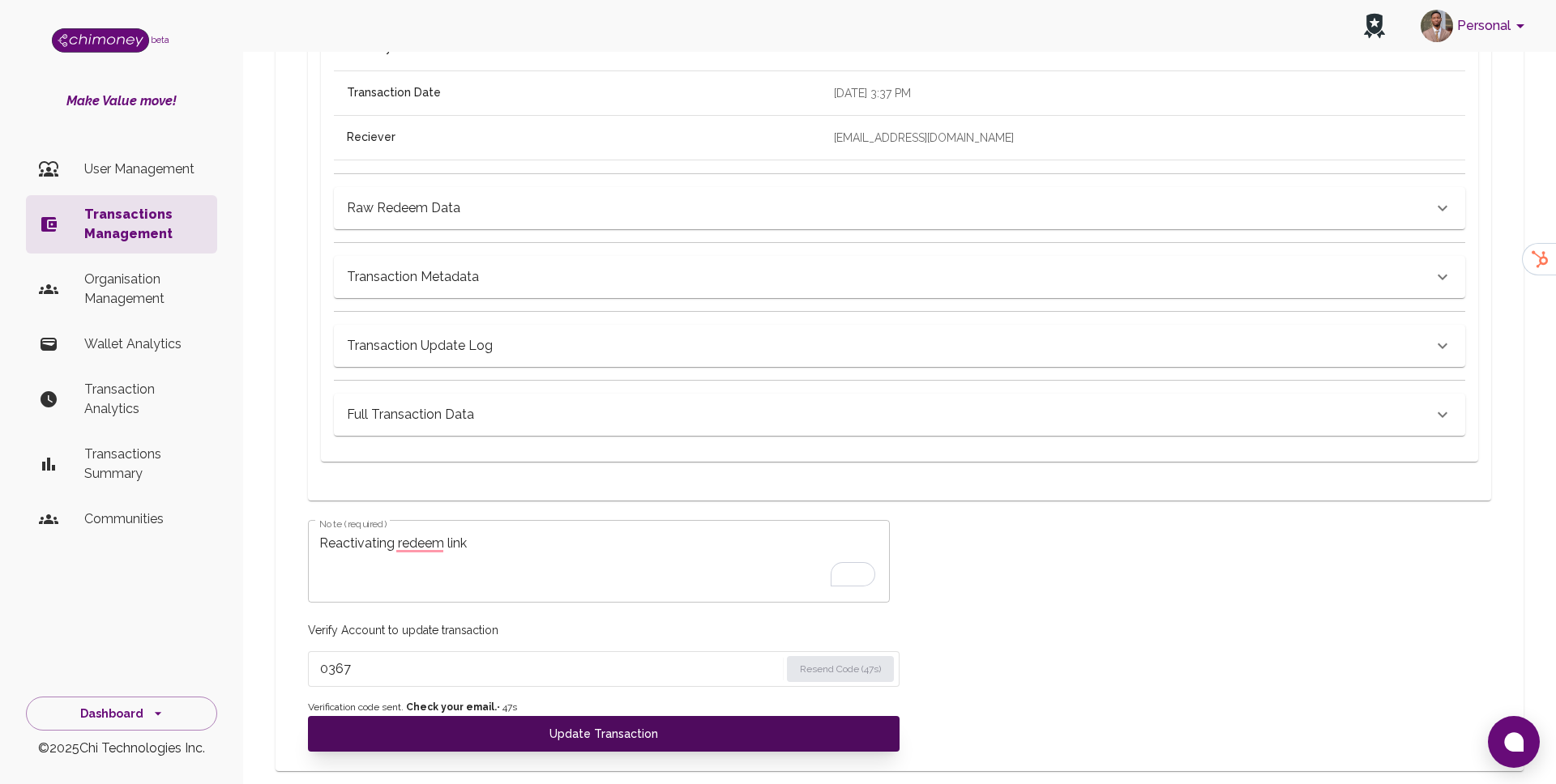
type input "0367"
click at [495, 746] on button "Update Transaction" at bounding box center [604, 734] width 591 height 36
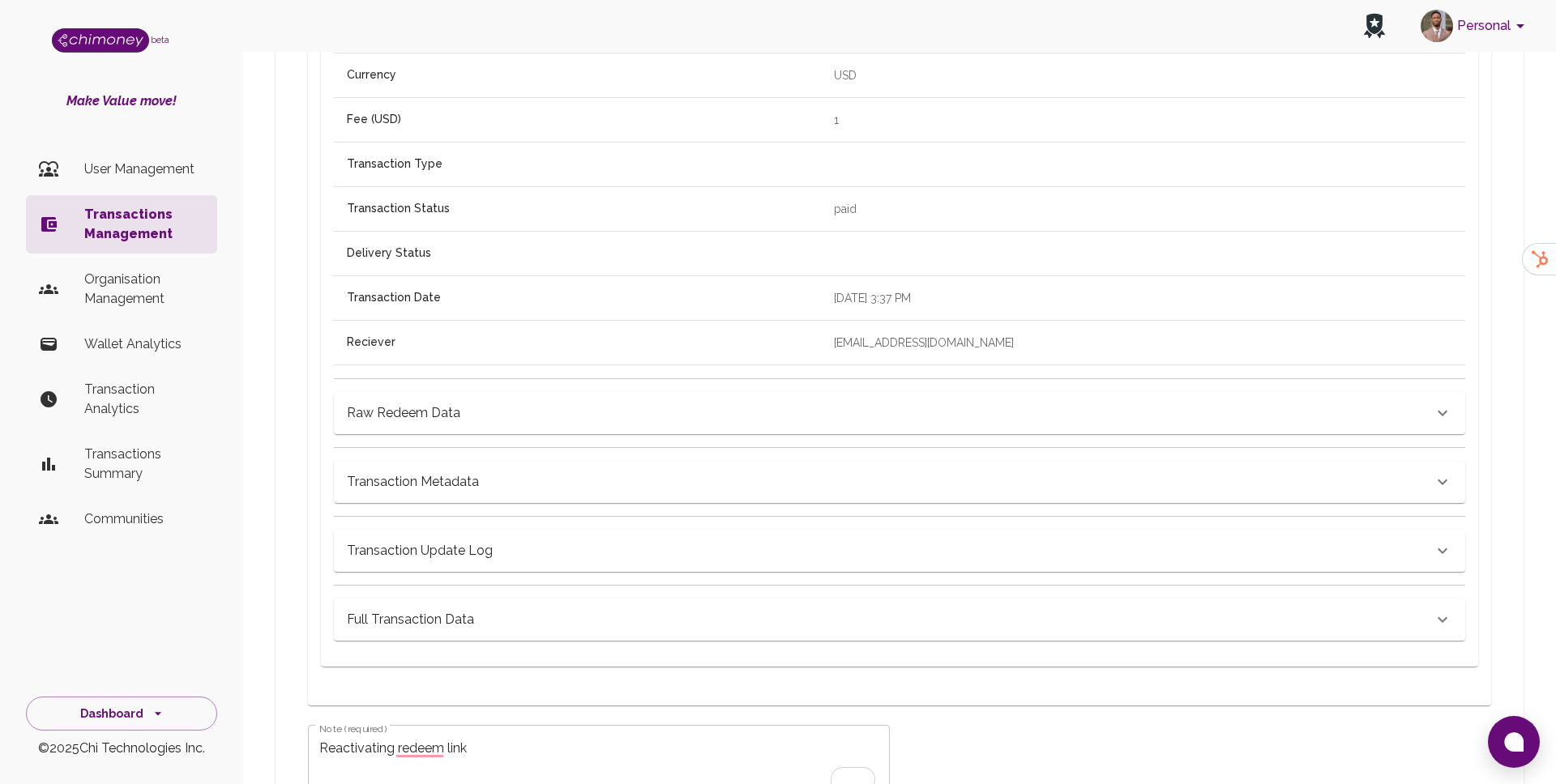
scroll to position [574, 0]
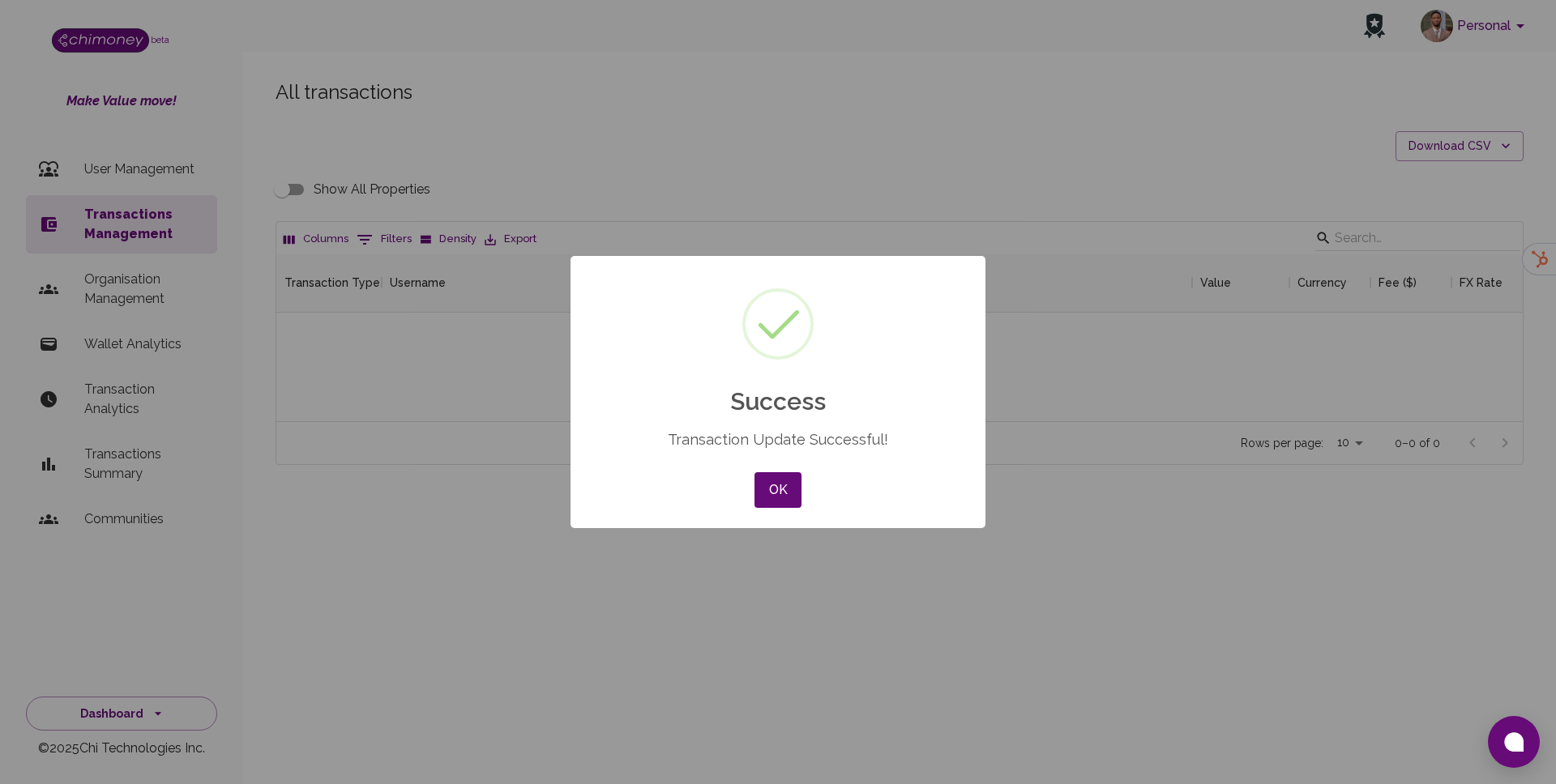
scroll to position [167, 1247]
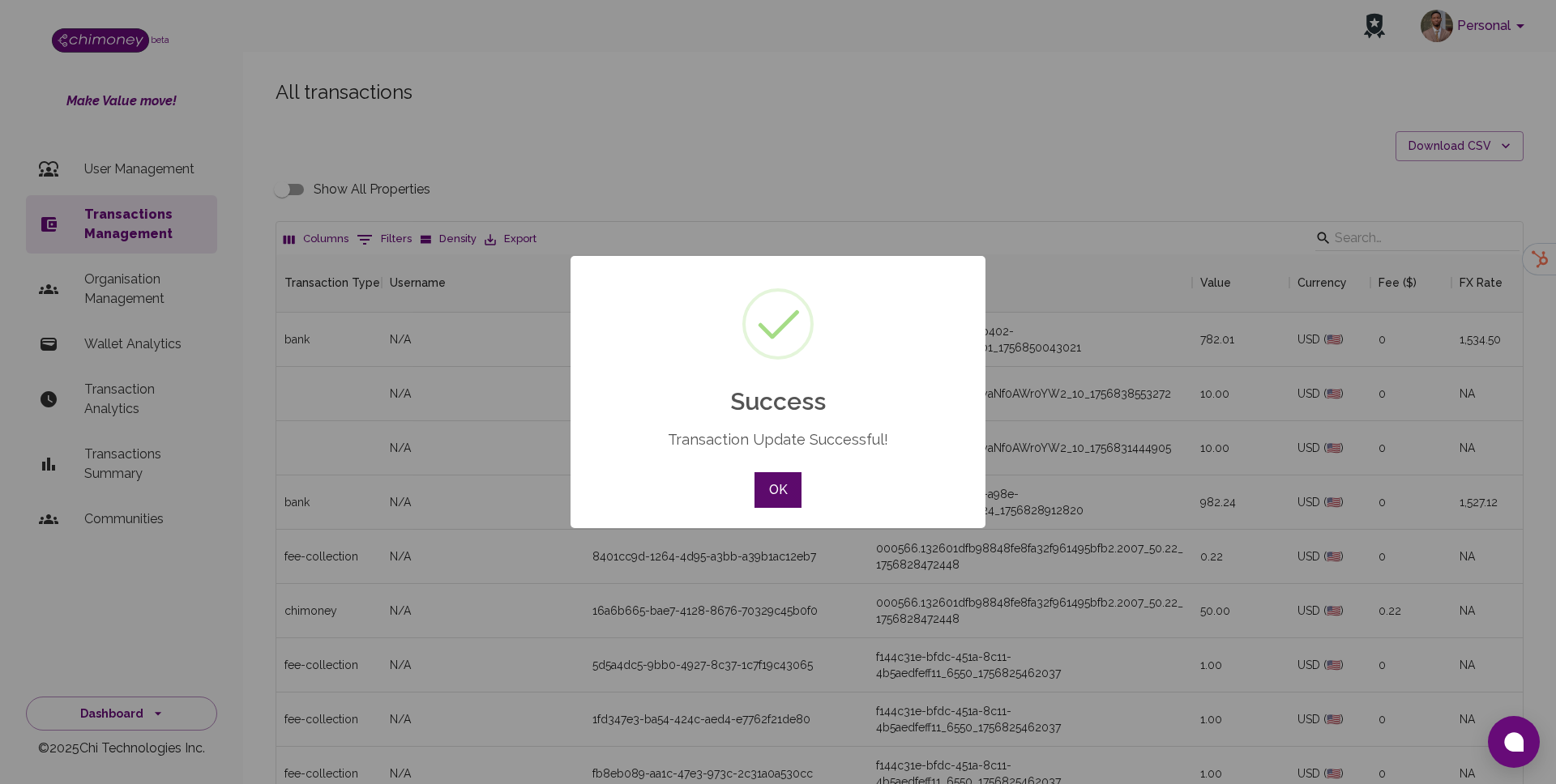
click at [779, 487] on button "OK" at bounding box center [778, 490] width 47 height 36
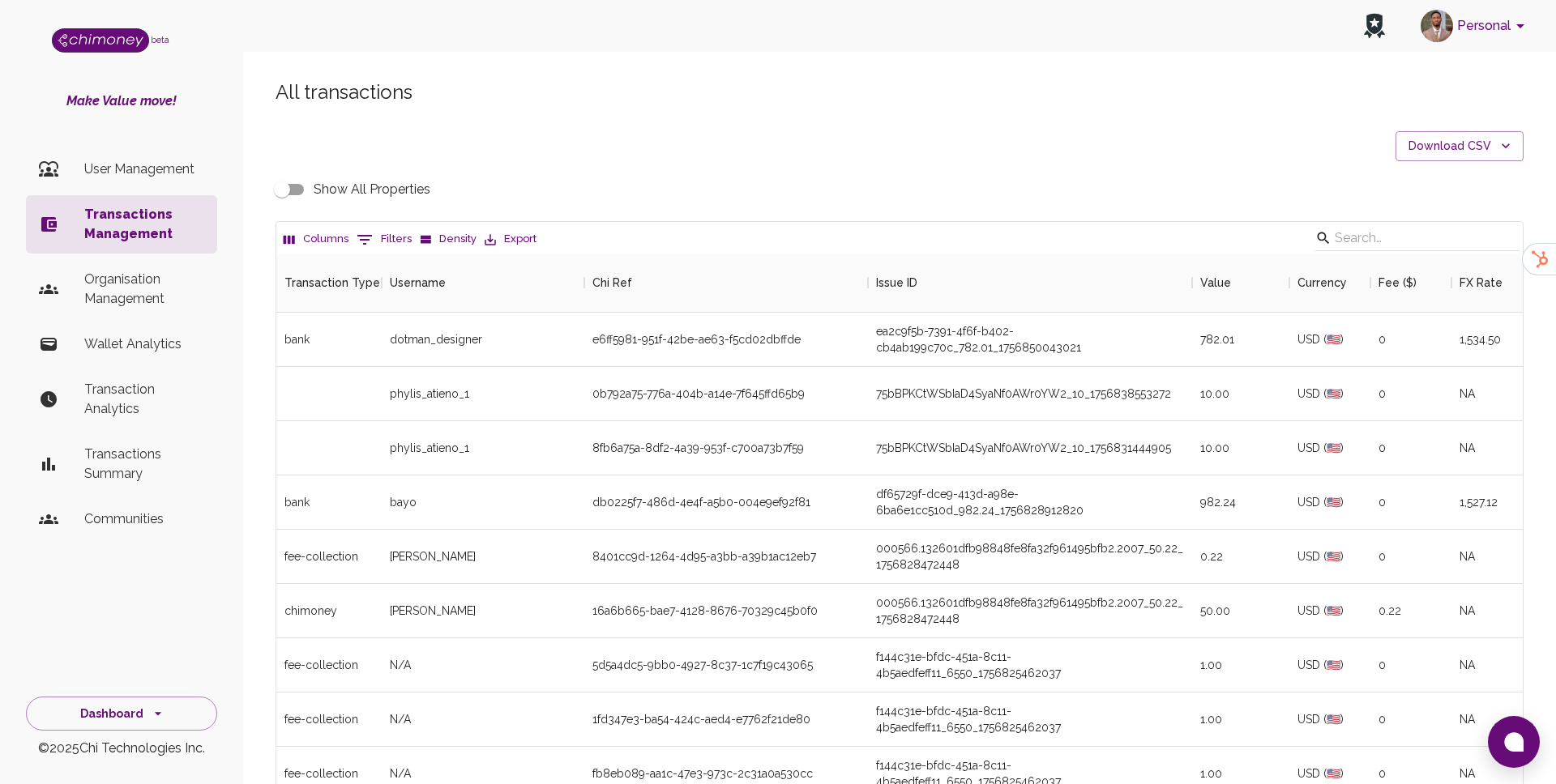
click at [393, 234] on button "0 Filters" at bounding box center [384, 239] width 63 height 26
click at [394, 342] on select "Transaction Type Username Chi Ref Issue ID Value Amount Currency Fee ($) FX Rat…" at bounding box center [372, 345] width 121 height 26
select select "email"
click at [311, 332] on select "Transaction Type Username Chi Ref Issue ID Value Amount Currency Fee ($) FX Rat…" at bounding box center [372, 345] width 121 height 26
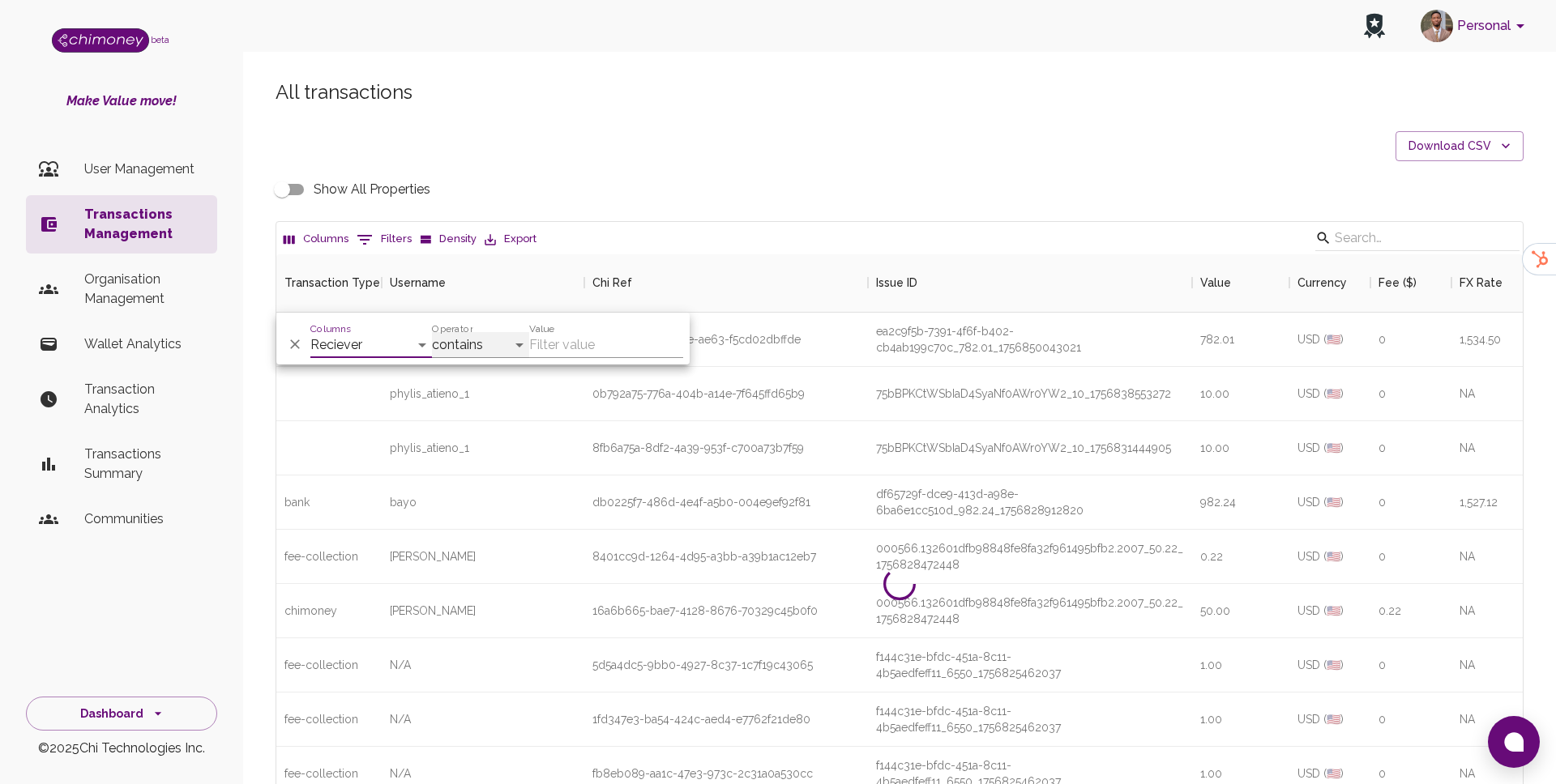
click at [486, 342] on select "contains equals starts with ends with is empty is not empty is any of" at bounding box center [481, 345] width 97 height 26
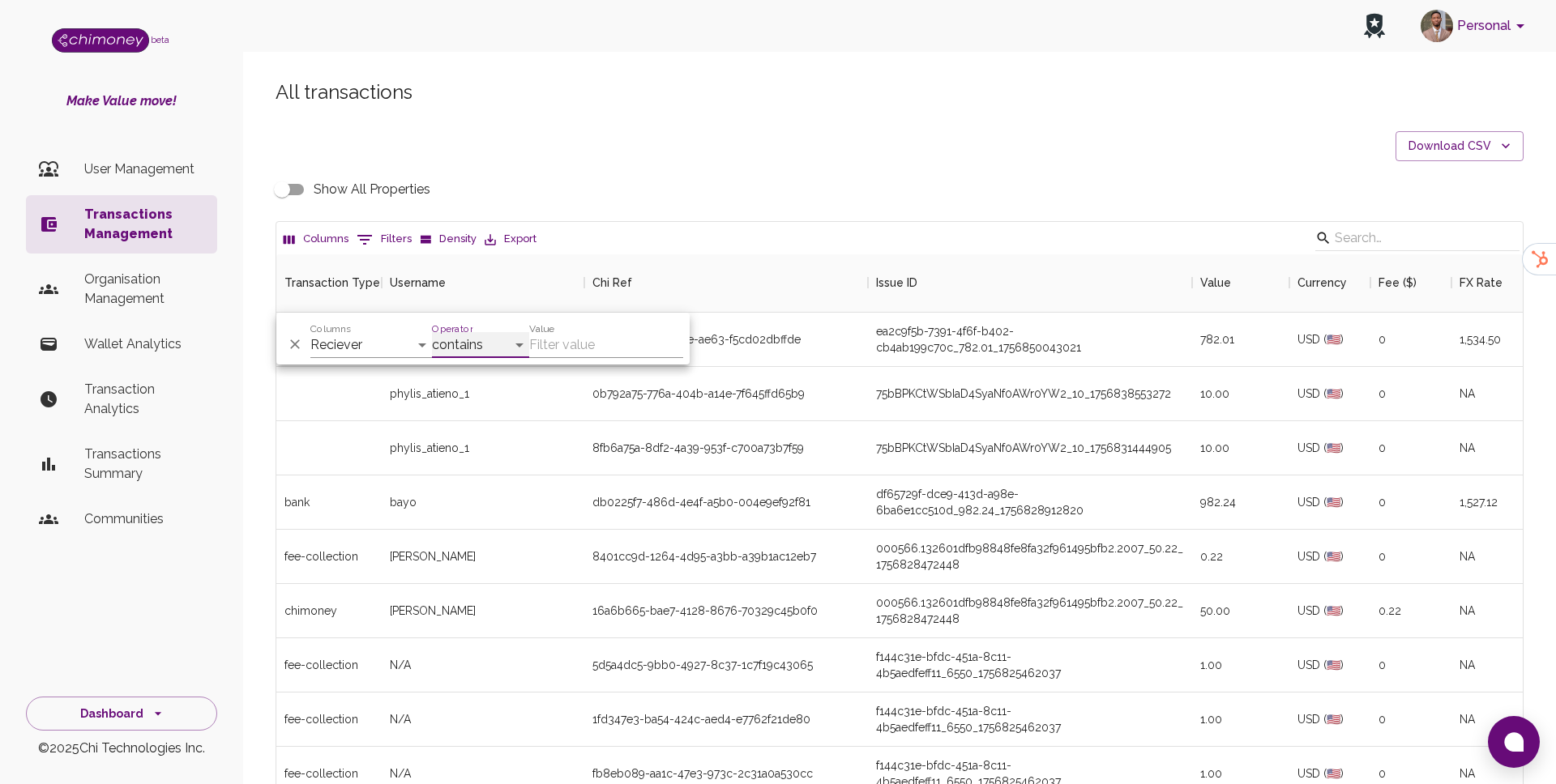
select select "equals"
click at [432, 332] on select "contains equals starts with ends with is empty is not empty is any of" at bounding box center [481, 345] width 97 height 26
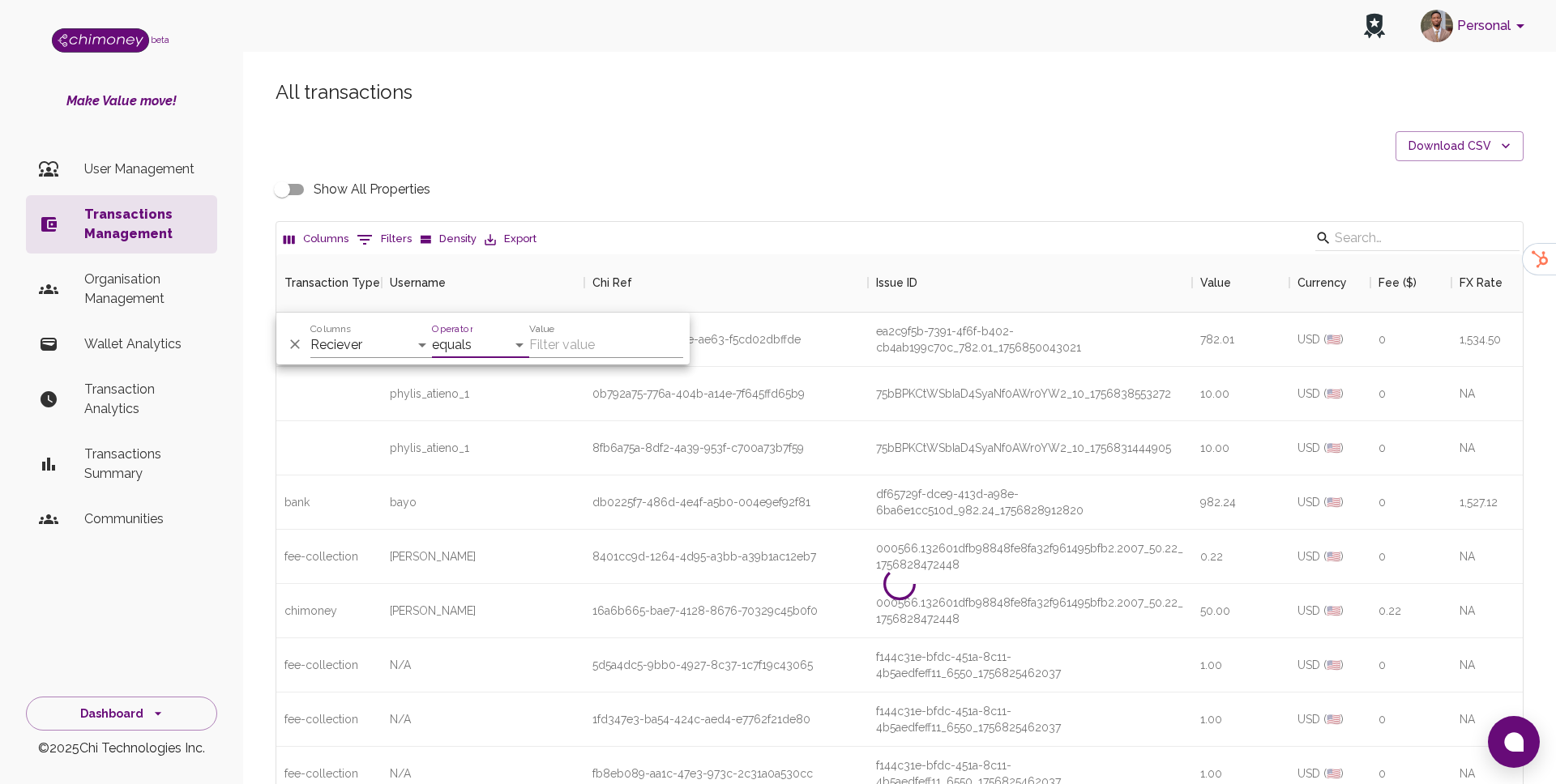
click at [578, 358] on div "And Or Columns Transaction Type Username Chi Ref Issue ID Value Amount Currency…" at bounding box center [482, 338] width 414 height 52
click at [592, 332] on input "Value" at bounding box center [607, 345] width 154 height 26
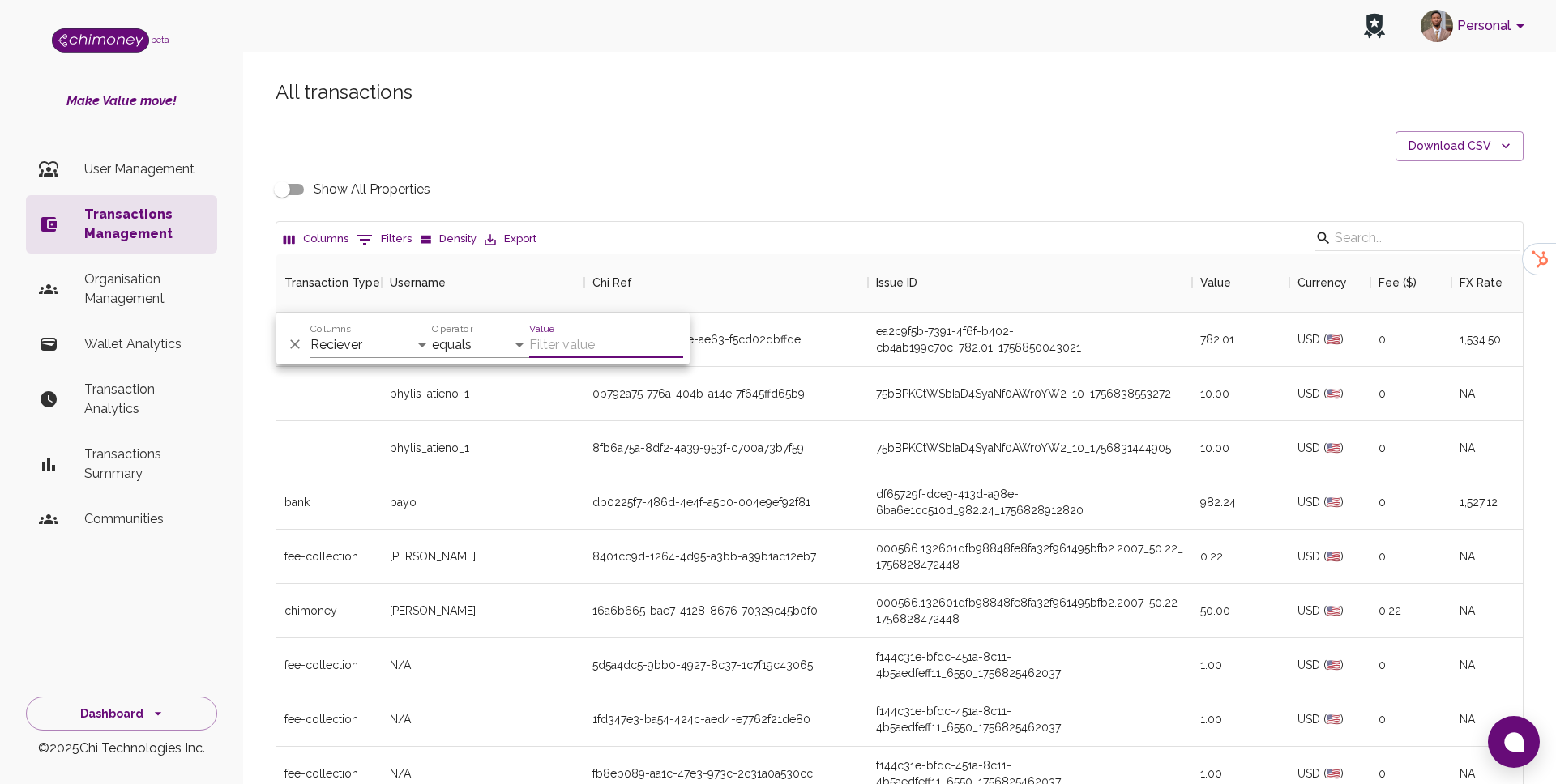
paste input "[EMAIL_ADDRESS][DOMAIN_NAME]"
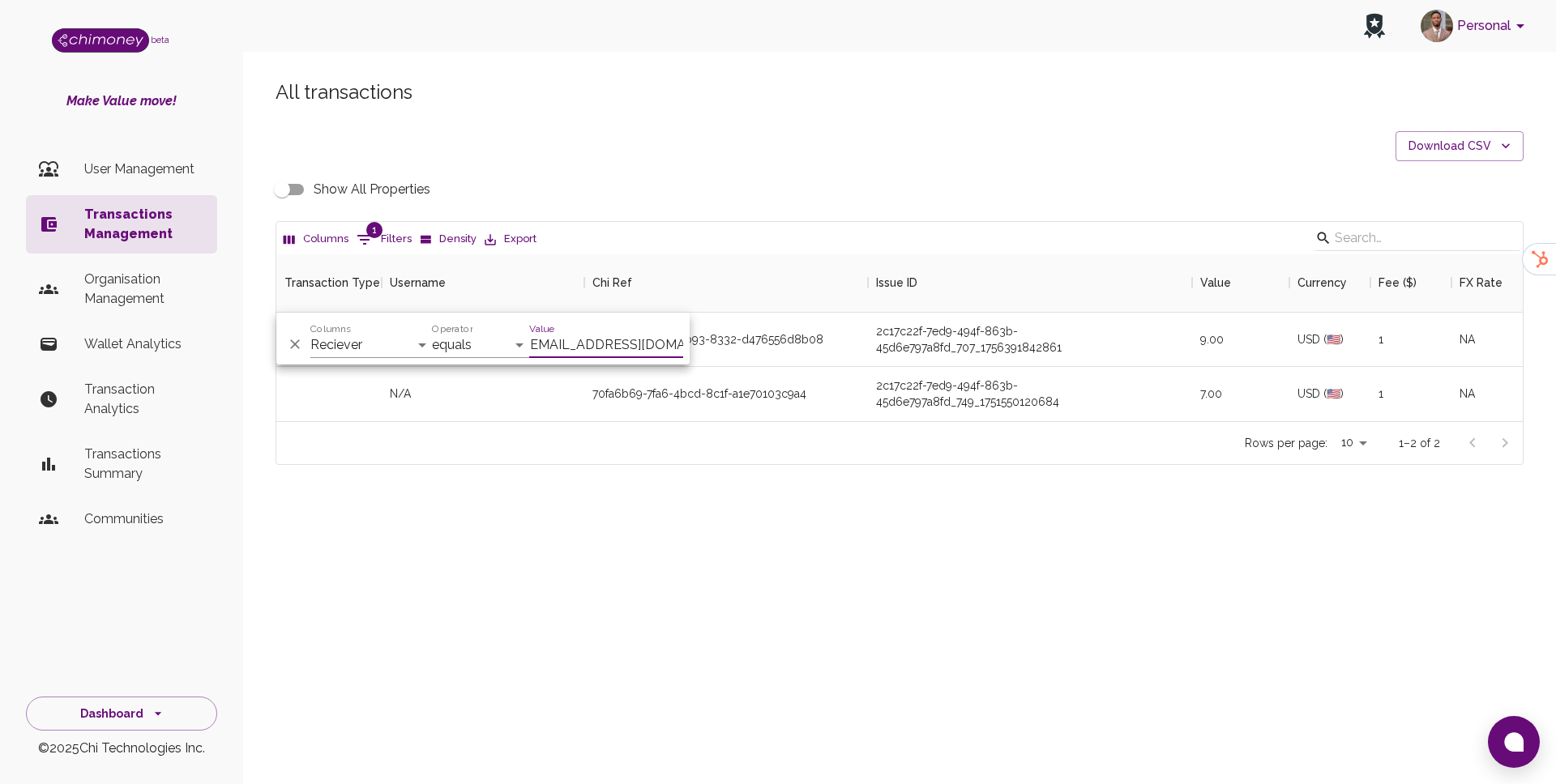
scroll to position [167, 1247]
type input "[EMAIL_ADDRESS][DOMAIN_NAME]"
click at [615, 475] on div "All transactions Download CSV Show All Properties Columns 1 Filters Density Exp…" at bounding box center [899, 299] width 1313 height 519
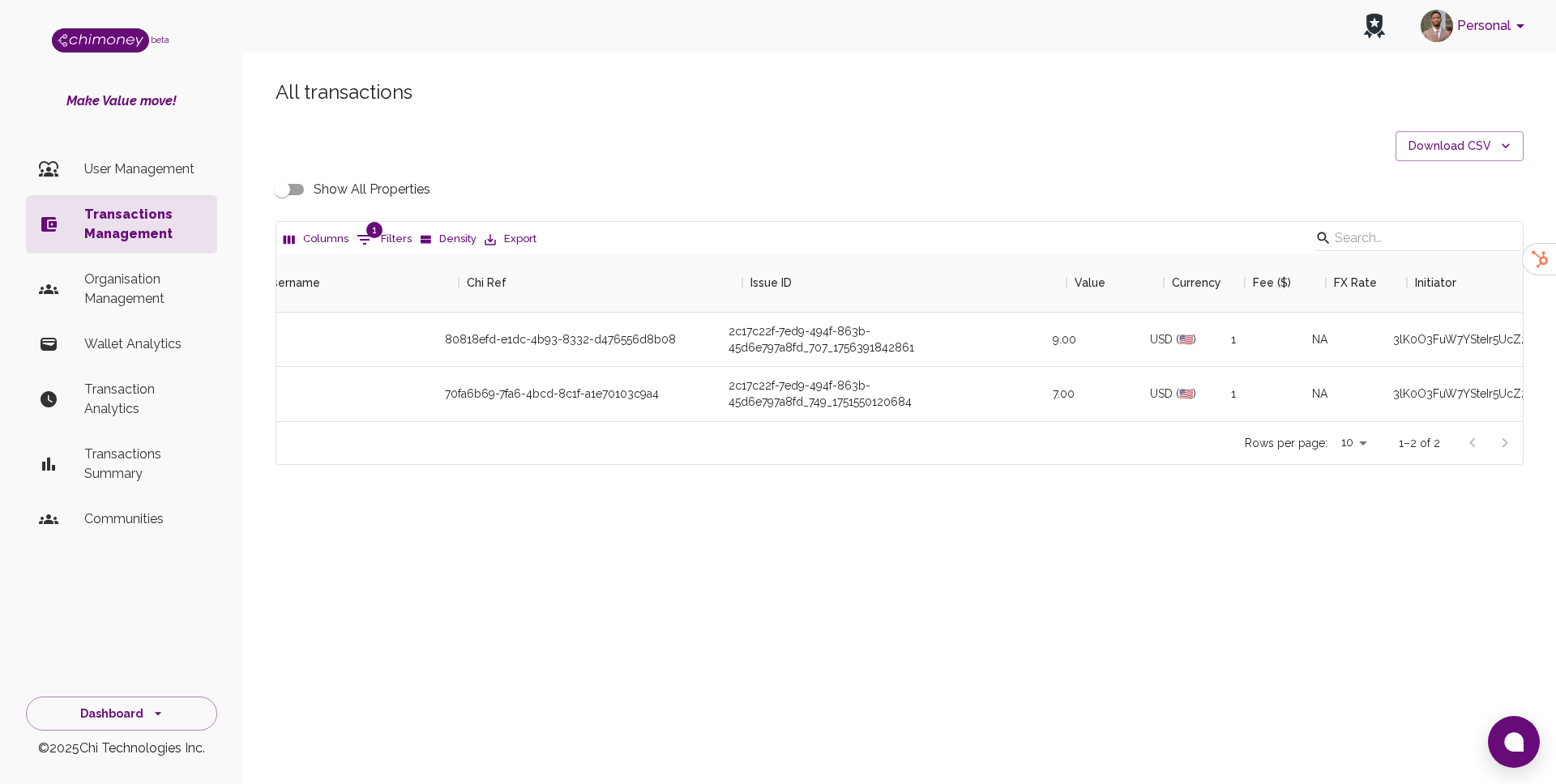
scroll to position [0, 0]
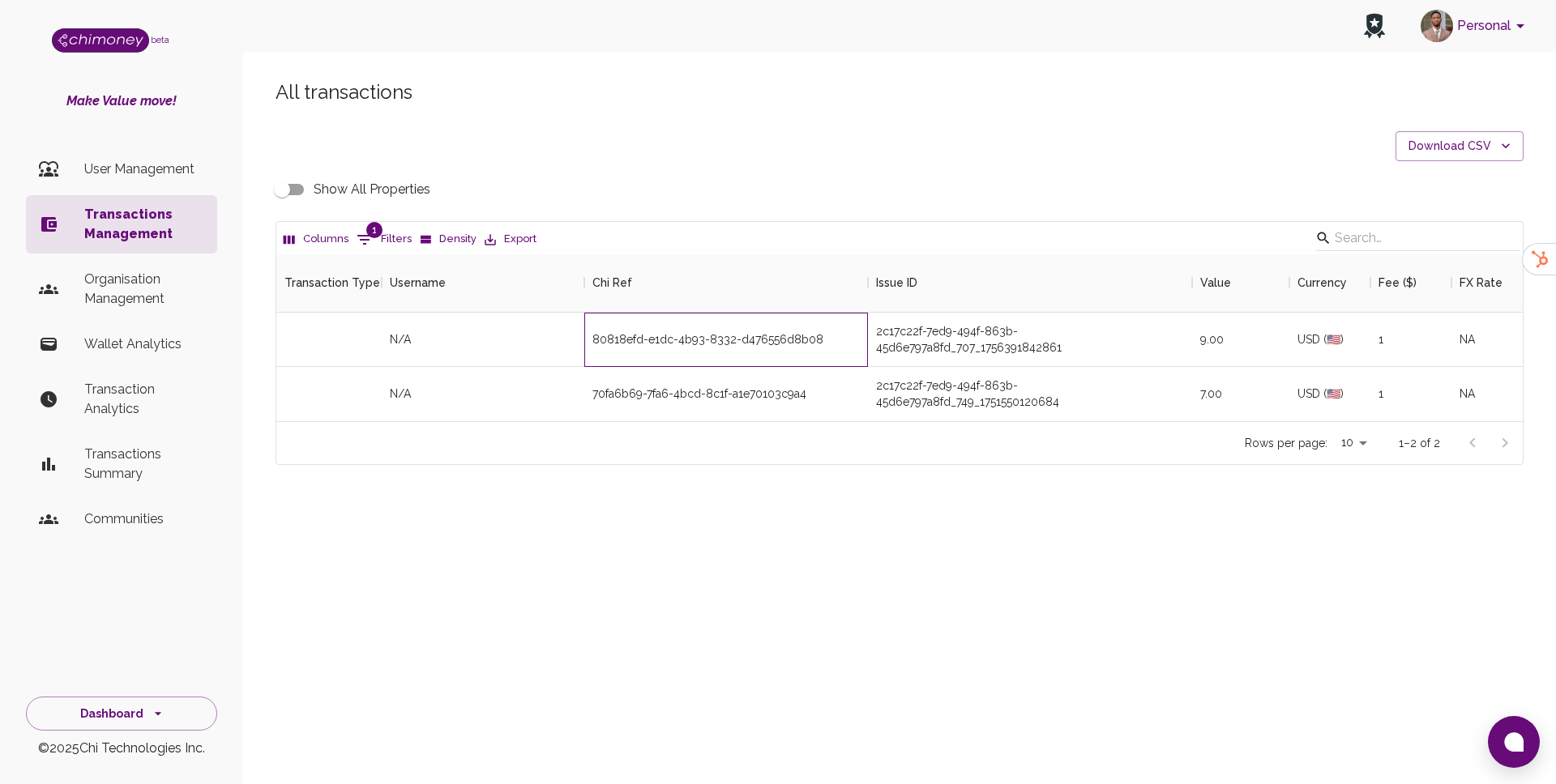
click at [728, 341] on div "80818efd-e1dc-4b93-8332-d476556d8b08" at bounding box center [707, 339] width 231 height 16
copy div "80818efd-e1dc-4b93-8332-d476556d8b08"
click at [297, 196] on input "Show All Properties" at bounding box center [281, 189] width 92 height 30
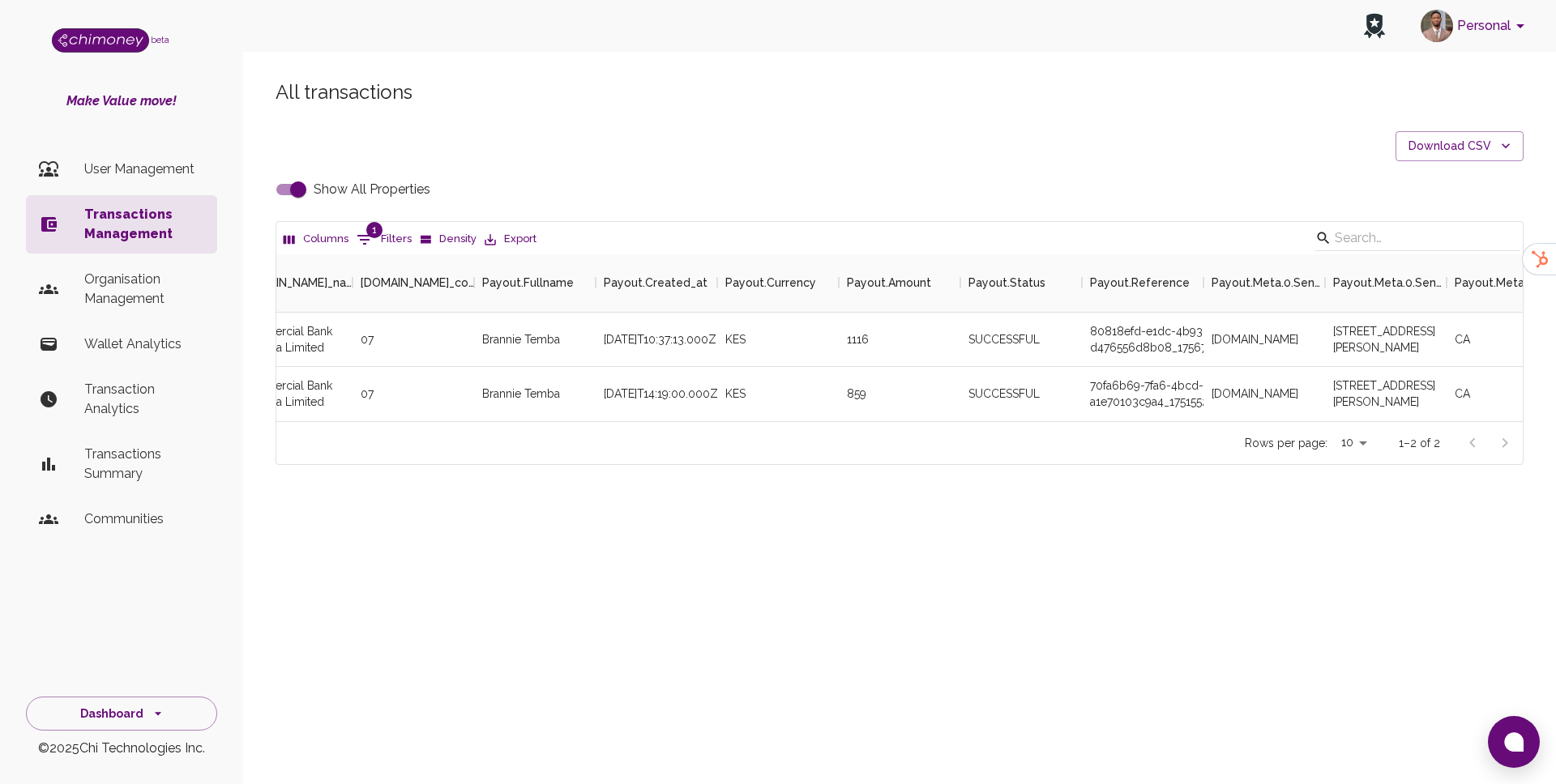
scroll to position [0, 5176]
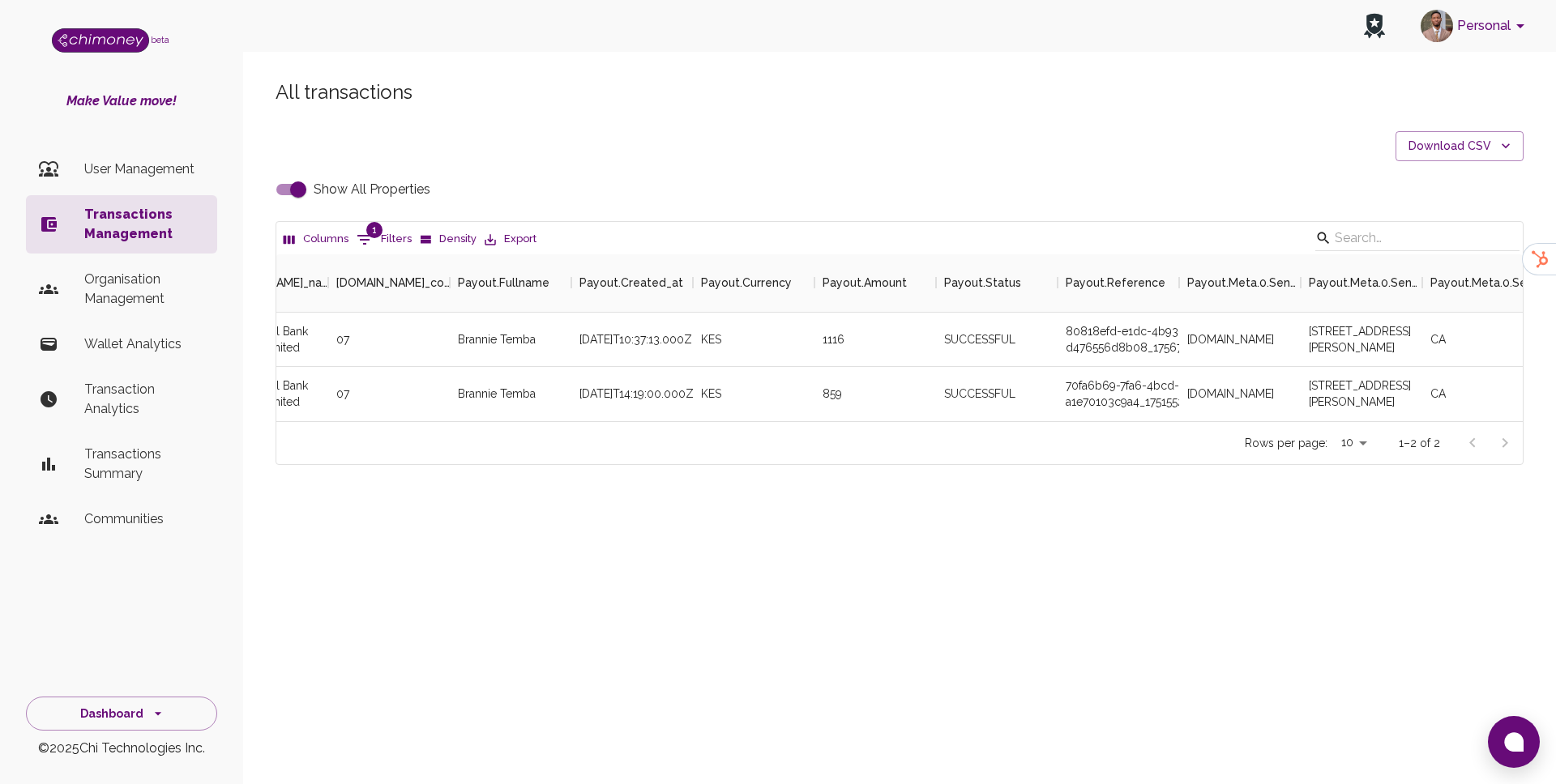
click at [304, 194] on input "Show All Properties" at bounding box center [297, 189] width 92 height 30
checkbox input "false"
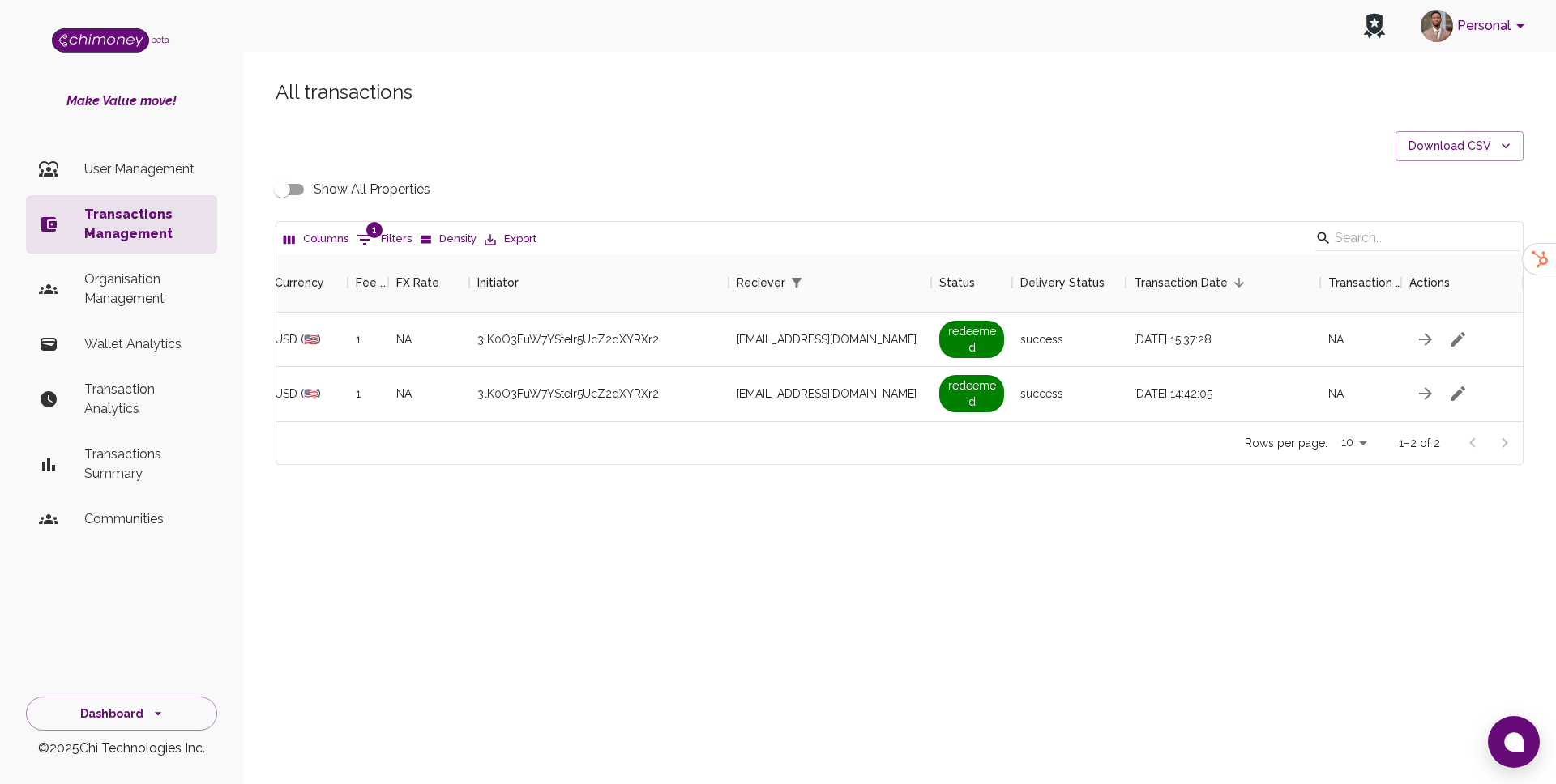
scroll to position [0, 1023]
